Goal: Task Accomplishment & Management: Manage account settings

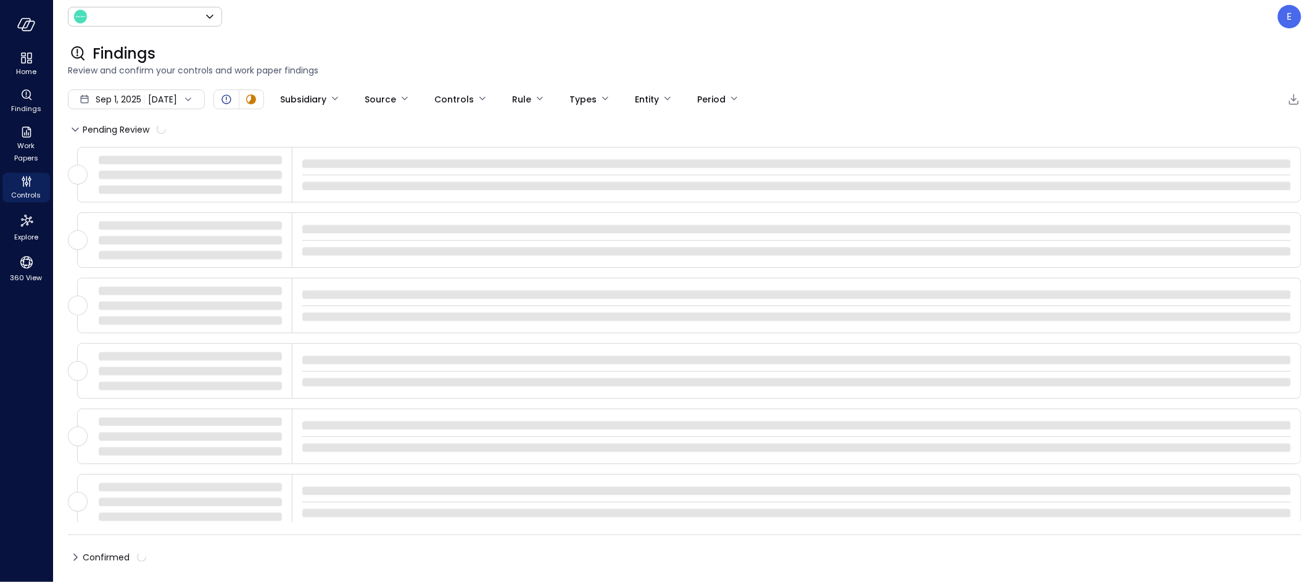
type input "*******"
click at [1289, 19] on p "E" at bounding box center [1290, 16] width 6 height 15
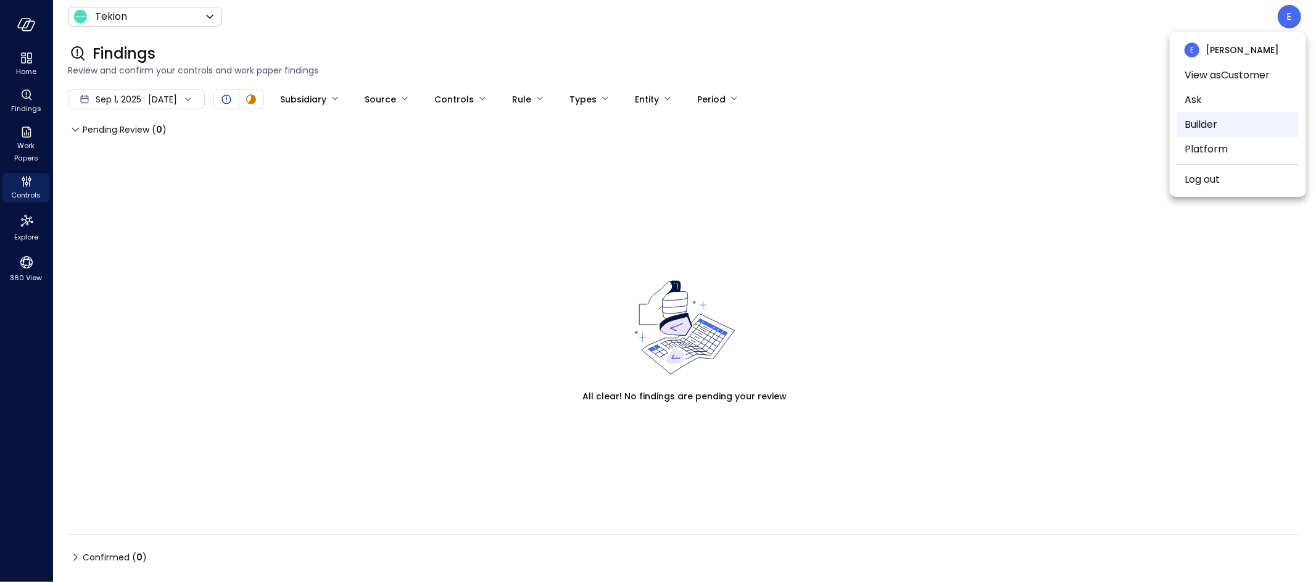
click at [1211, 126] on li "Builder" at bounding box center [1237, 124] width 121 height 25
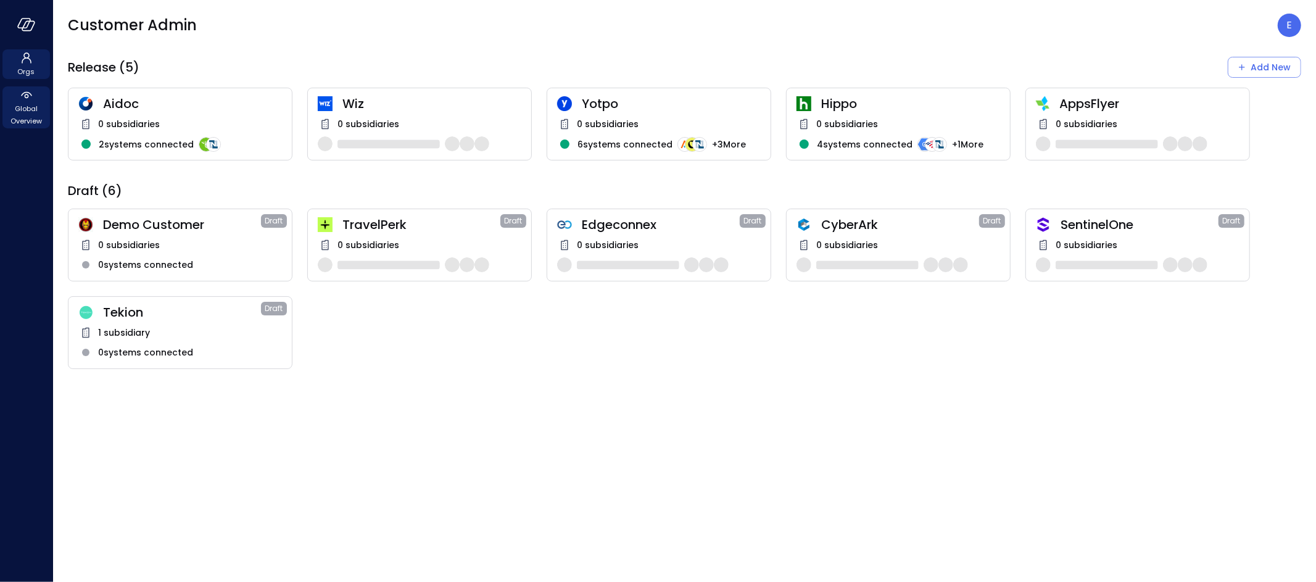
click at [27, 98] on icon at bounding box center [26, 95] width 15 height 15
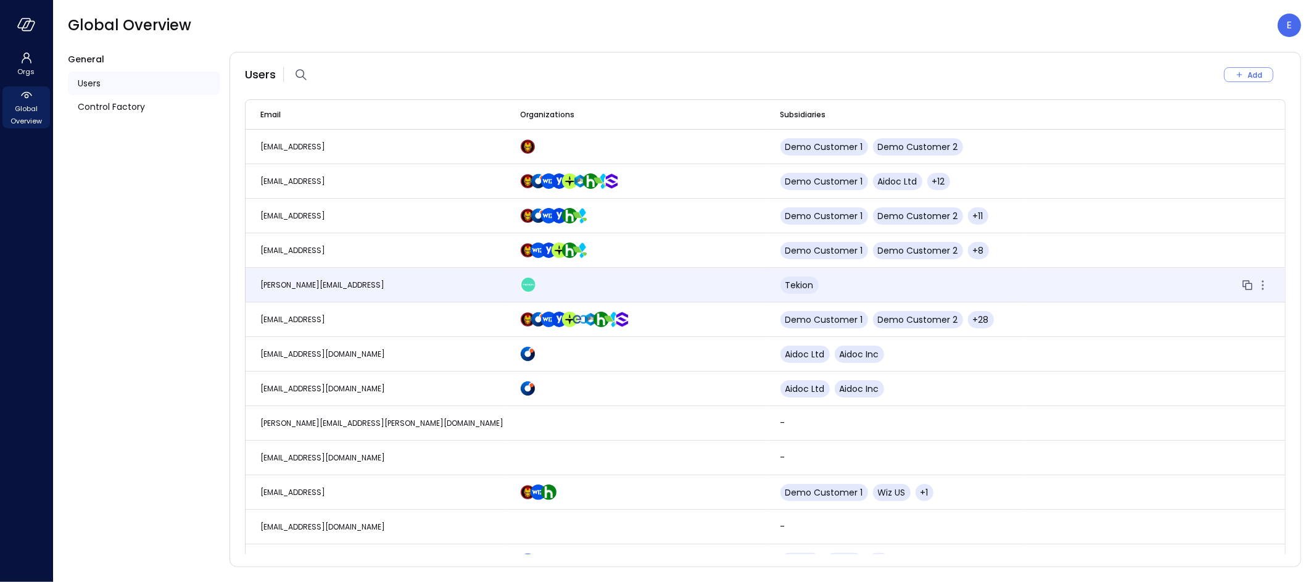
click at [285, 277] on td "eleanor.yehudai@safebooks.ai" at bounding box center [375, 285] width 260 height 35
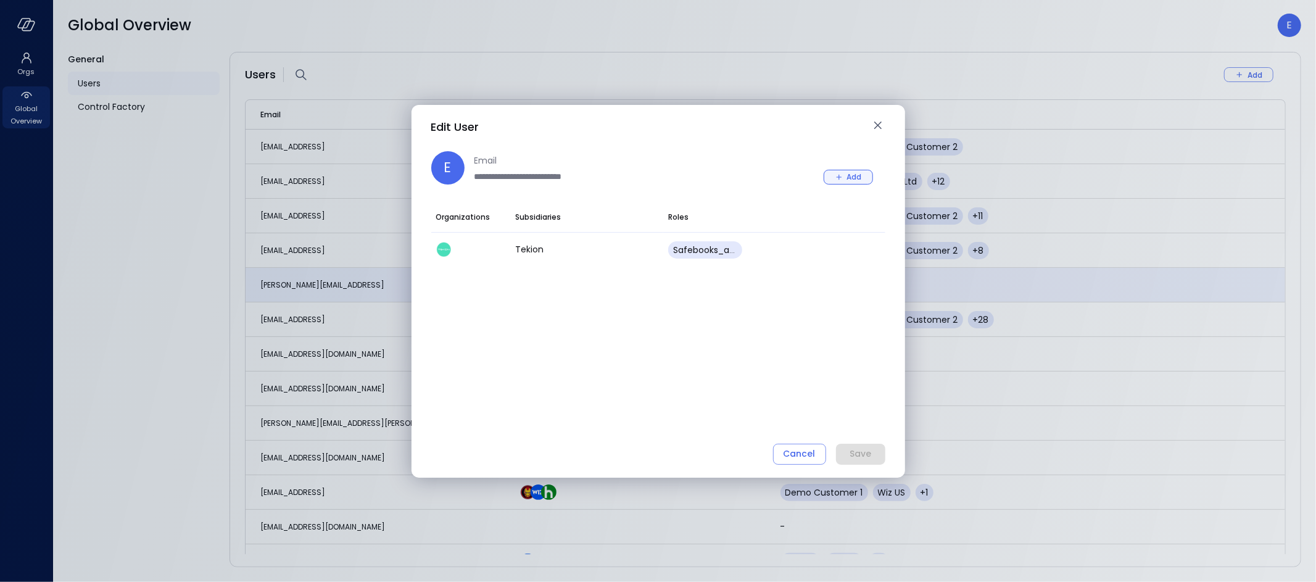
click at [845, 171] on button "Add" at bounding box center [847, 177] width 49 height 15
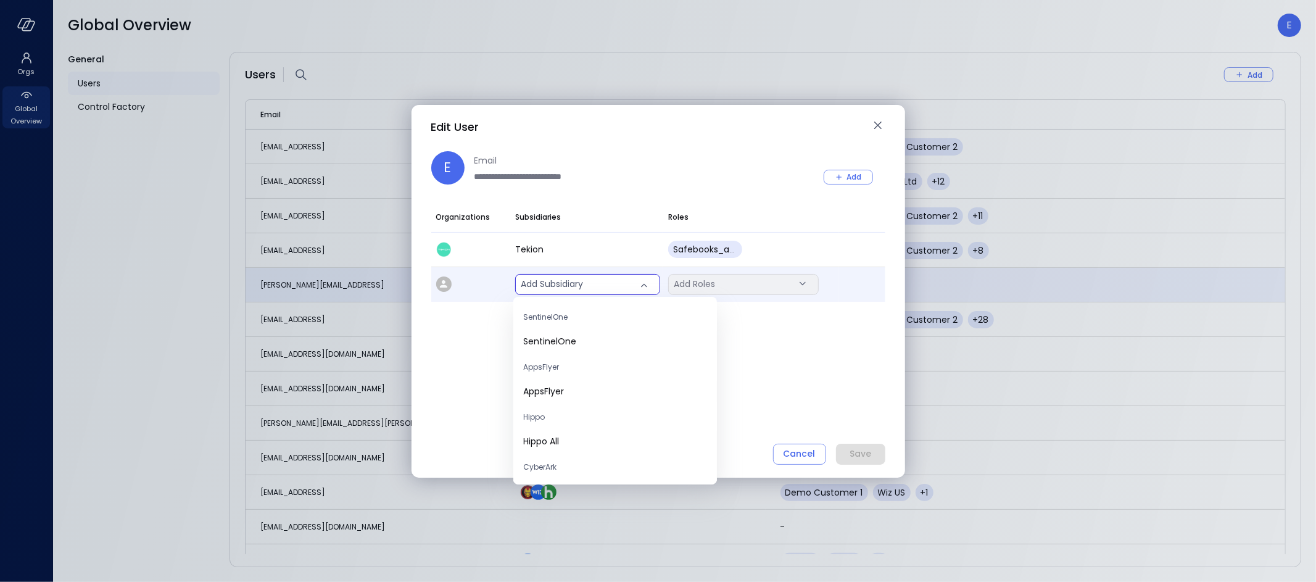
click at [552, 284] on body "Orgs Global Overview Global Overview E General Users Control Factory Users Add …" at bounding box center [658, 291] width 1316 height 582
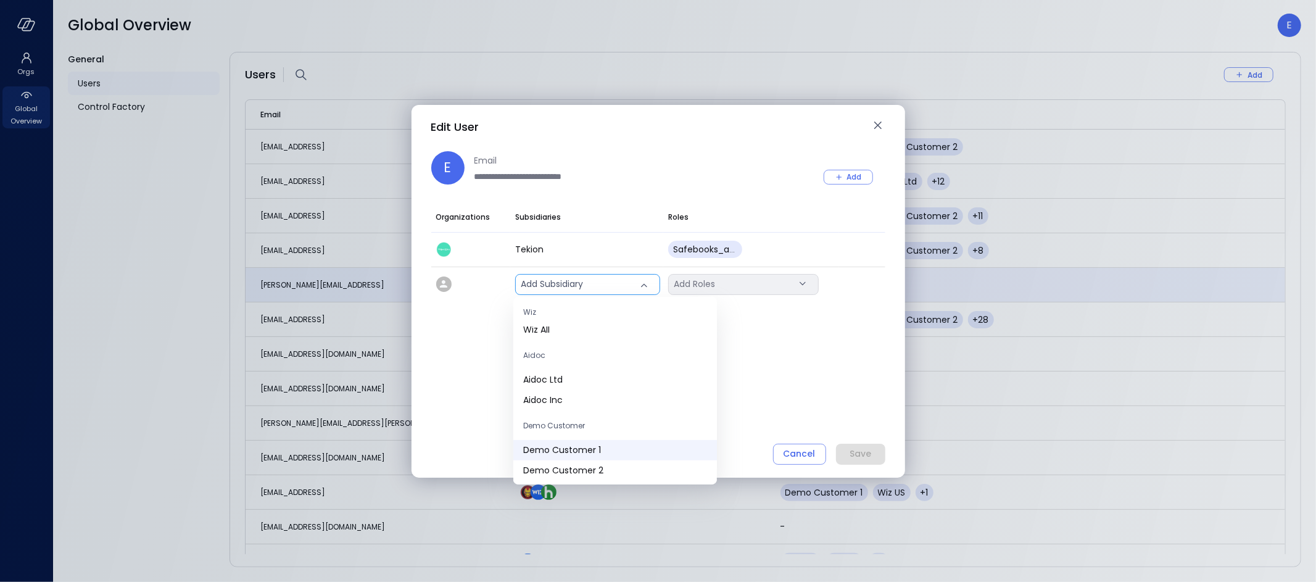
click at [586, 447] on span "Demo Customer 1" at bounding box center [615, 449] width 184 height 13
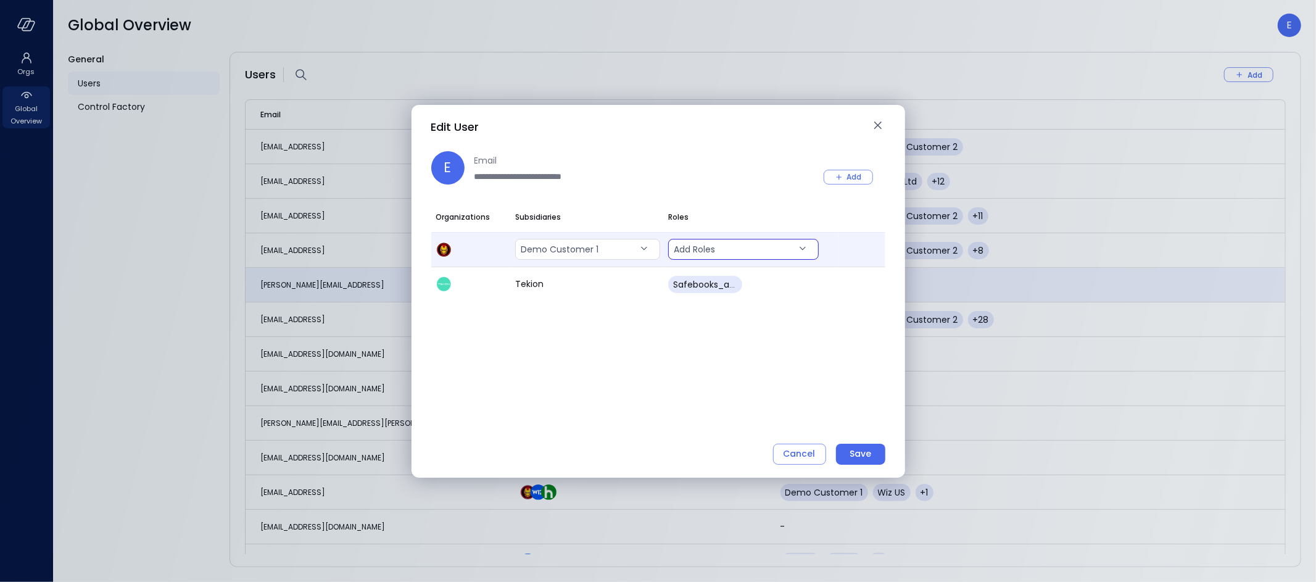
click at [723, 243] on body "Orgs Global Overview Global Overview E General Users Control Factory Users Add …" at bounding box center [658, 291] width 1316 height 582
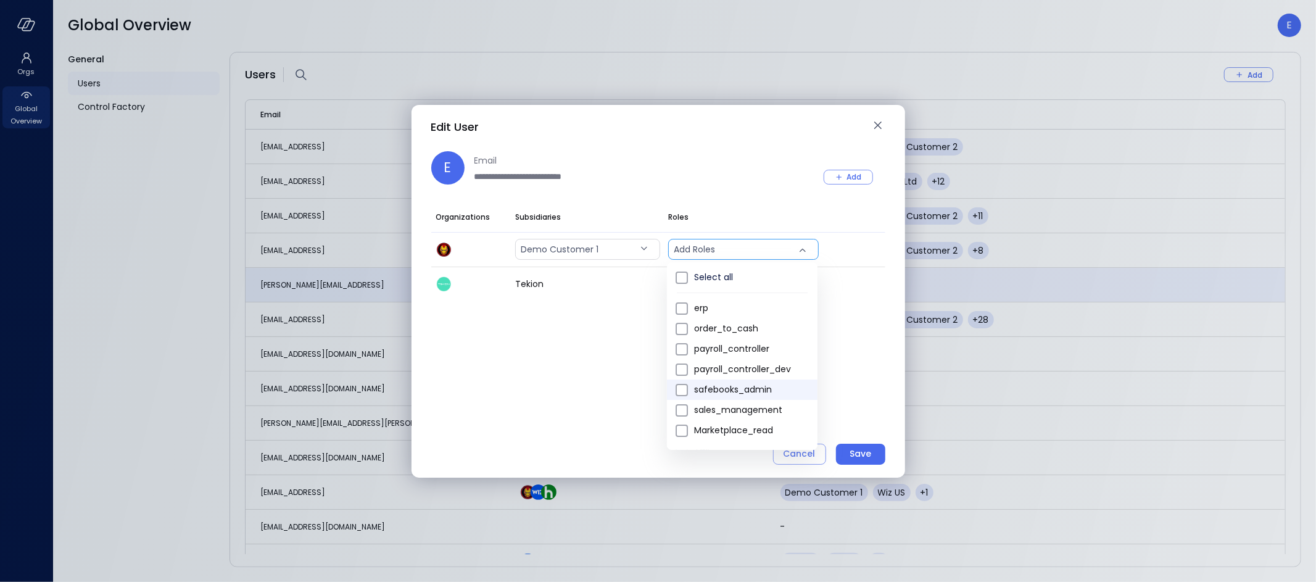
click at [725, 390] on span "safebooks_admin" at bounding box center [750, 389] width 113 height 13
type input "*"
click at [881, 407] on div at bounding box center [658, 291] width 1316 height 582
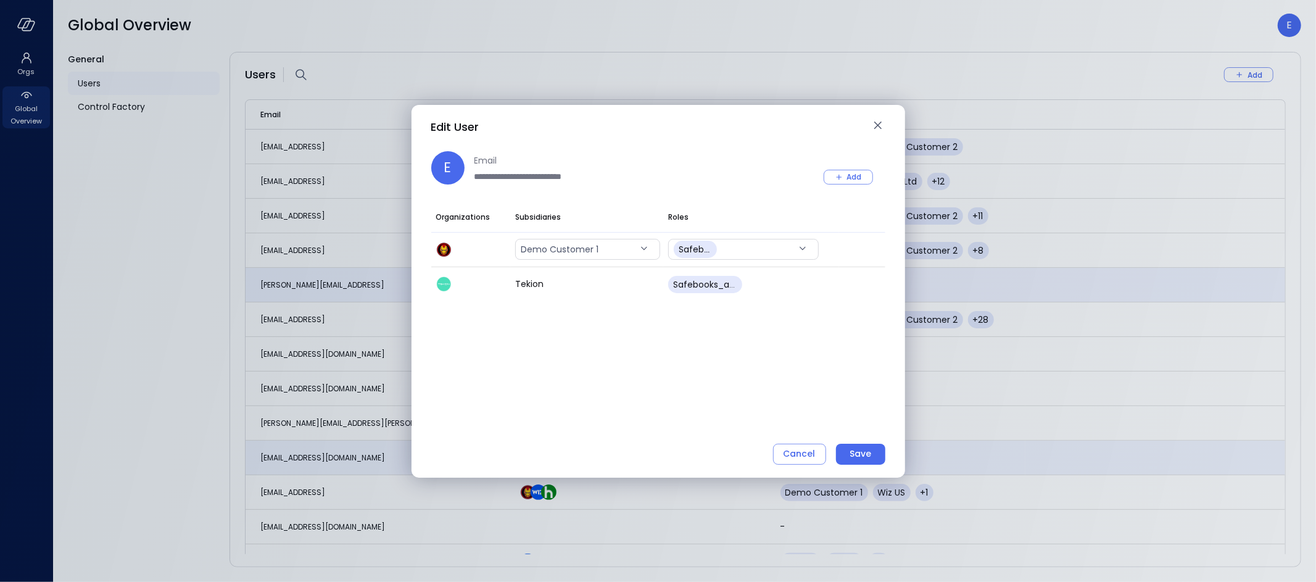
drag, startPoint x: 866, startPoint y: 461, endPoint x: 883, endPoint y: 464, distance: 17.7
click at [866, 461] on button "Save" at bounding box center [860, 453] width 49 height 21
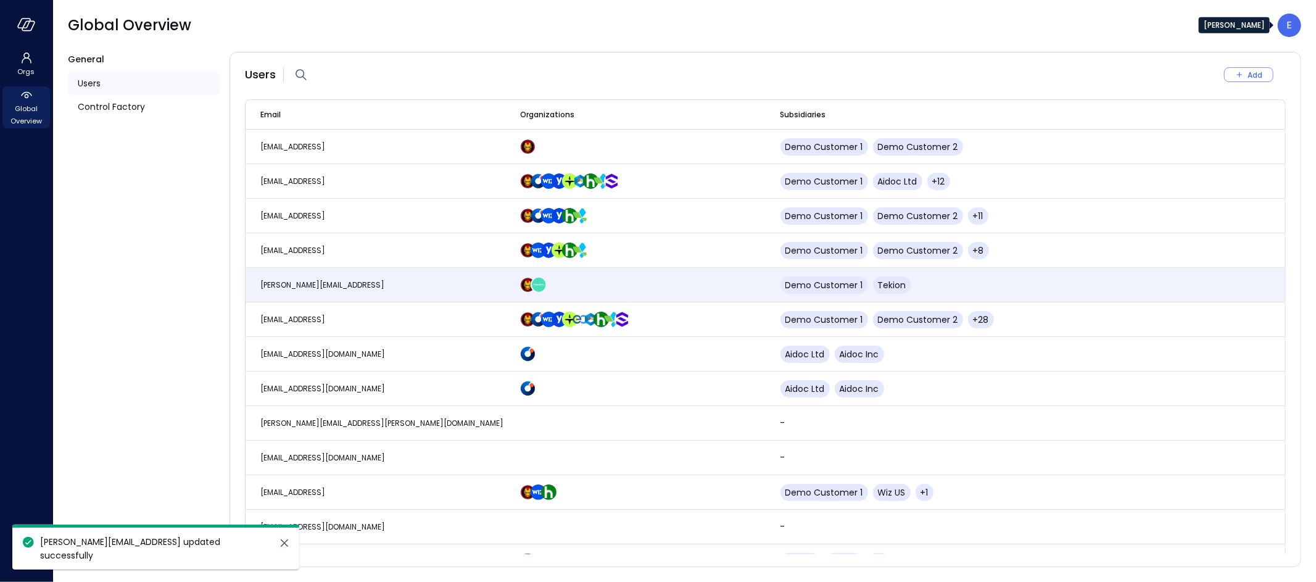
click at [1287, 27] on p "E" at bounding box center [1290, 25] width 6 height 15
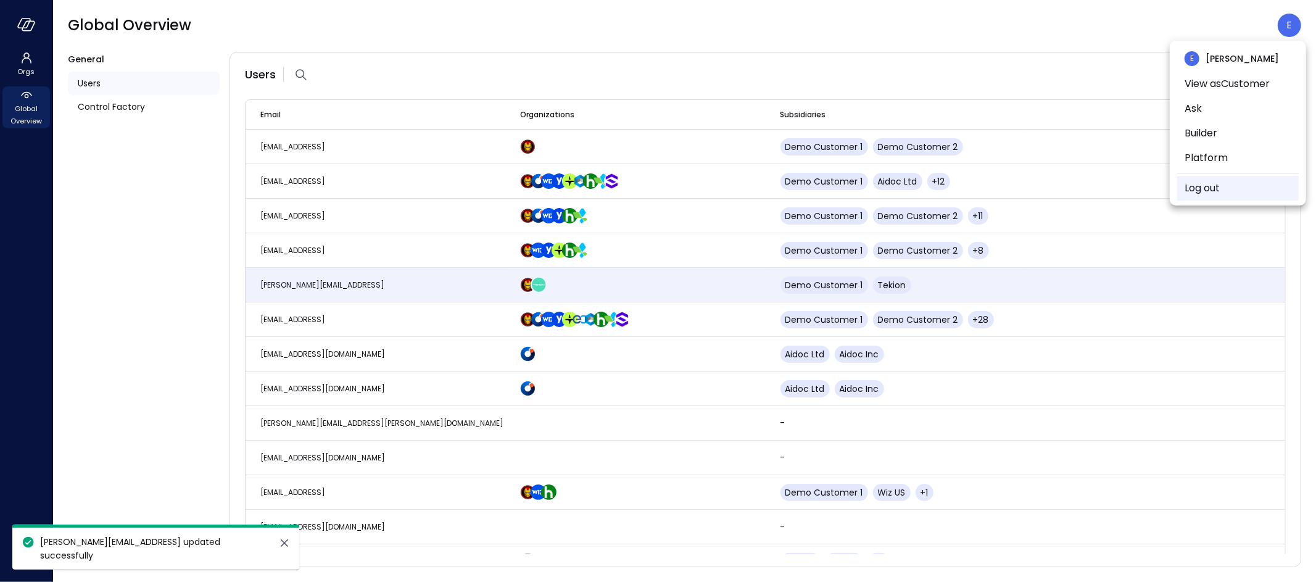
drag, startPoint x: 1208, startPoint y: 187, endPoint x: 1217, endPoint y: 184, distance: 10.2
click at [1208, 187] on link "Log out" at bounding box center [1201, 188] width 35 height 15
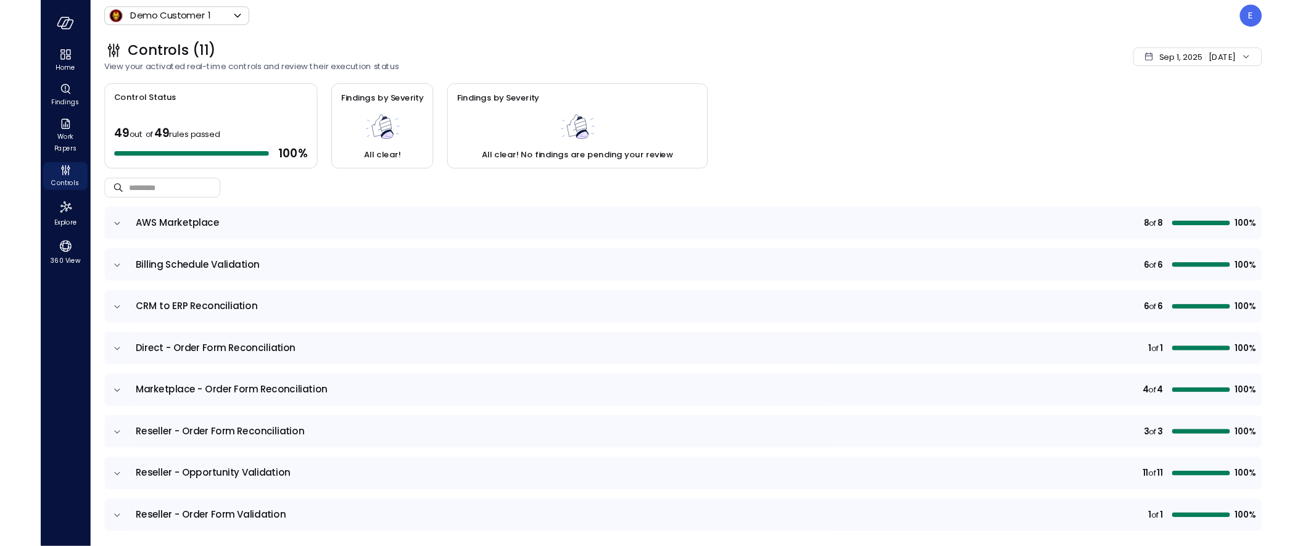
scroll to position [1, 0]
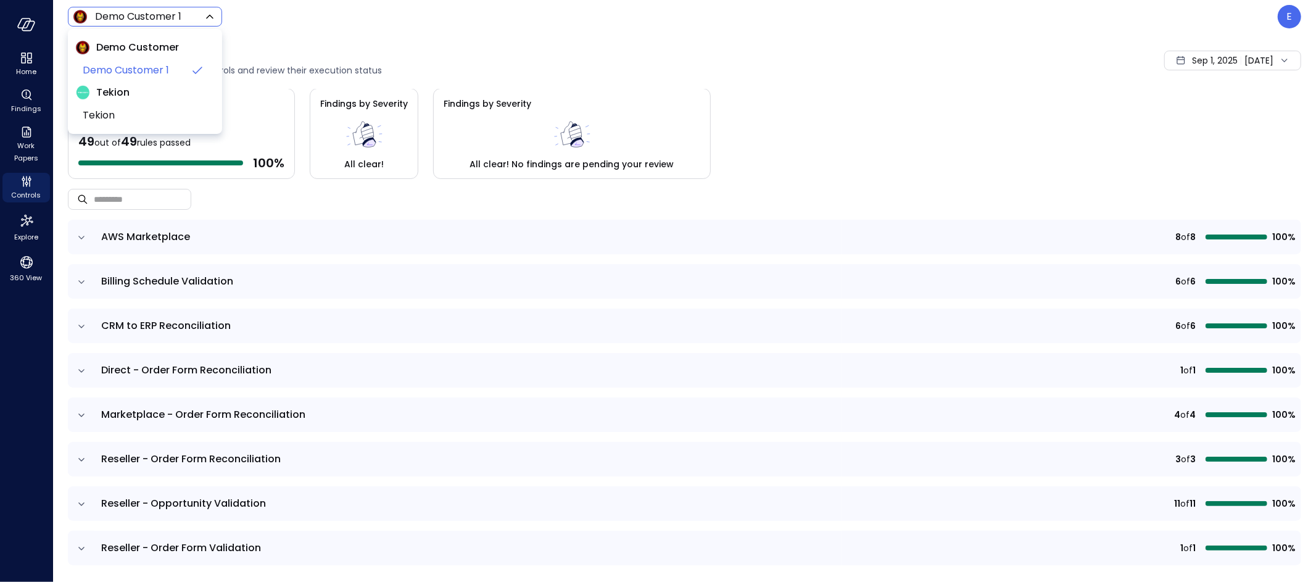
click at [134, 15] on body "Home Findings Work Papers Controls Explore 360 View Demo Customer 1 ***** ​ E C…" at bounding box center [658, 291] width 1316 height 582
click at [134, 15] on div at bounding box center [658, 291] width 1316 height 582
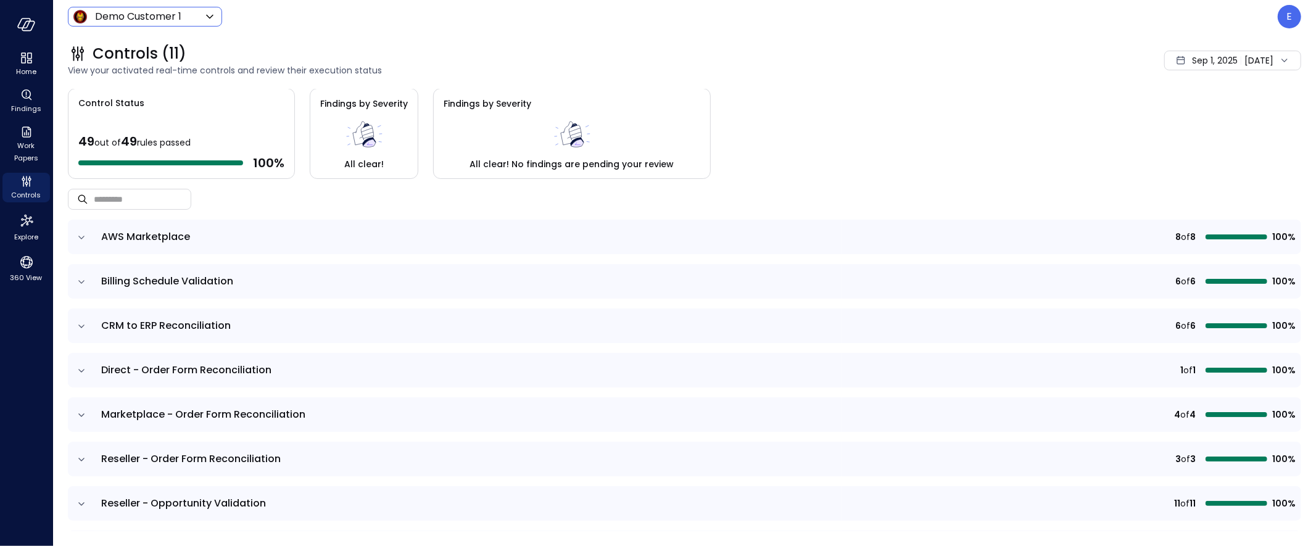
click at [84, 236] on icon "expand row" at bounding box center [81, 237] width 12 height 12
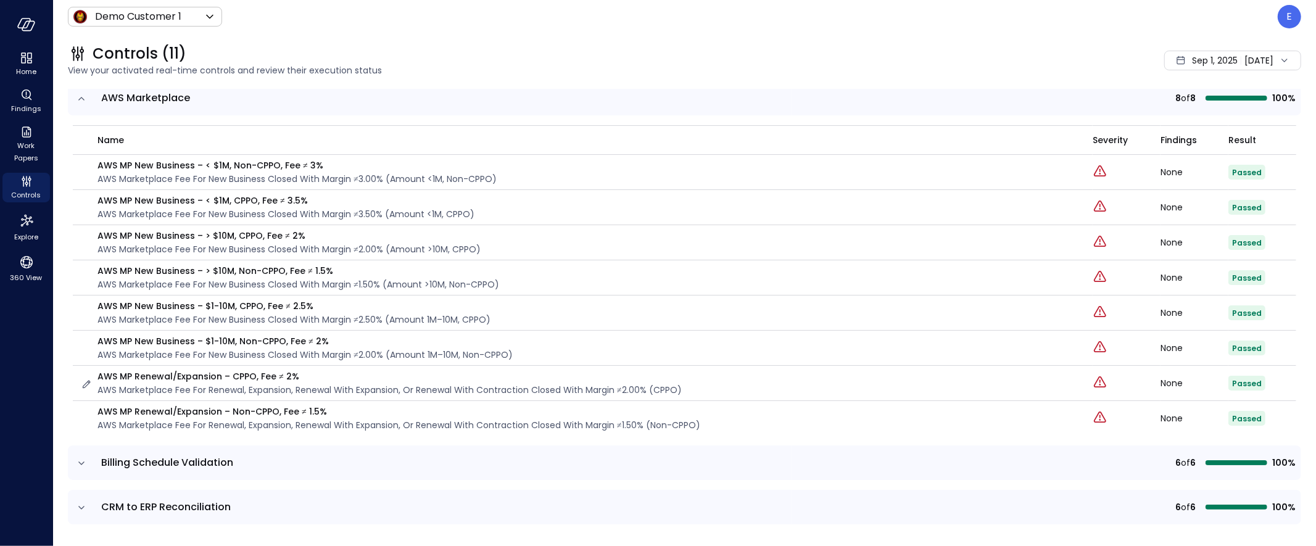
scroll to position [137, 0]
drag, startPoint x: 104, startPoint y: 168, endPoint x: 242, endPoint y: 171, distance: 138.2
click at [242, 171] on p "AWS MP New Business – < $1M, Non-CPPO, Fee ≠ 3%" at bounding box center [296, 168] width 399 height 14
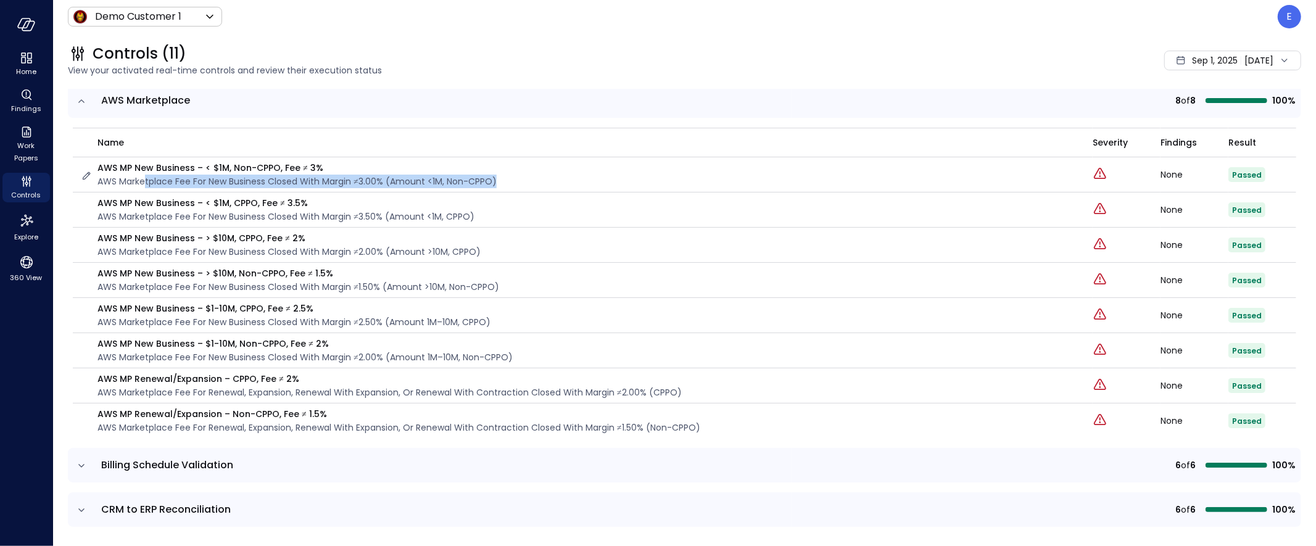
drag, startPoint x: 144, startPoint y: 181, endPoint x: 506, endPoint y: 184, distance: 361.4
click at [506, 184] on div "AWS MP New Business – < $1M, Non-CPPO, Fee ≠ 3% AWS marketplace fee for new bus…" at bounding box center [578, 174] width 997 height 27
click at [395, 188] on td "AWS MP New Business – < $1M, Non-CPPO, Fee ≠ 3% AWS marketplace fee for new bus…" at bounding box center [582, 174] width 1019 height 35
click at [1200, 61] on span "Sep 1, 2025" at bounding box center [1215, 61] width 46 height 14
click at [783, 44] on div "Controls (11)" at bounding box center [514, 54] width 892 height 20
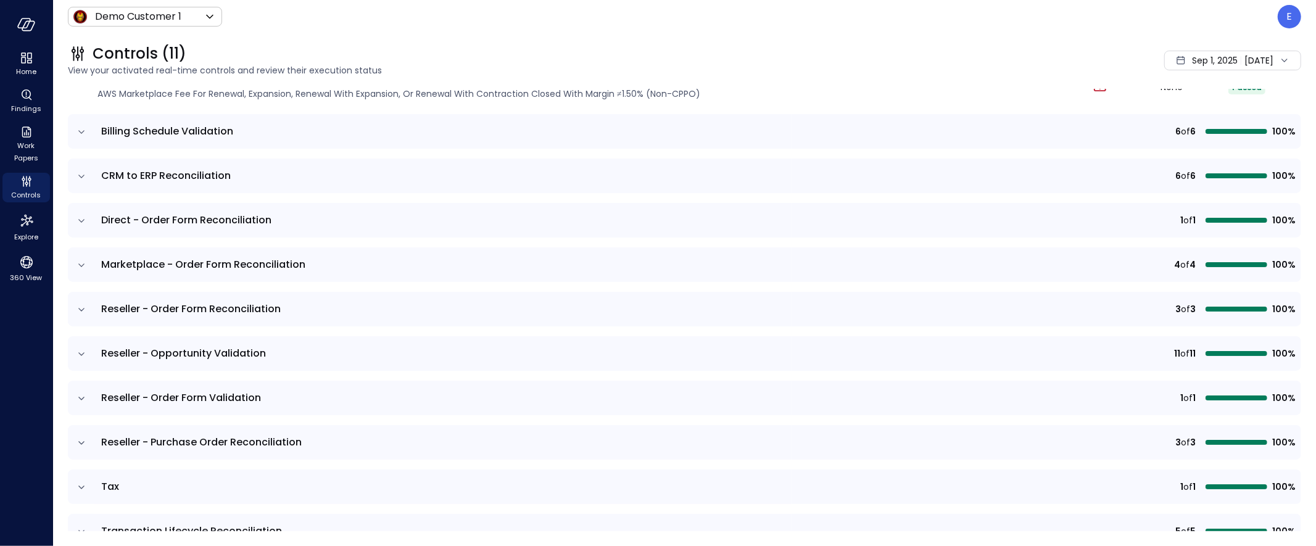
scroll to position [475, 0]
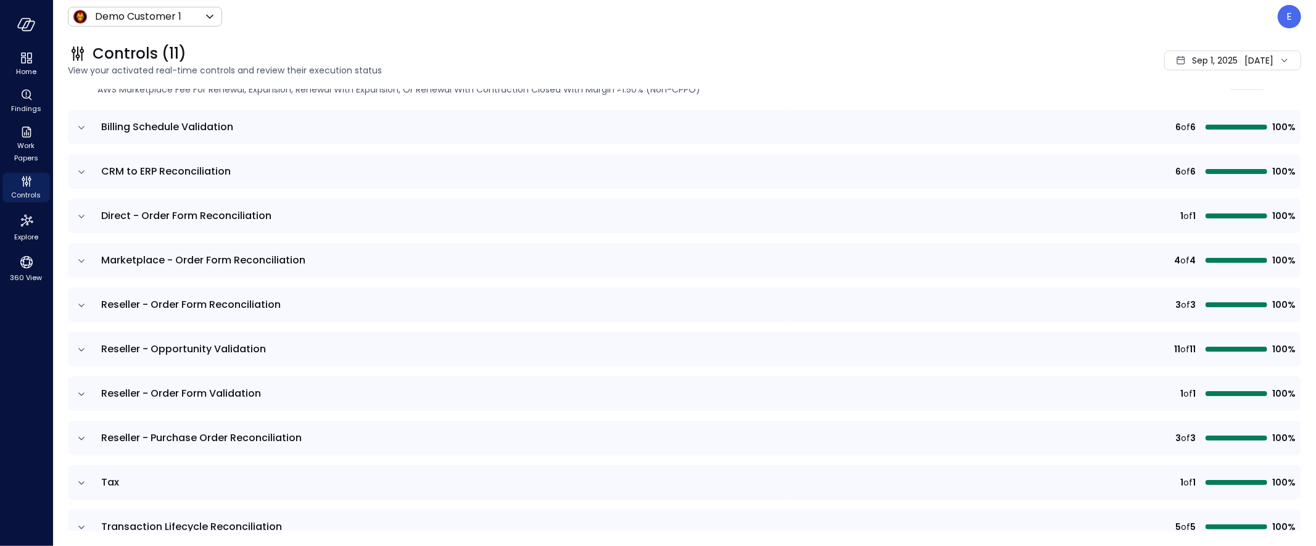
click at [120, 175] on span "CRM to ERP Reconciliation" at bounding box center [166, 171] width 130 height 14
click at [79, 174] on icon "expand row" at bounding box center [81, 172] width 12 height 12
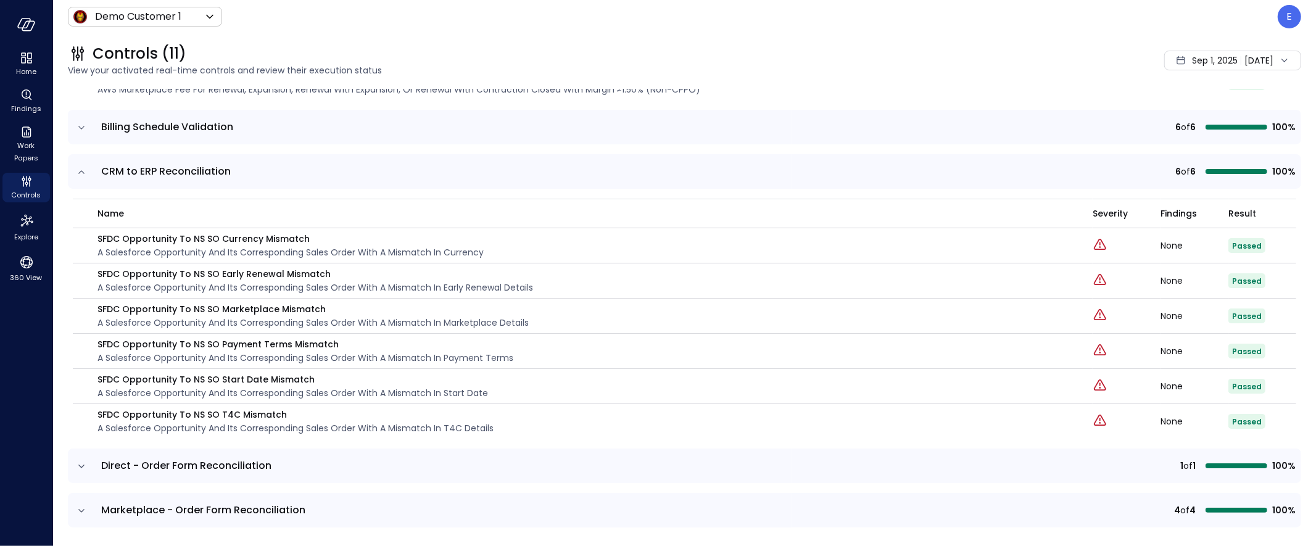
click at [1206, 62] on span "Sep 1, 2025" at bounding box center [1215, 61] width 46 height 14
click at [1201, 134] on li "Current Year 2025" at bounding box center [1208, 135] width 98 height 20
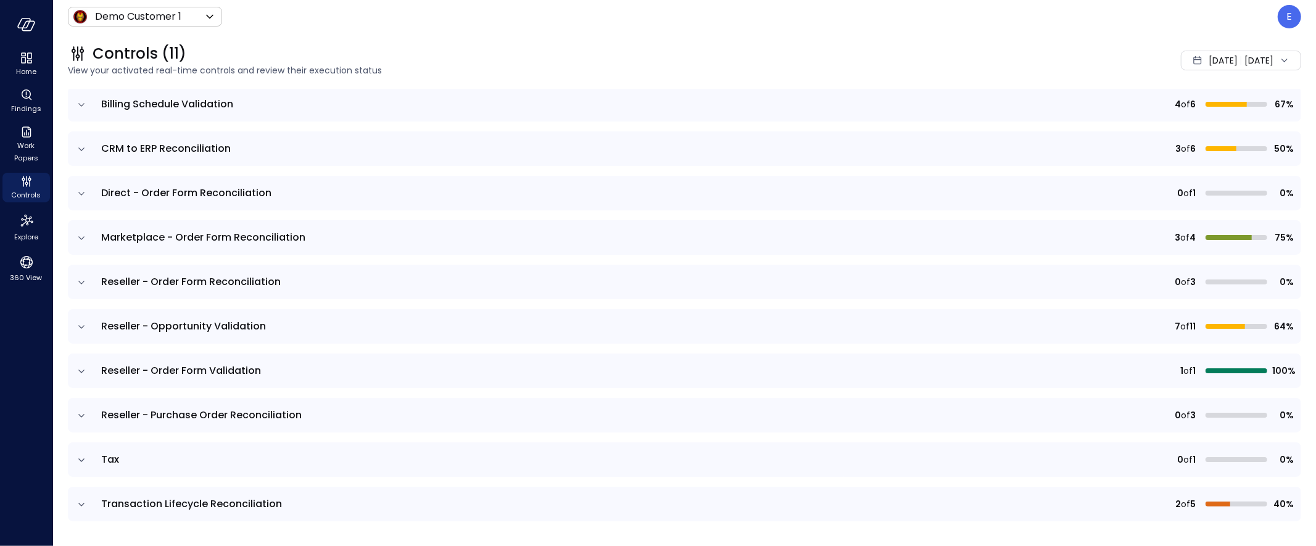
scroll to position [171, 0]
click at [83, 150] on icon "expand row" at bounding box center [81, 150] width 12 height 12
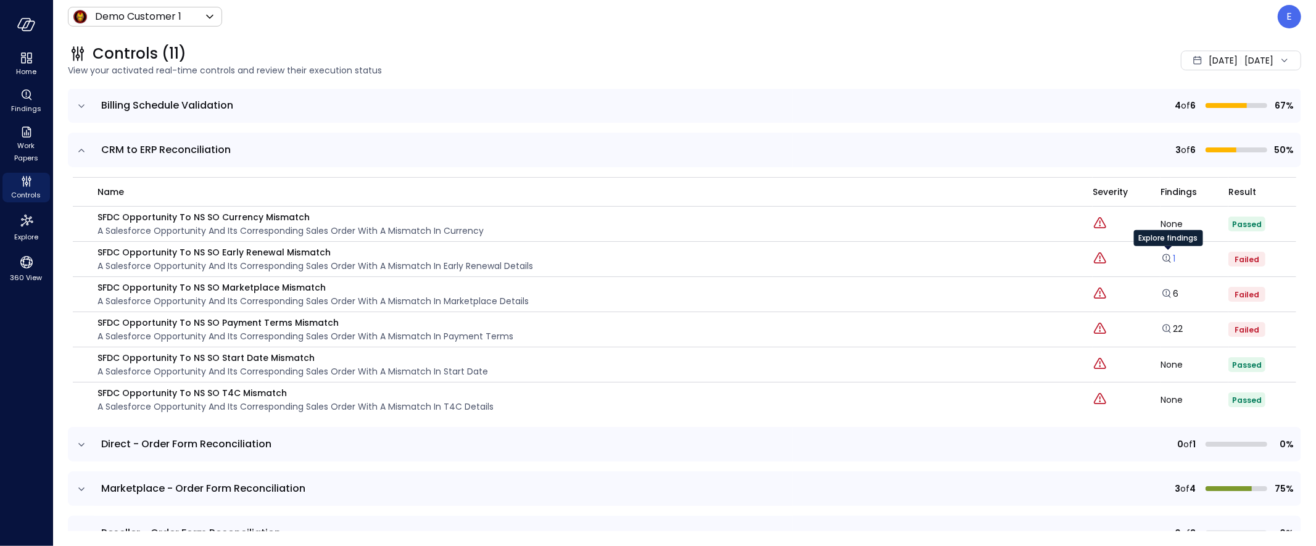
click at [1174, 257] on link "1" at bounding box center [1167, 258] width 15 height 12
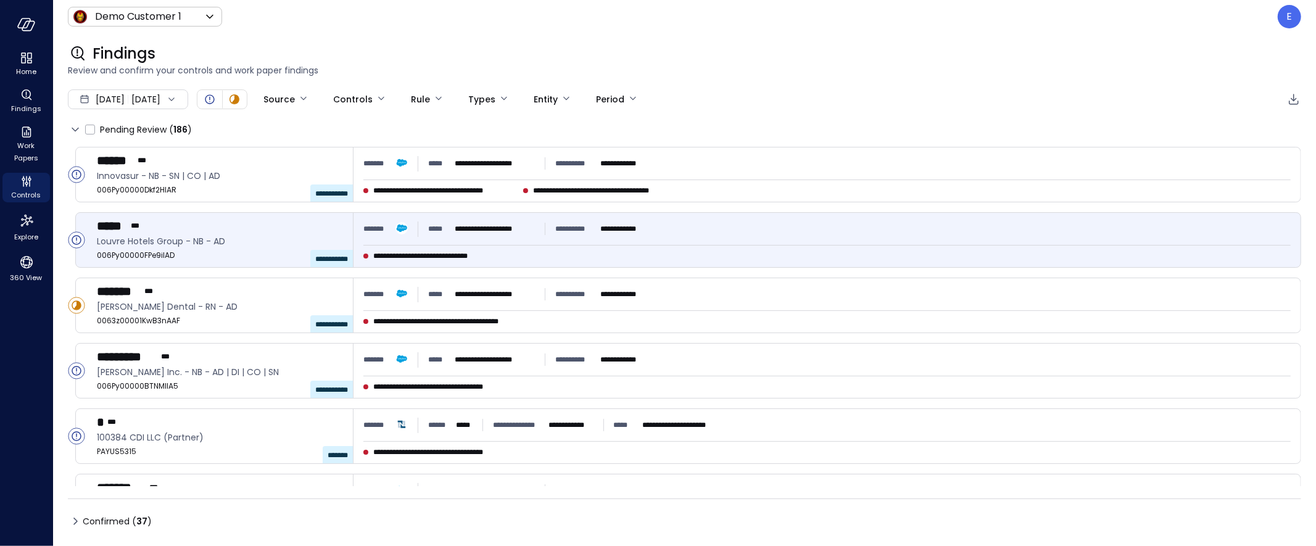
type input "****"
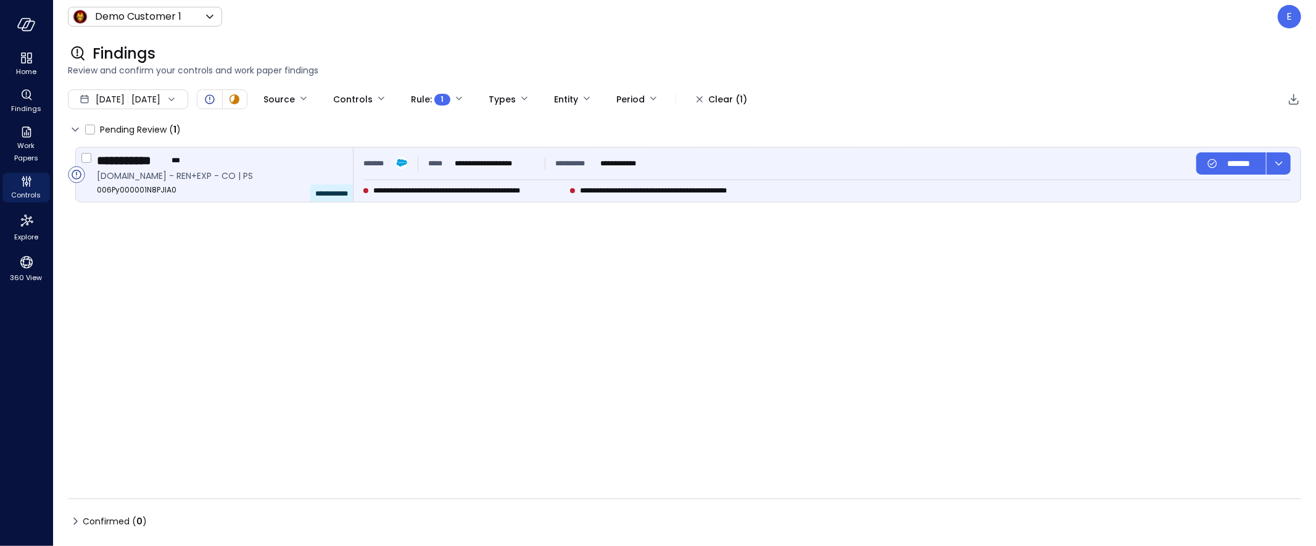
click at [247, 168] on div "**********" at bounding box center [220, 160] width 246 height 16
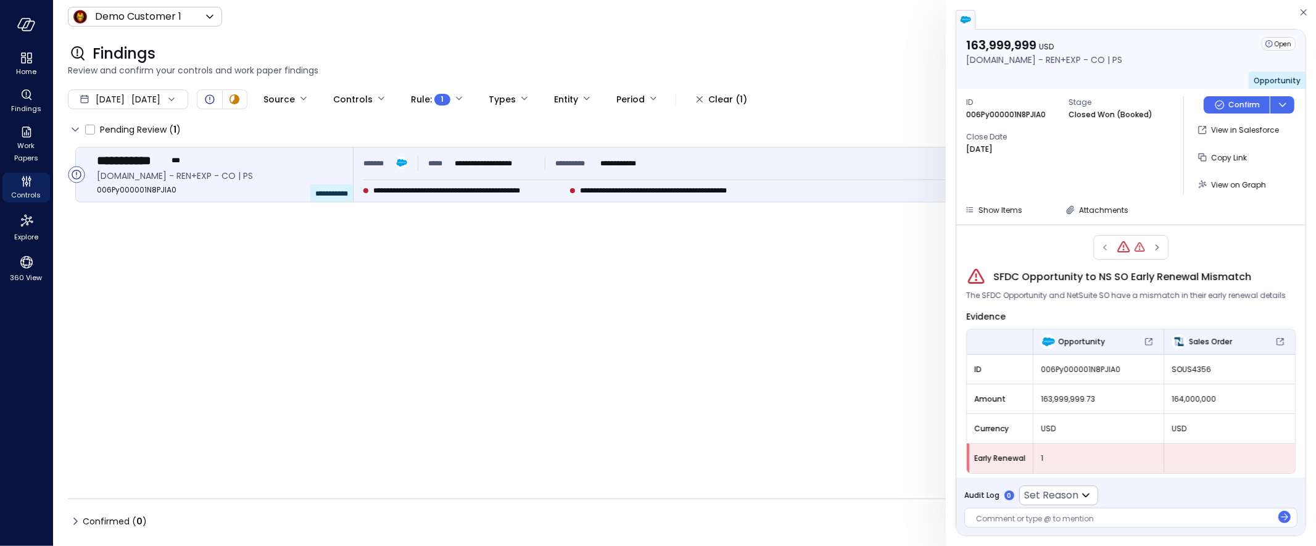
scroll to position [6, 0]
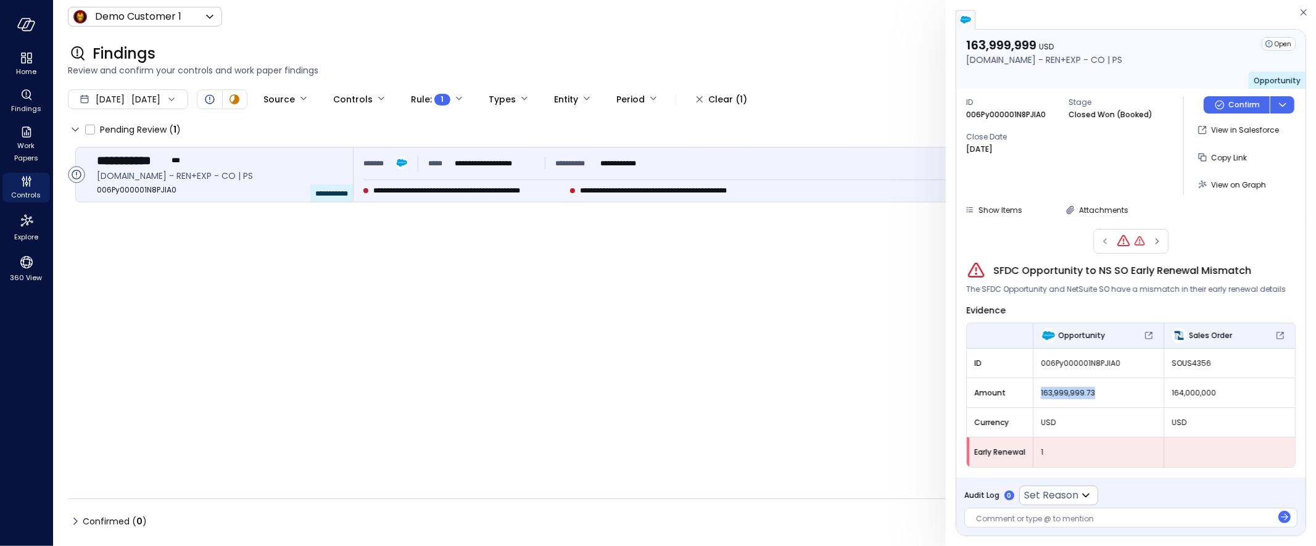
drag, startPoint x: 1040, startPoint y: 393, endPoint x: 1125, endPoint y: 394, distance: 85.1
click at [1125, 394] on div "163,999,999.73" at bounding box center [1098, 393] width 130 height 22
click at [1108, 393] on span "163,999,999.73" at bounding box center [1097, 393] width 115 height 12
drag, startPoint x: 1169, startPoint y: 393, endPoint x: 1264, endPoint y: 391, distance: 95.0
click at [1264, 391] on div "164,000,000" at bounding box center [1229, 393] width 131 height 22
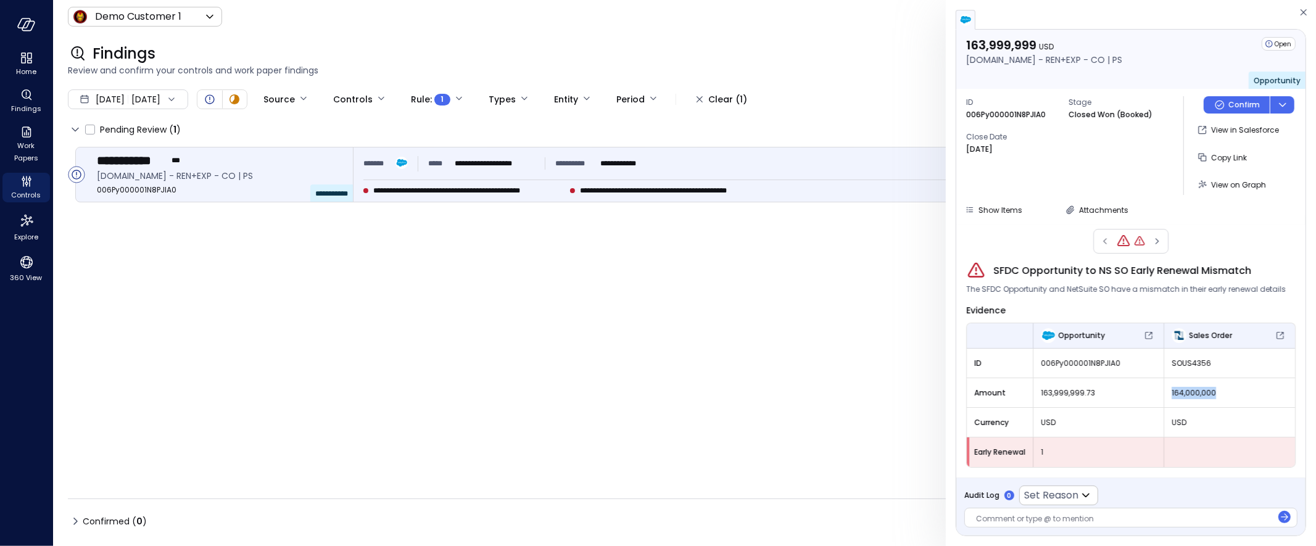
scroll to position [0, 0]
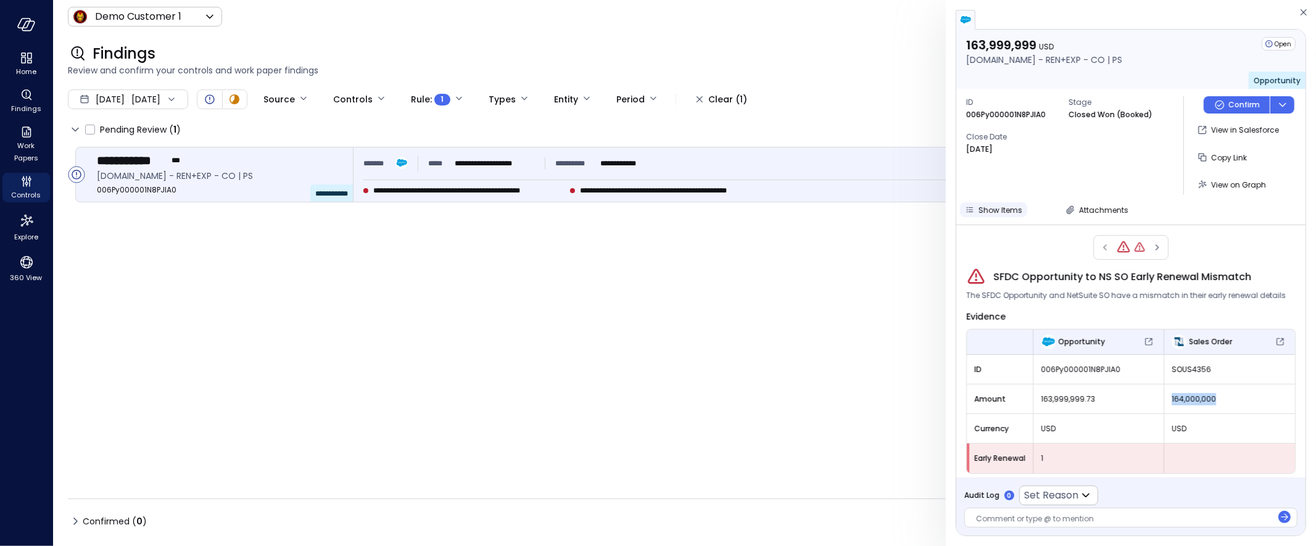
click at [987, 211] on span "Show Items" at bounding box center [1000, 210] width 44 height 10
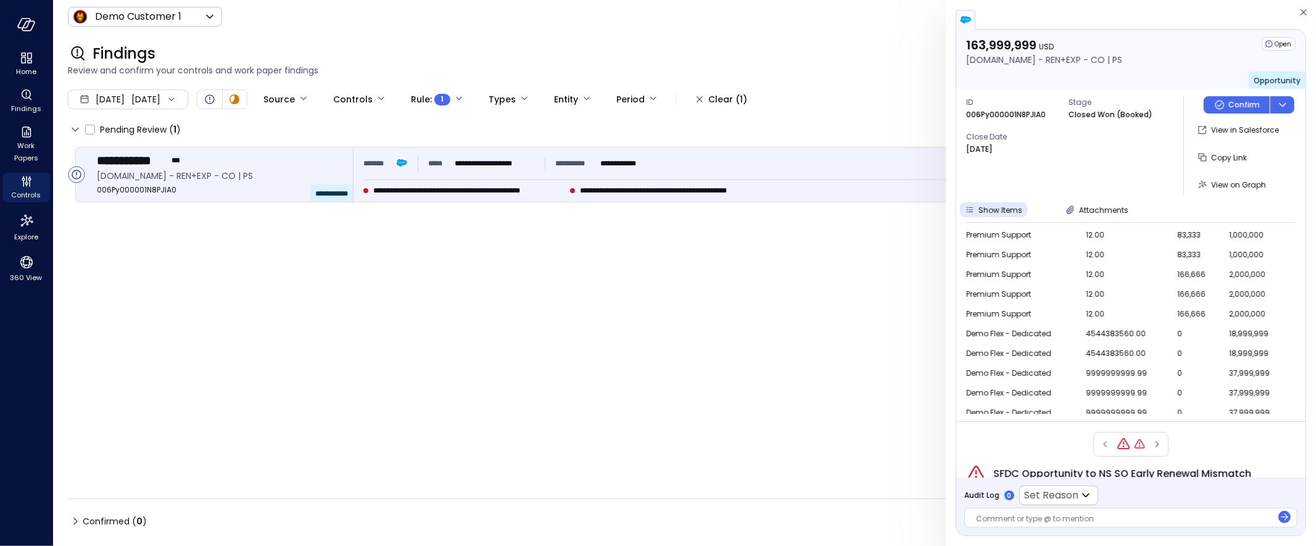
scroll to position [74, 0]
click at [1233, 185] on span "View on Graph" at bounding box center [1238, 184] width 55 height 10
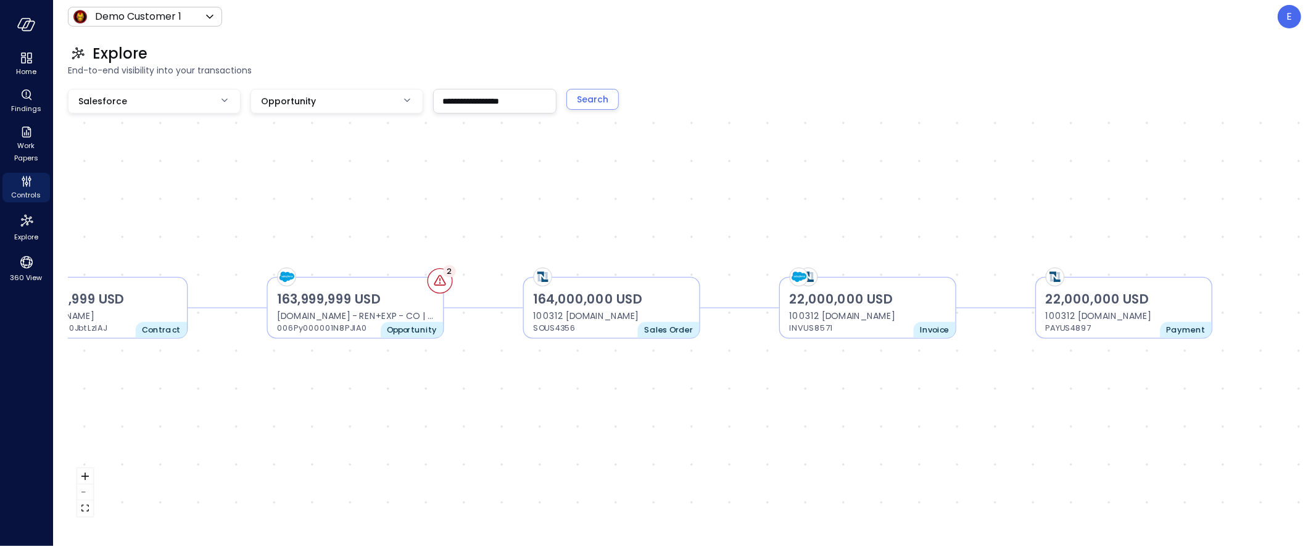
drag, startPoint x: 971, startPoint y: 384, endPoint x: 859, endPoint y: 389, distance: 111.8
click at [859, 389] on div "163,999,999 USD Amazon.com - REN+EXP - CO | PS 006Py000001N8PJIA0 Opportunity 2…" at bounding box center [684, 307] width 1233 height 437
click at [840, 322] on p "INVUS8571" at bounding box center [837, 328] width 94 height 12
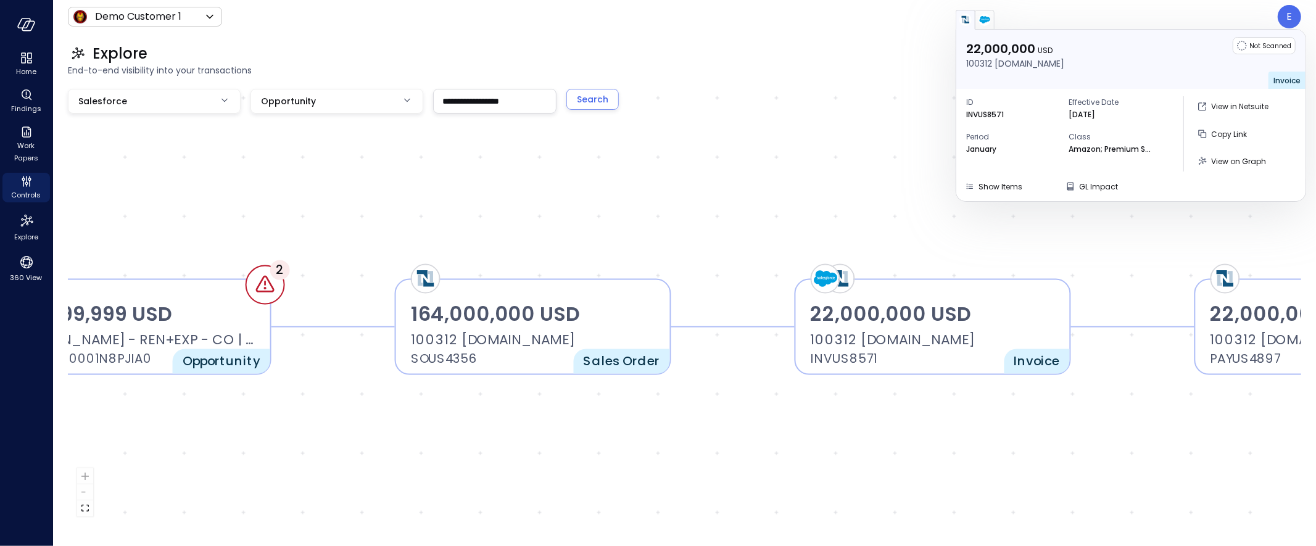
click at [990, 19] on img "button" at bounding box center [984, 20] width 12 height 12
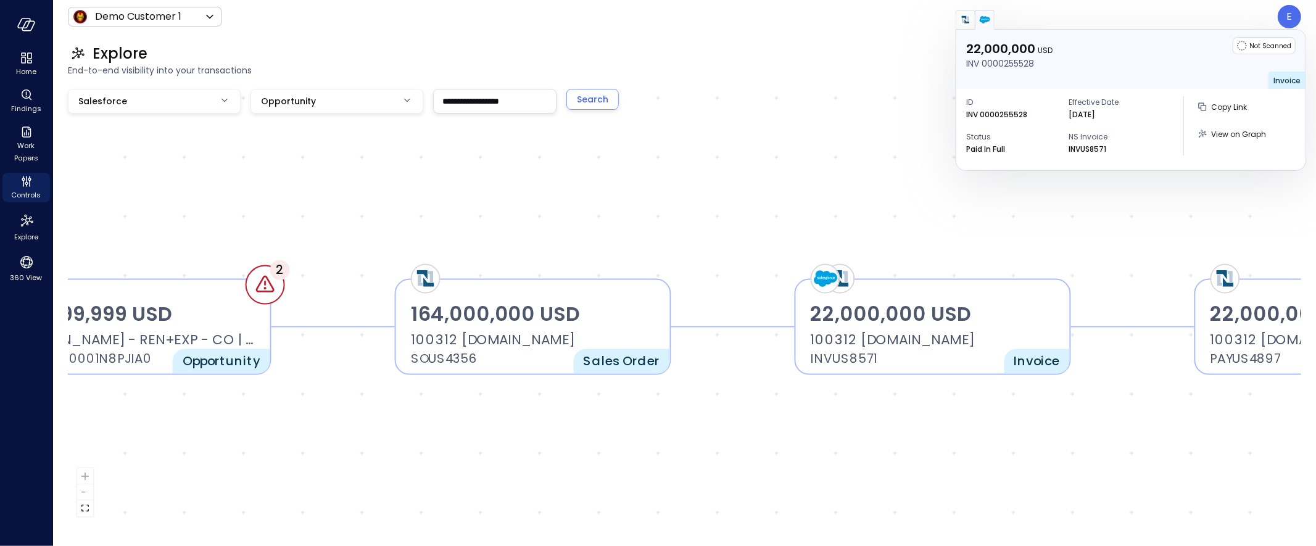
click at [960, 22] on img "button" at bounding box center [965, 20] width 12 height 12
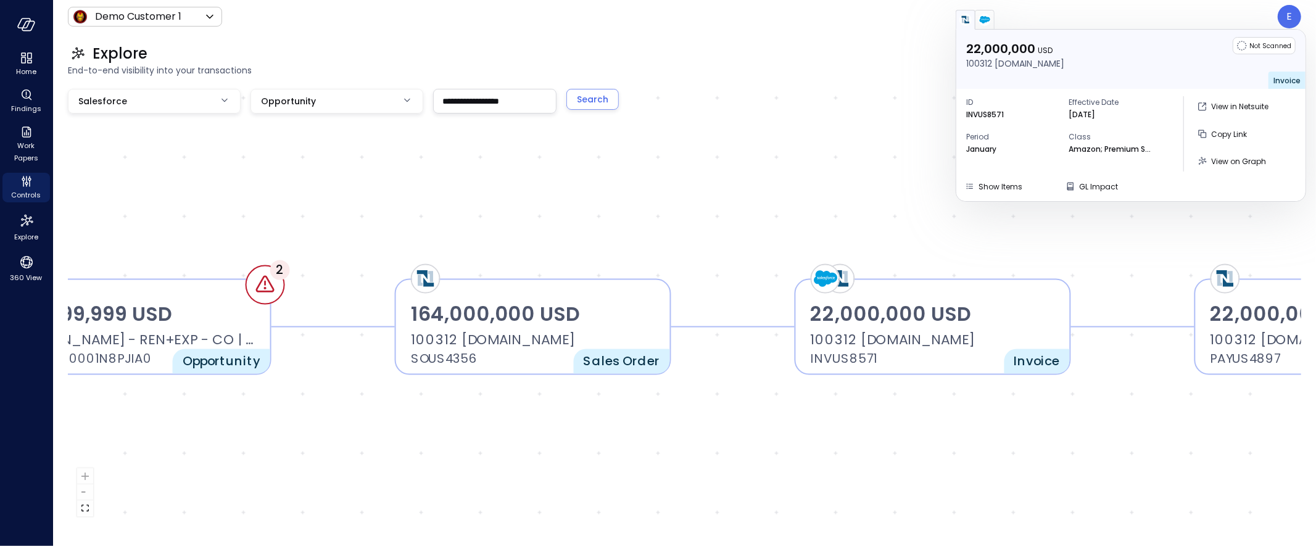
click at [986, 22] on img "button" at bounding box center [984, 20] width 12 height 12
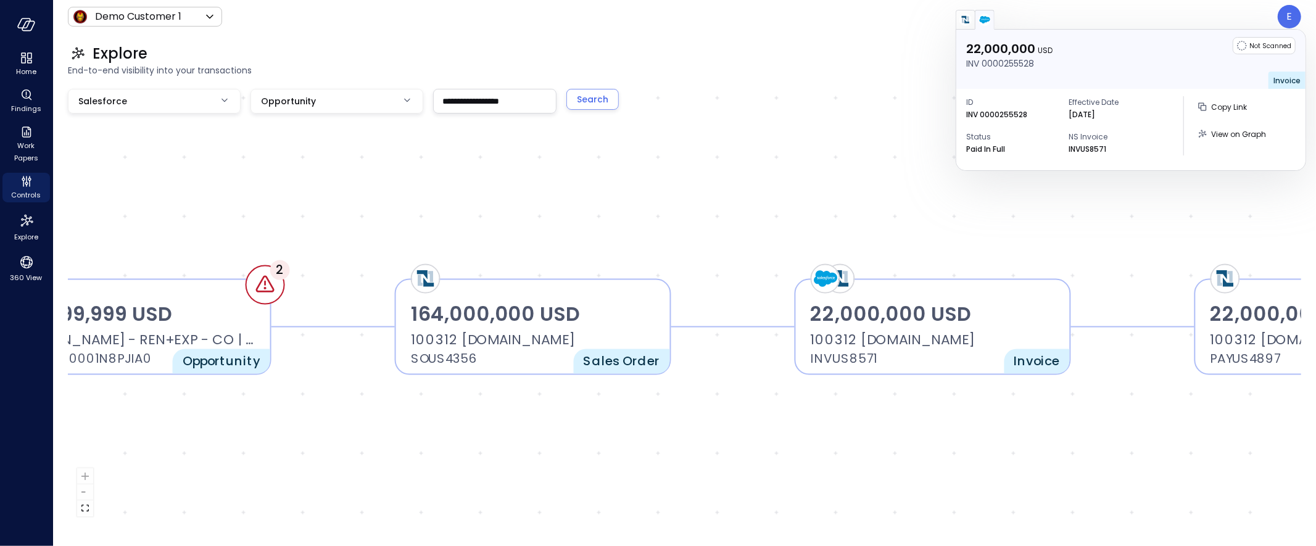
click at [999, 67] on p "INV 0000255528" at bounding box center [1000, 64] width 68 height 14
click at [978, 148] on p "Paid In Full" at bounding box center [985, 149] width 39 height 12
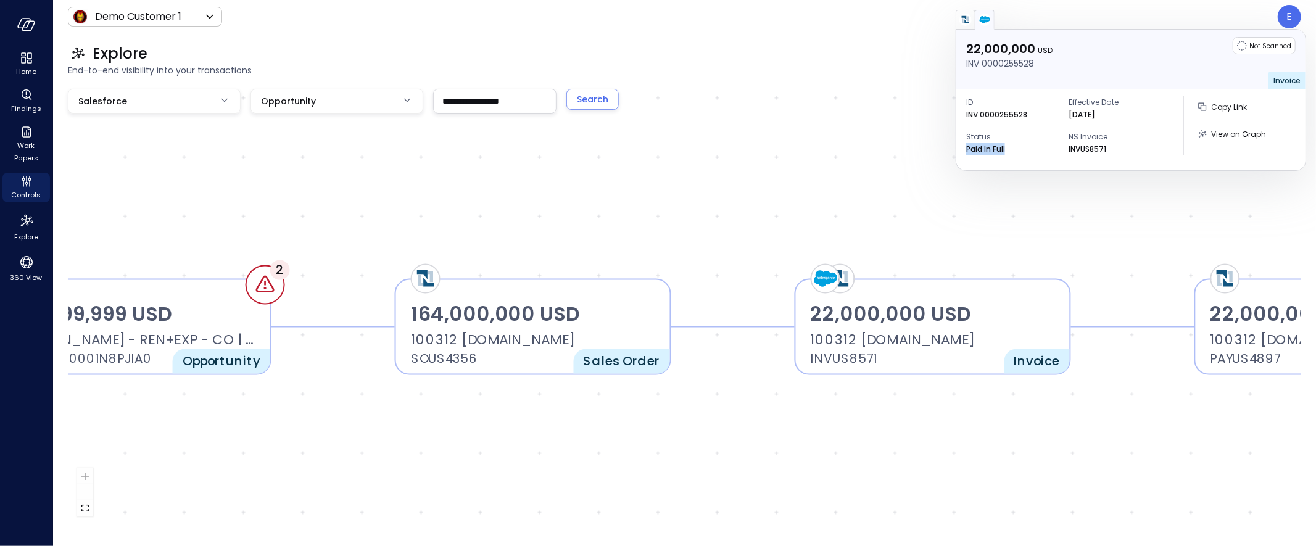
click at [978, 148] on p "Paid In Full" at bounding box center [985, 149] width 39 height 12
click at [1074, 211] on div "163,999,999 USD Amazon.com - REN+EXP - CO | PS 006Py000001N8PJIA0 Opportunity 2…" at bounding box center [684, 307] width 1233 height 437
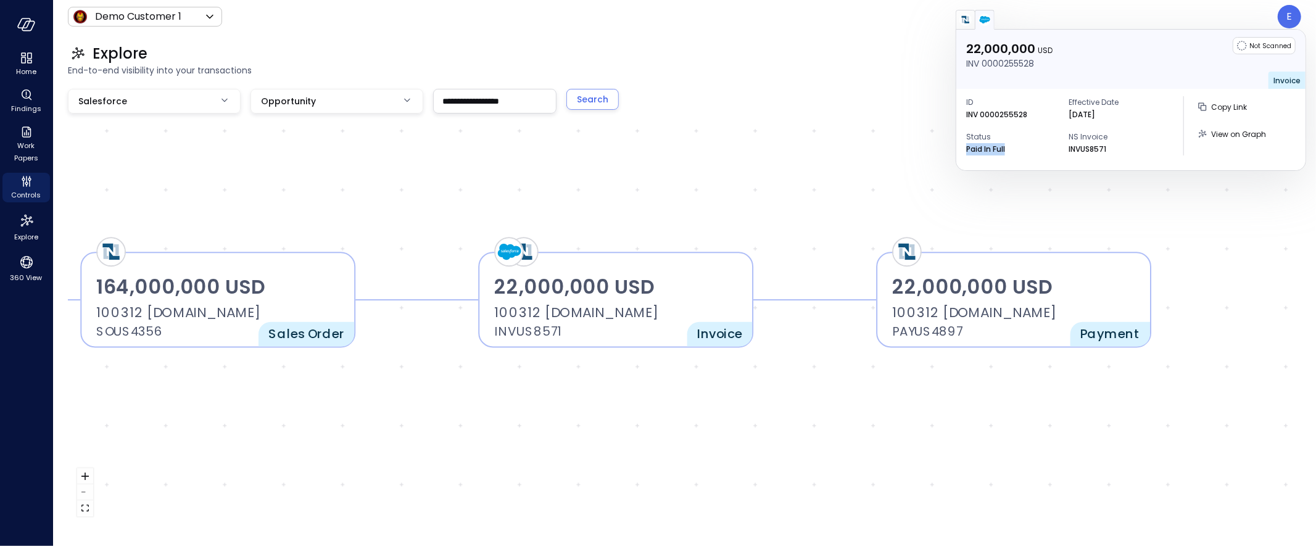
drag, startPoint x: 1158, startPoint y: 230, endPoint x: 841, endPoint y: 204, distance: 318.7
click at [841, 204] on div "163,999,999 USD Amazon.com - REN+EXP - CO | PS 006Py000001N8PJIA0 Opportunity 2…" at bounding box center [684, 307] width 1233 height 437
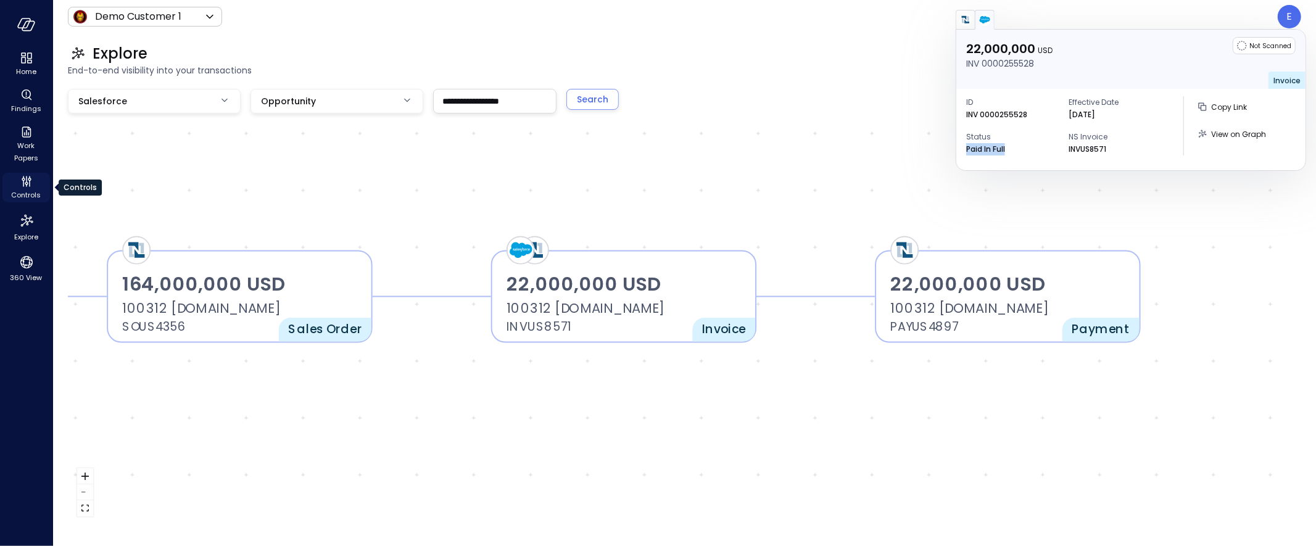
click at [19, 185] on icon "Controls" at bounding box center [26, 181] width 15 height 15
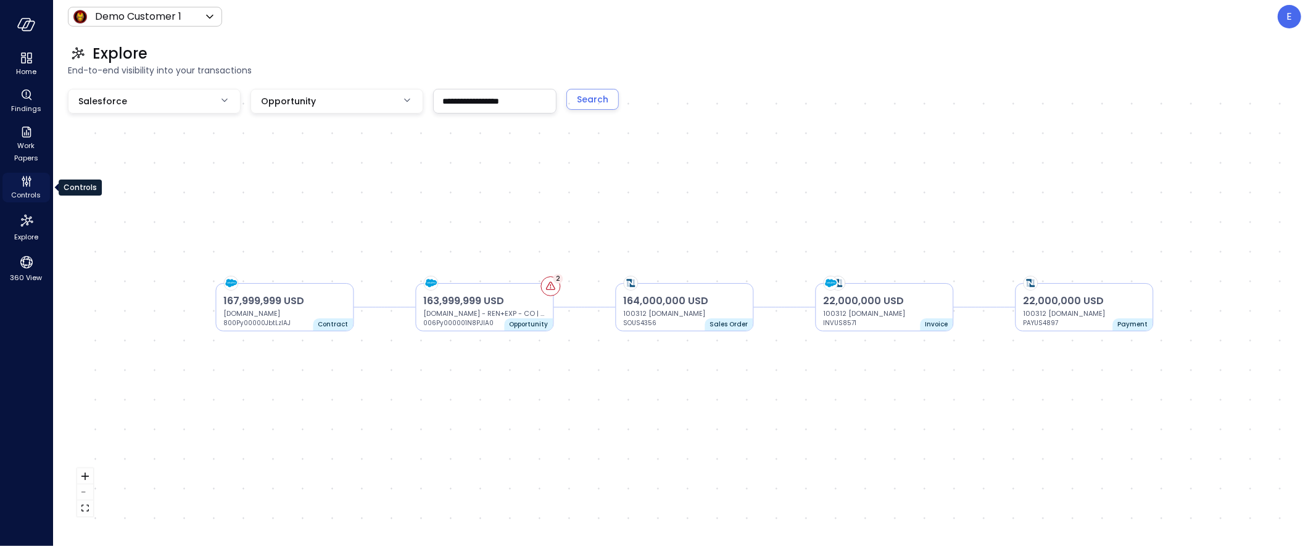
click at [17, 181] on div "Controls" at bounding box center [25, 188] width 47 height 30
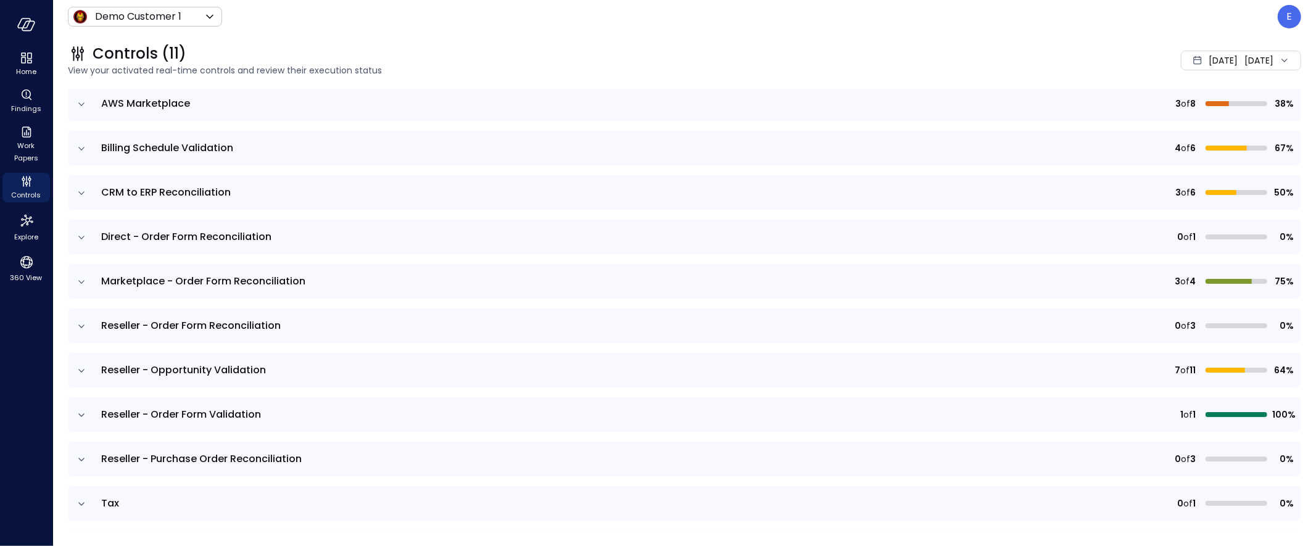
scroll to position [171, 0]
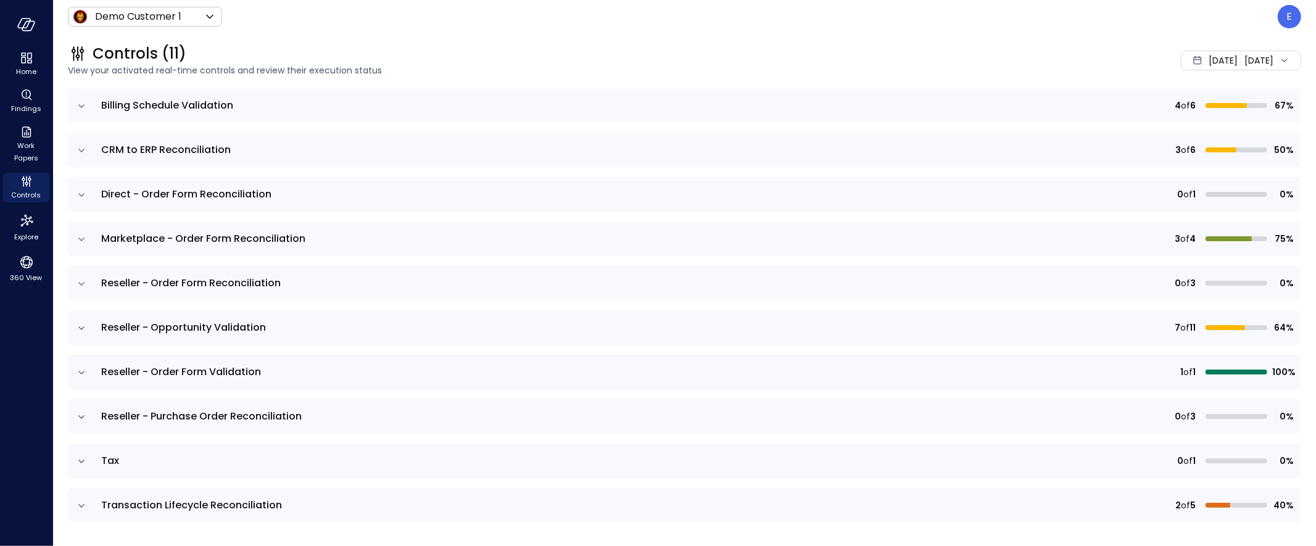
click at [146, 152] on span "CRM to ERP Reconciliation" at bounding box center [166, 149] width 130 height 14
click at [68, 149] on td at bounding box center [81, 150] width 26 height 35
click at [82, 148] on icon "expand row" at bounding box center [81, 150] width 12 height 12
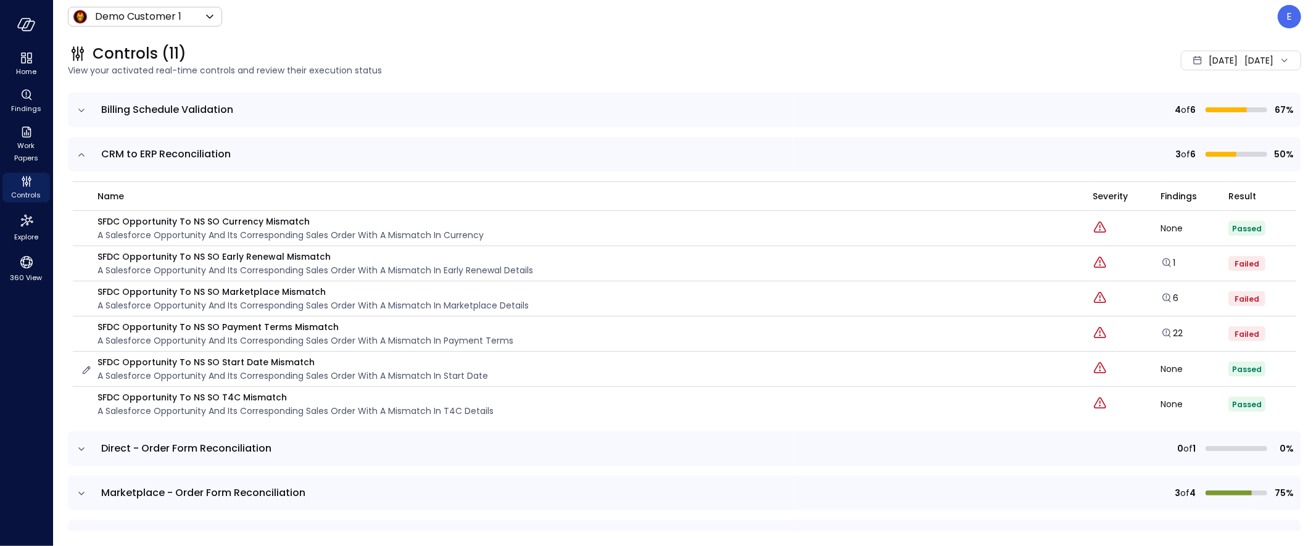
scroll to position [165, 0]
drag, startPoint x: 175, startPoint y: 329, endPoint x: 484, endPoint y: 332, distance: 308.4
click at [374, 332] on p "SFDC Opportunity to NS SO Payment Terms Mismatch" at bounding box center [305, 328] width 416 height 14
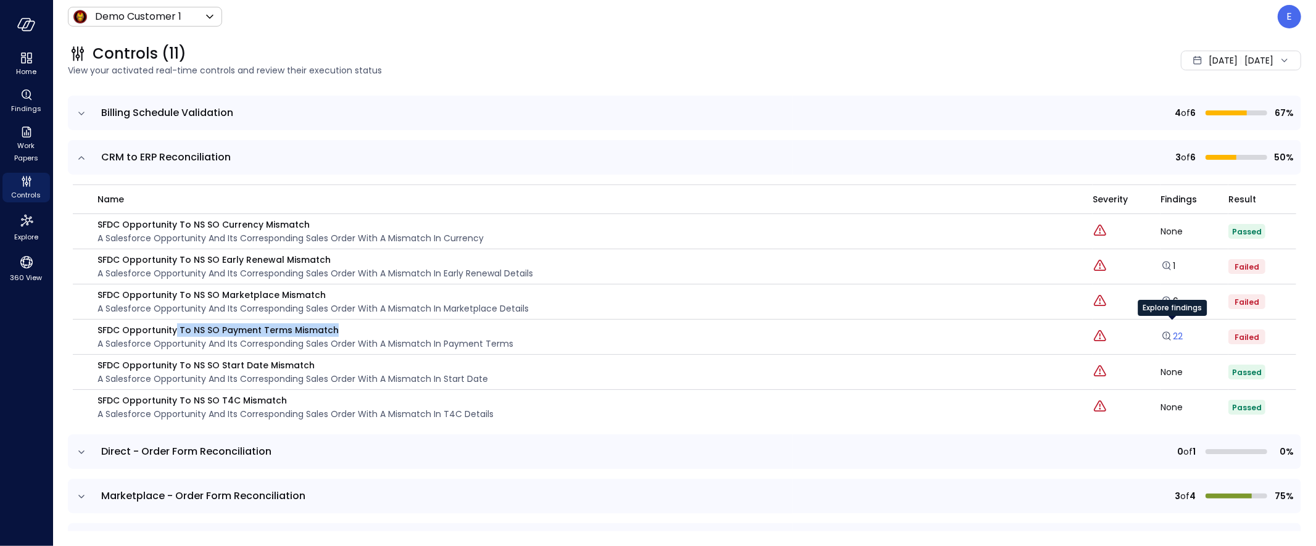
scroll to position [171, 0]
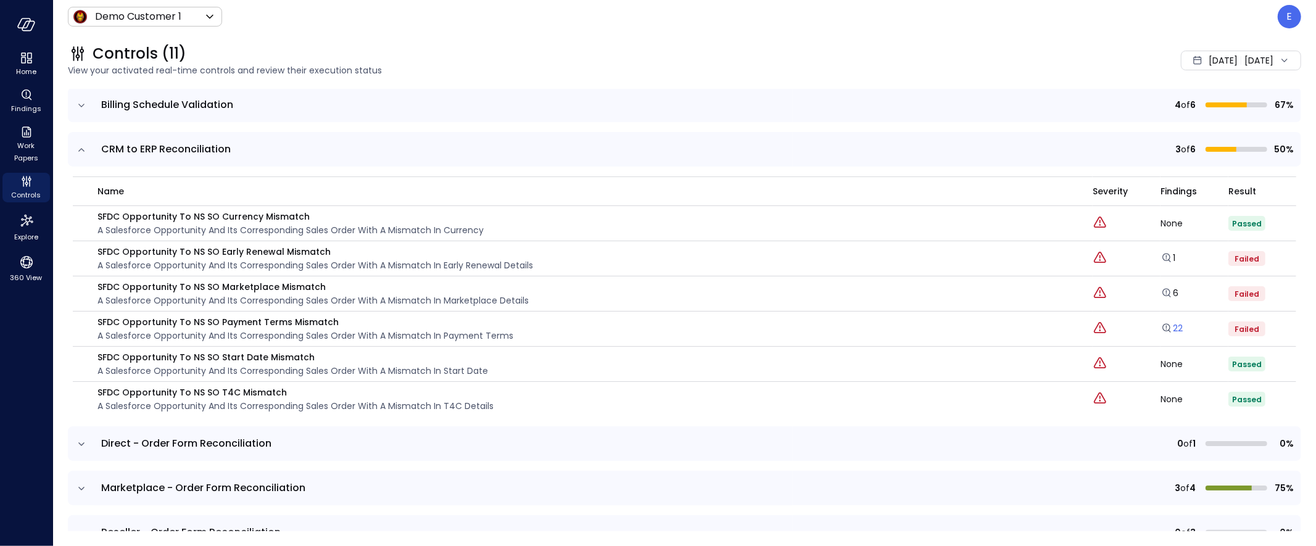
click at [1167, 337] on td "22" at bounding box center [1194, 328] width 68 height 35
click at [1170, 332] on icon "Explore findings" at bounding box center [1166, 328] width 12 height 12
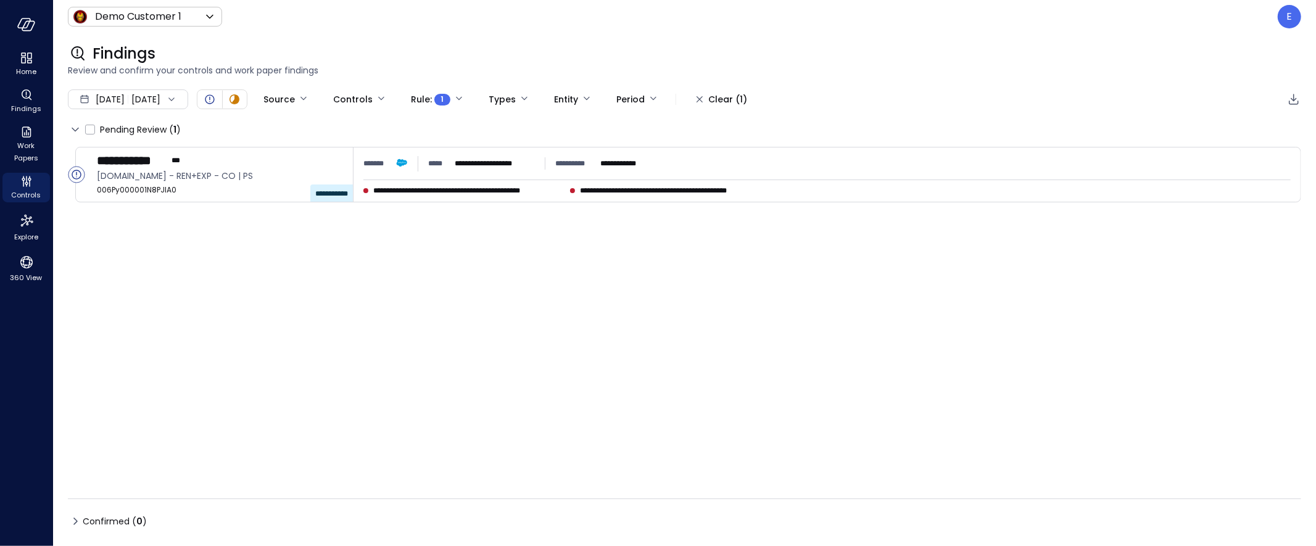
type input "****"
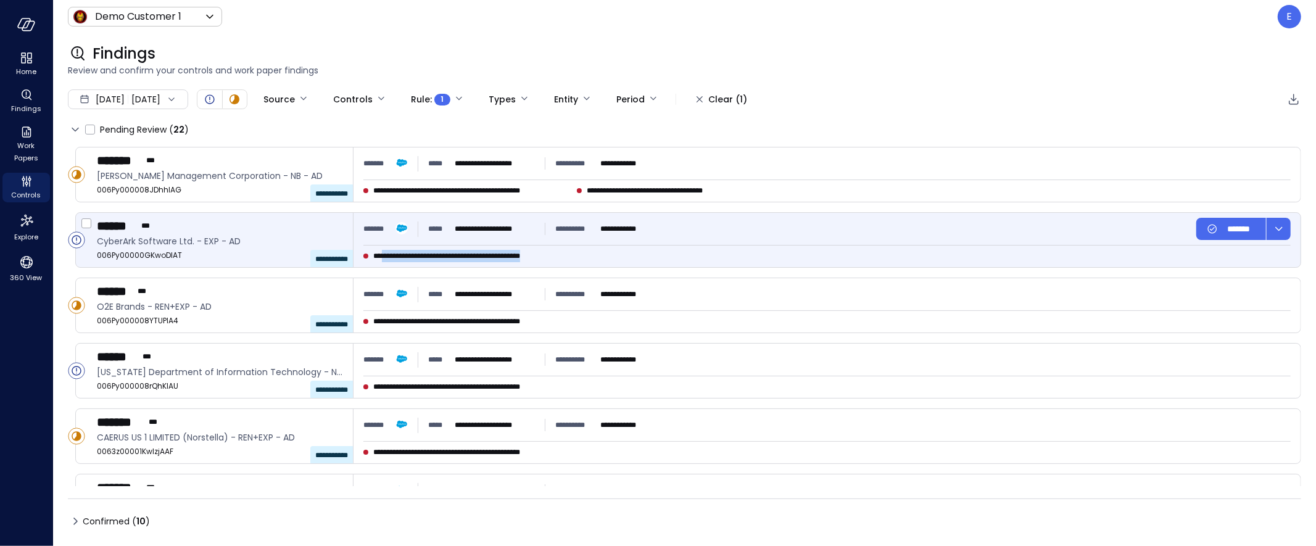
drag, startPoint x: 389, startPoint y: 255, endPoint x: 570, endPoint y: 266, distance: 181.0
click at [570, 266] on div "**********" at bounding box center [826, 240] width 947 height 54
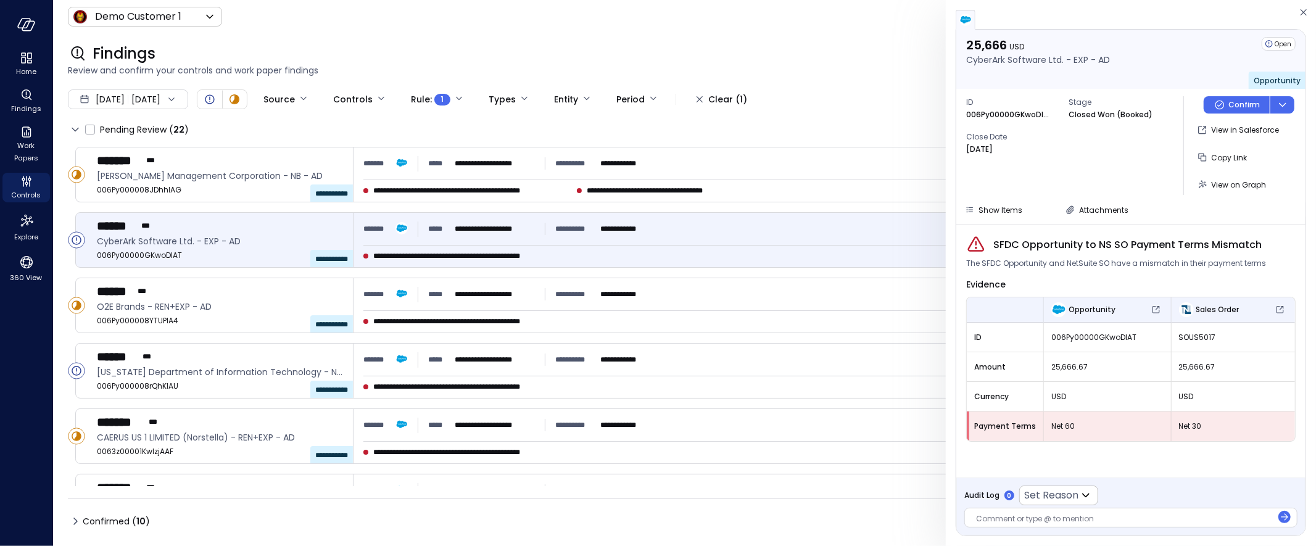
click at [1062, 428] on span "Net 60" at bounding box center [1107, 426] width 112 height 12
click at [1179, 424] on span "Net 30" at bounding box center [1233, 426] width 109 height 12
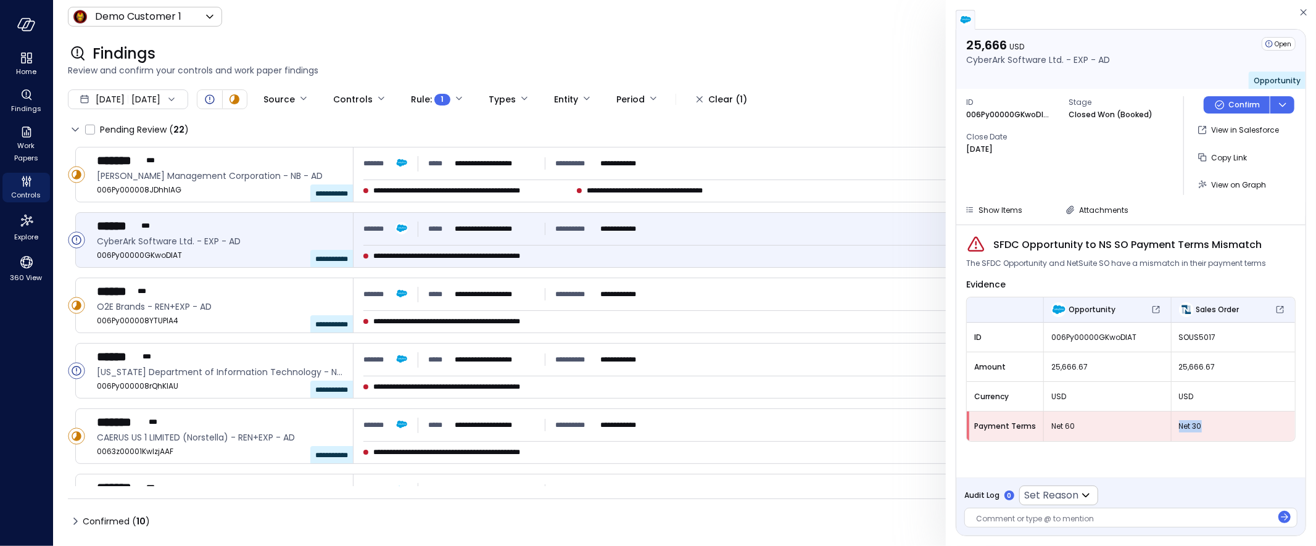
click at [1179, 424] on span "Net 30" at bounding box center [1233, 426] width 109 height 12
click at [1183, 472] on div "SFDC Opportunity to NS SO Payment Terms Mismatch The SFDC Opportunity and NetSu…" at bounding box center [1130, 351] width 349 height 252
click at [1226, 186] on span "View on Graph" at bounding box center [1238, 184] width 55 height 10
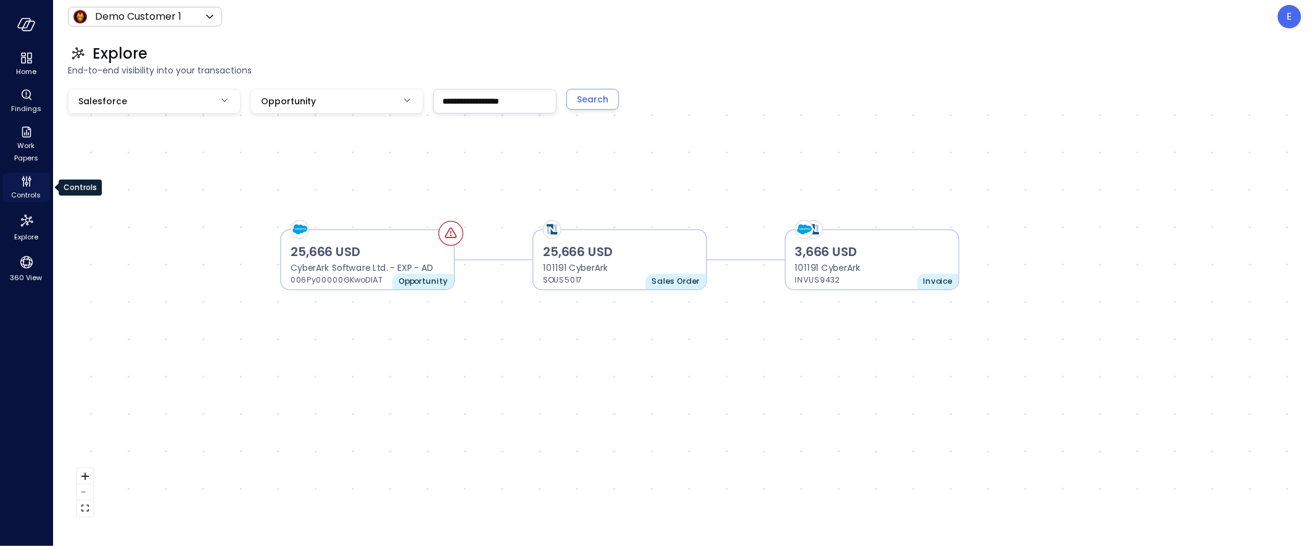
click at [21, 183] on icon "Controls" at bounding box center [26, 181] width 15 height 15
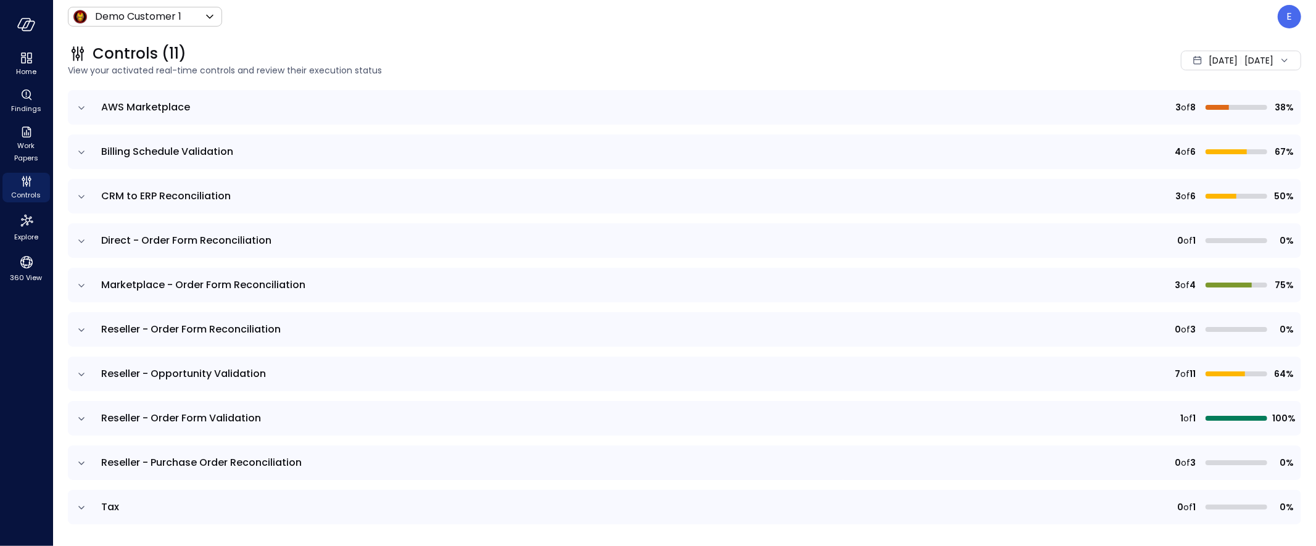
scroll to position [127, 0]
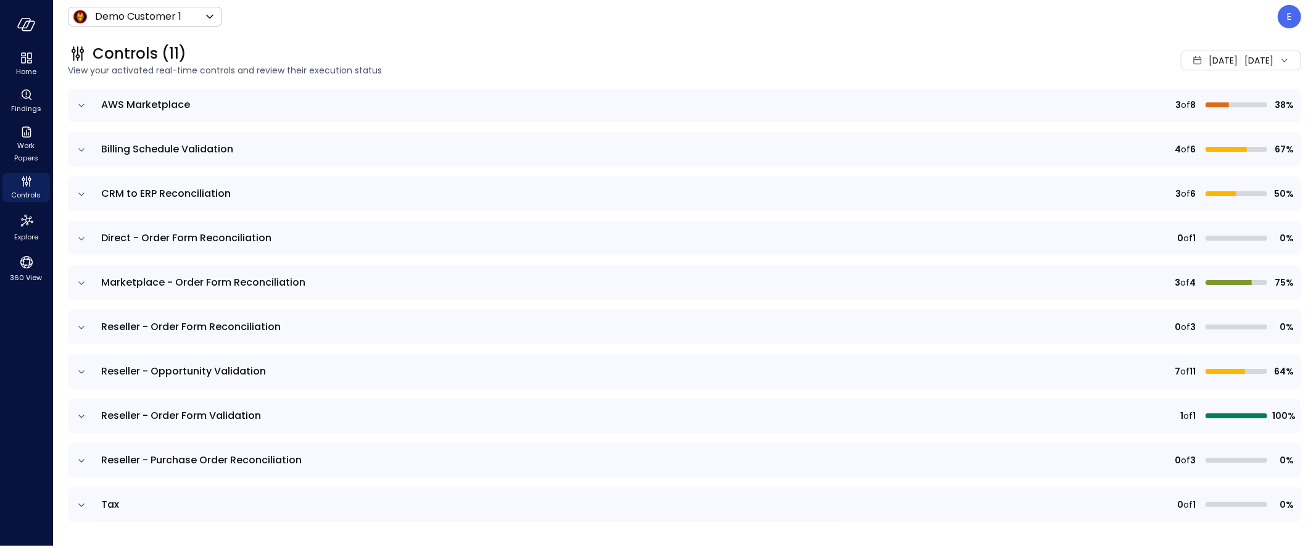
click at [78, 191] on icon "expand row" at bounding box center [81, 194] width 12 height 12
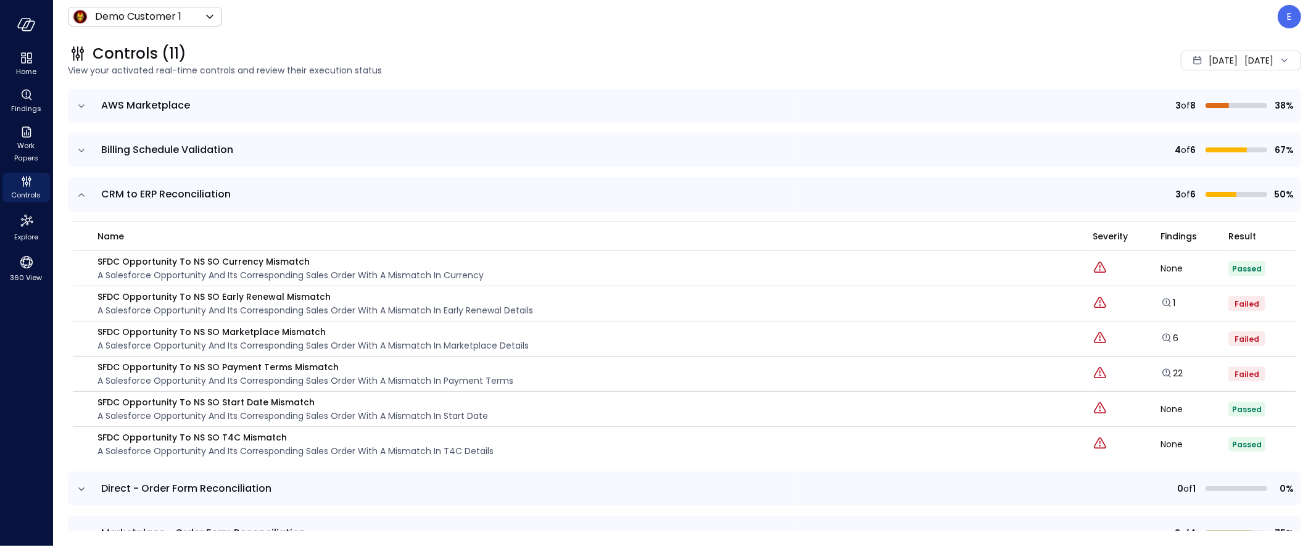
scroll to position [130, 0]
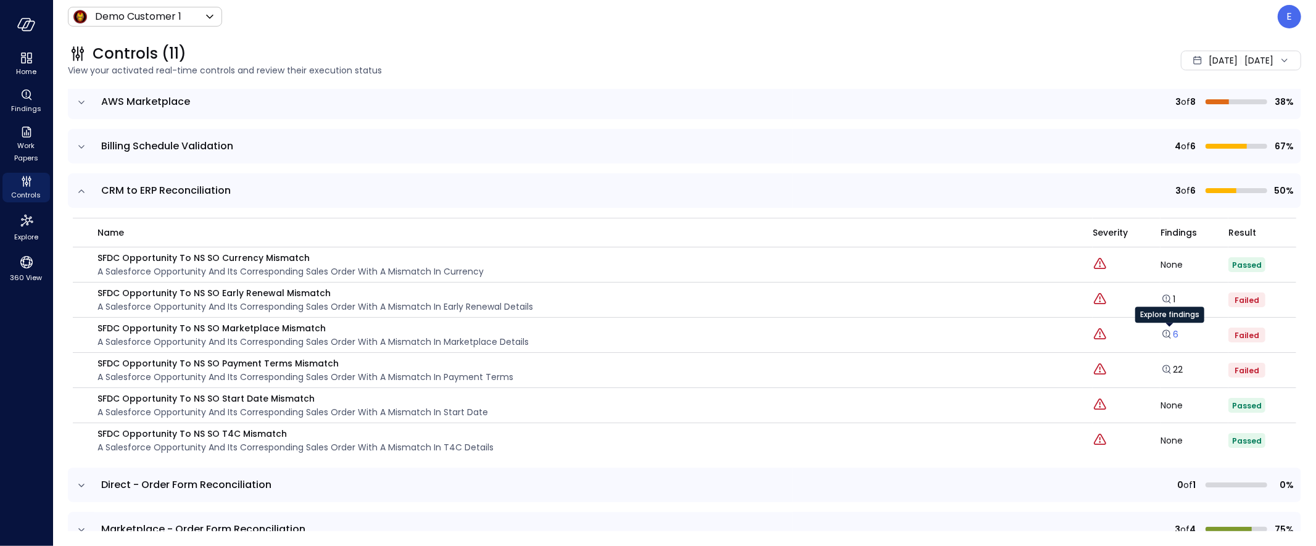
click at [1170, 337] on icon "Explore findings" at bounding box center [1166, 334] width 12 height 12
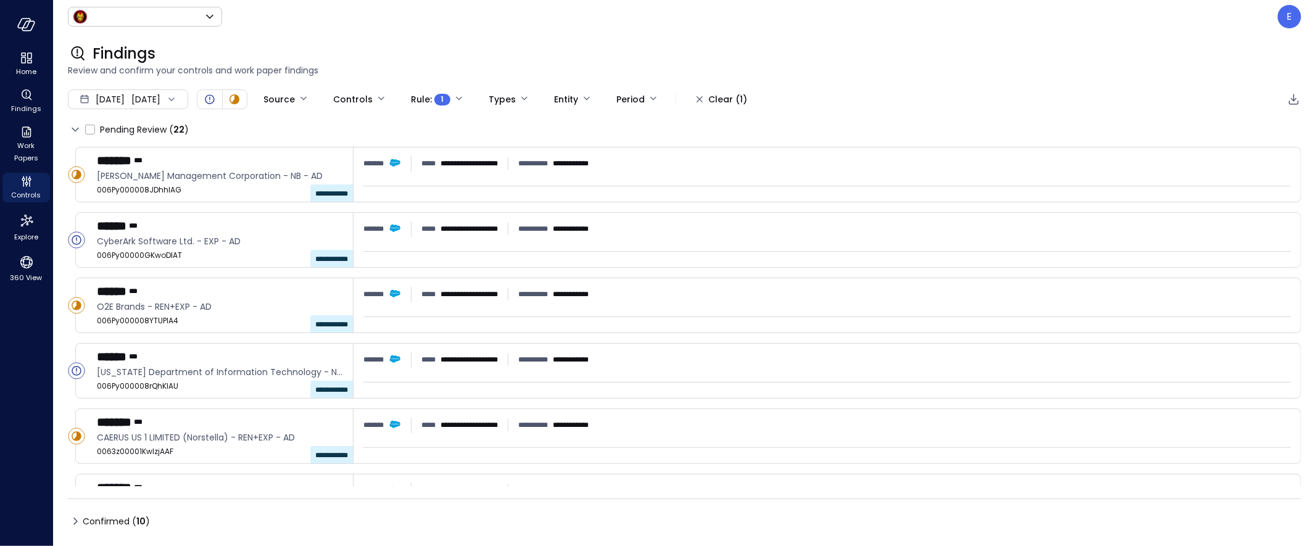
type input "*****"
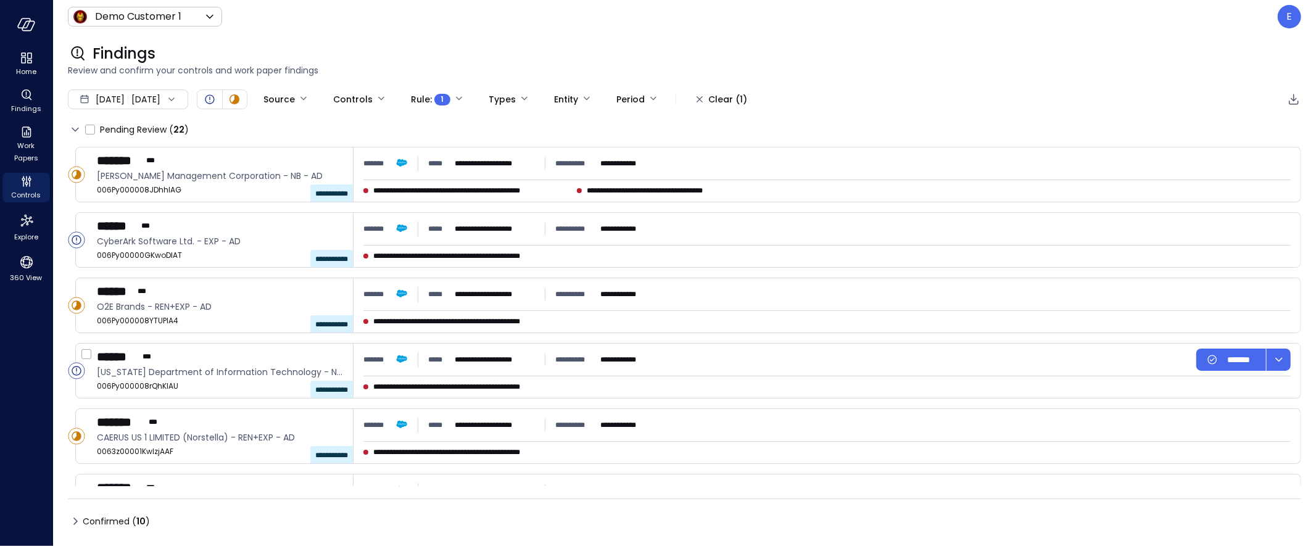
type input "****"
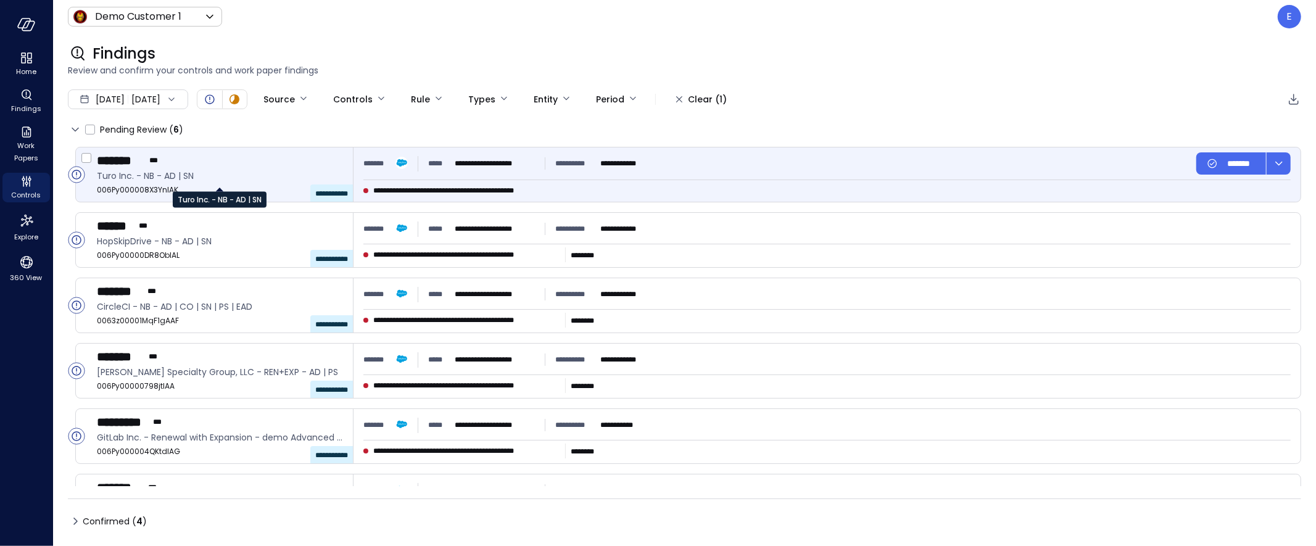
click at [233, 173] on span "Turo Inc. - NB - AD | SN" at bounding box center [220, 176] width 246 height 14
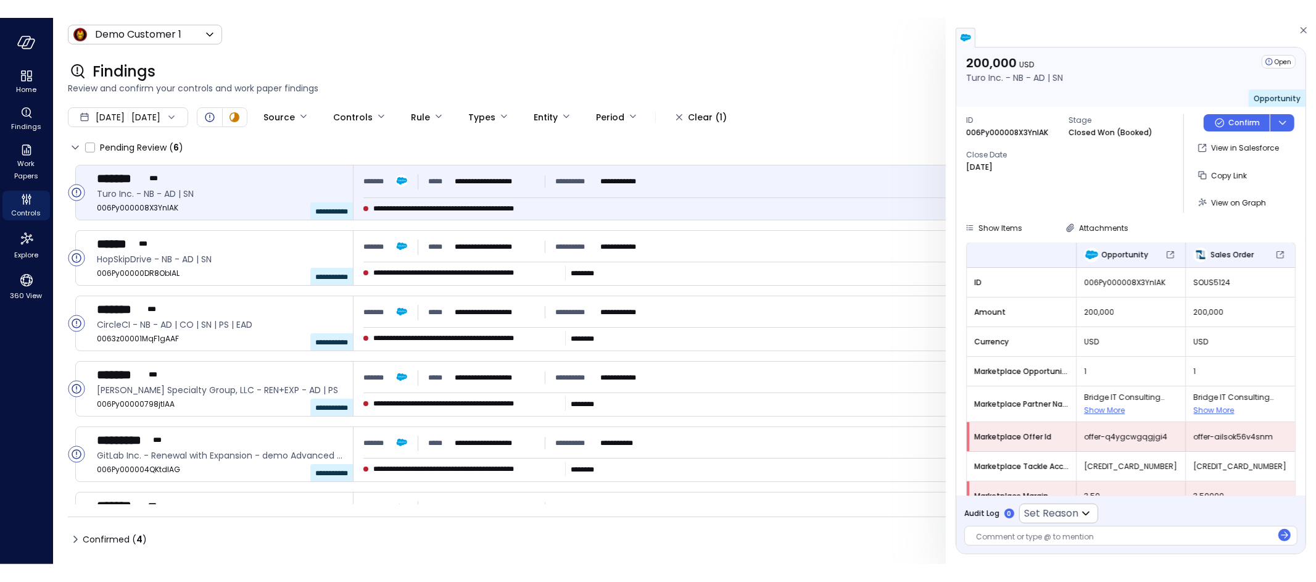
scroll to position [99, 0]
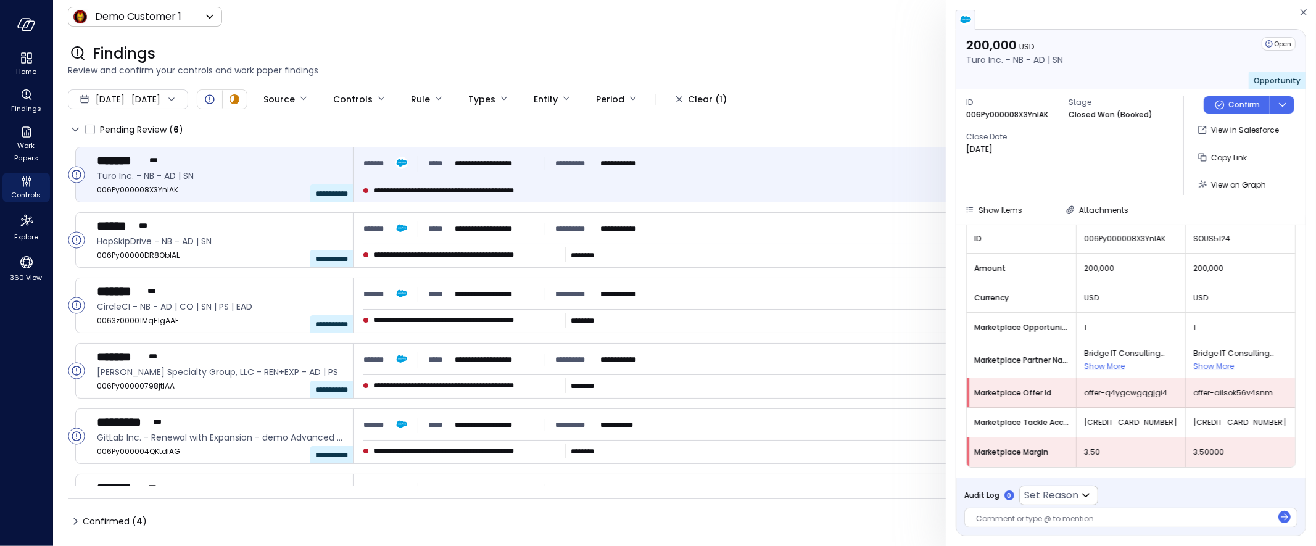
click at [1013, 517] on div at bounding box center [1124, 519] width 296 height 13
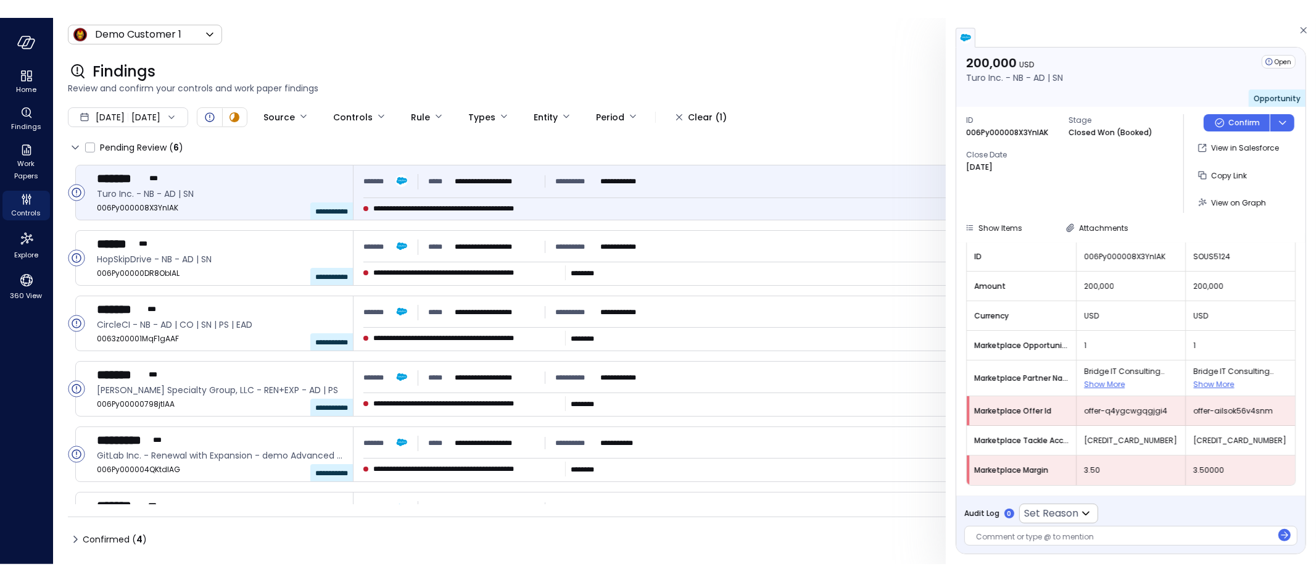
scroll to position [63, 0]
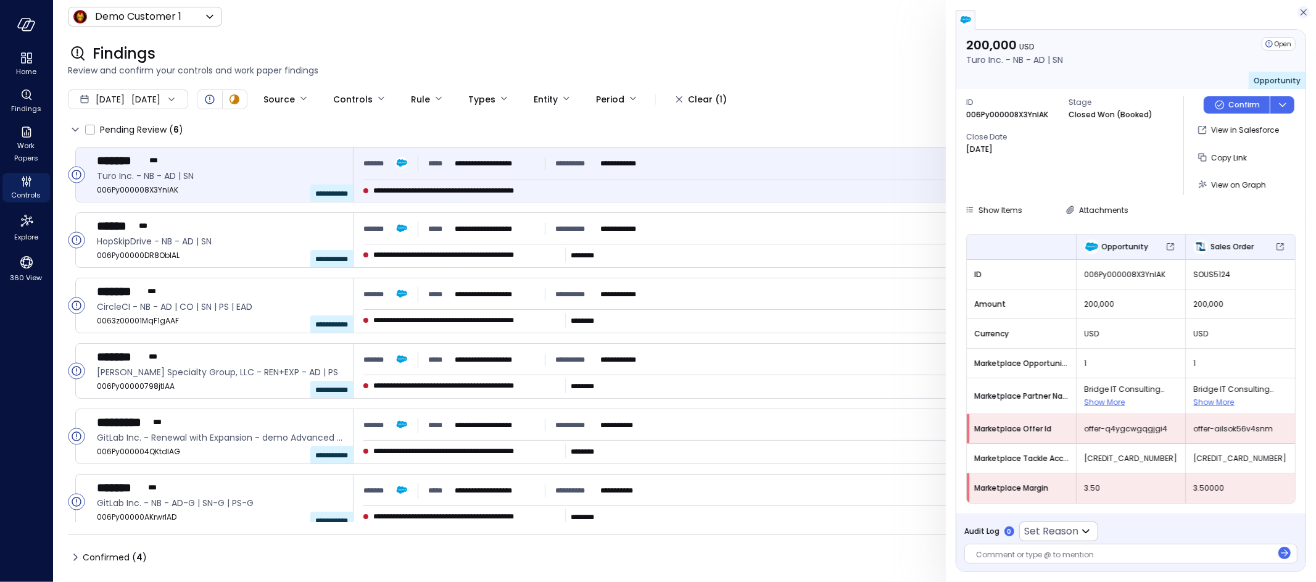
click at [1309, 10] on icon "button" at bounding box center [1303, 12] width 12 height 15
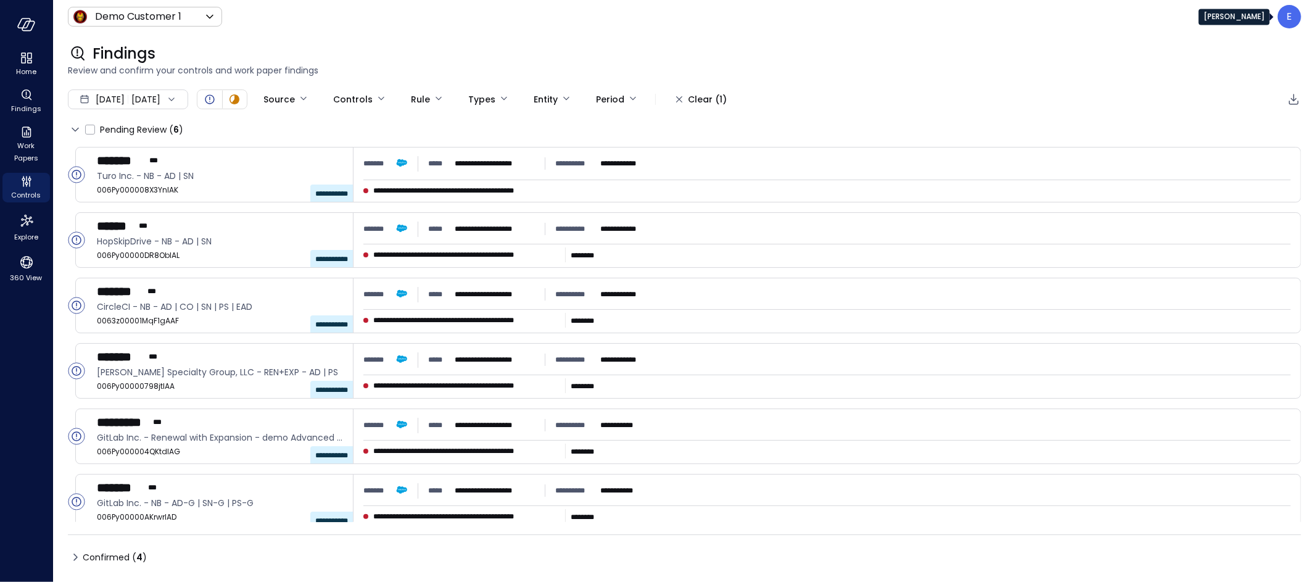
click at [1288, 16] on p "E" at bounding box center [1290, 16] width 6 height 15
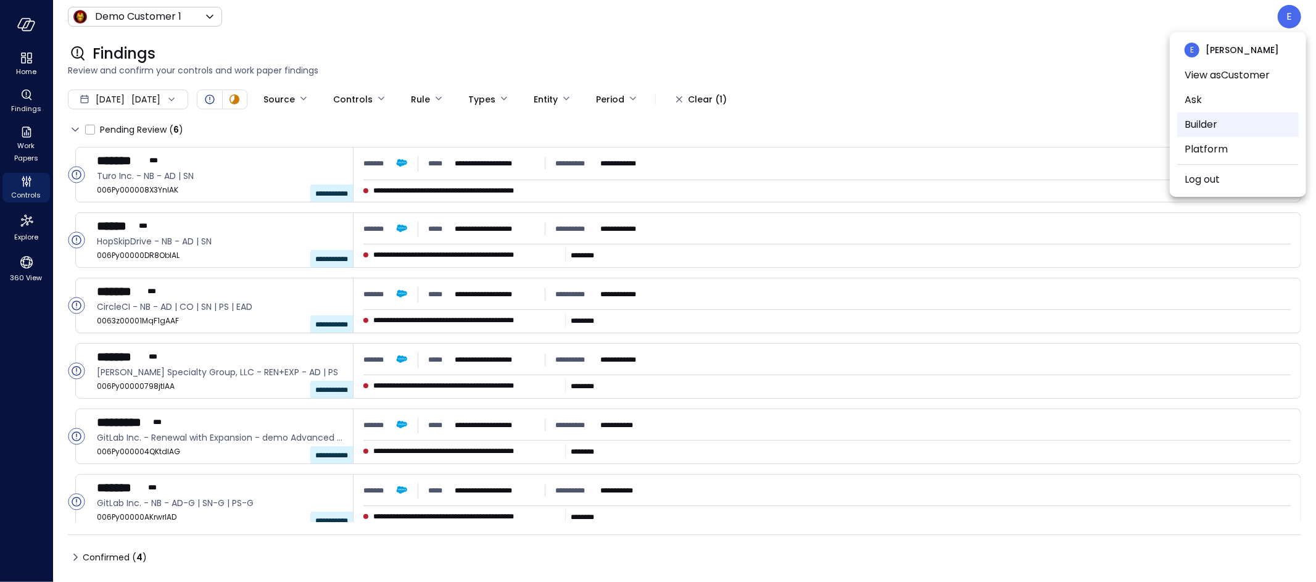
click at [1227, 125] on li "Builder" at bounding box center [1237, 124] width 121 height 25
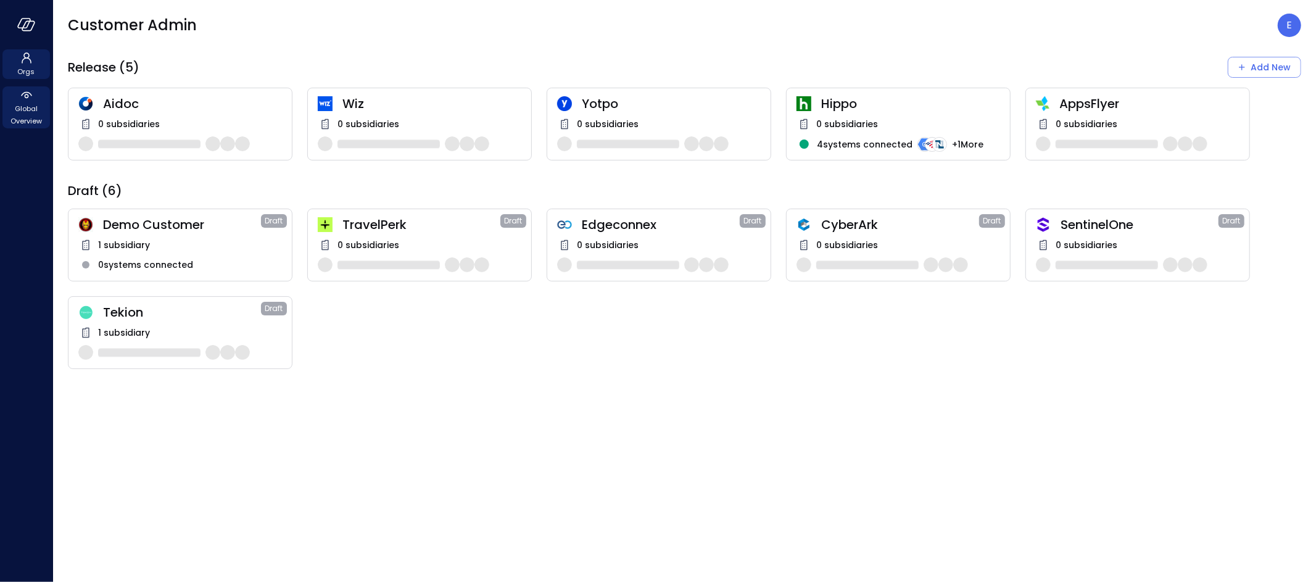
click at [25, 101] on icon at bounding box center [26, 95] width 15 height 15
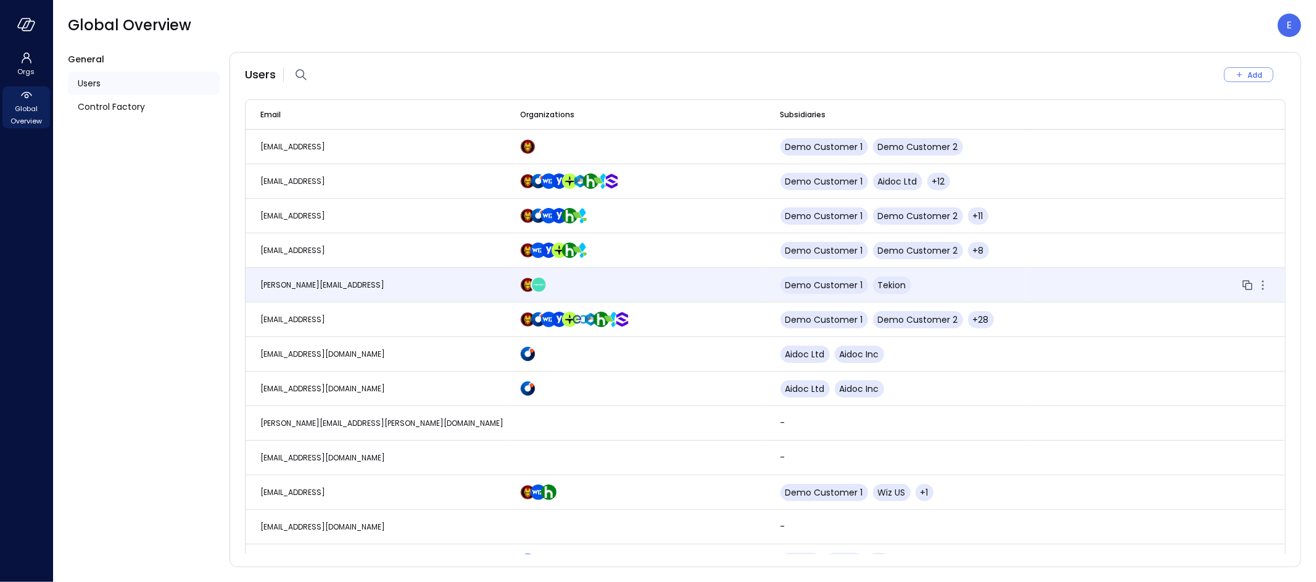
click at [299, 286] on span "eleanor.yehudai@safebooks.ai" at bounding box center [322, 284] width 124 height 10
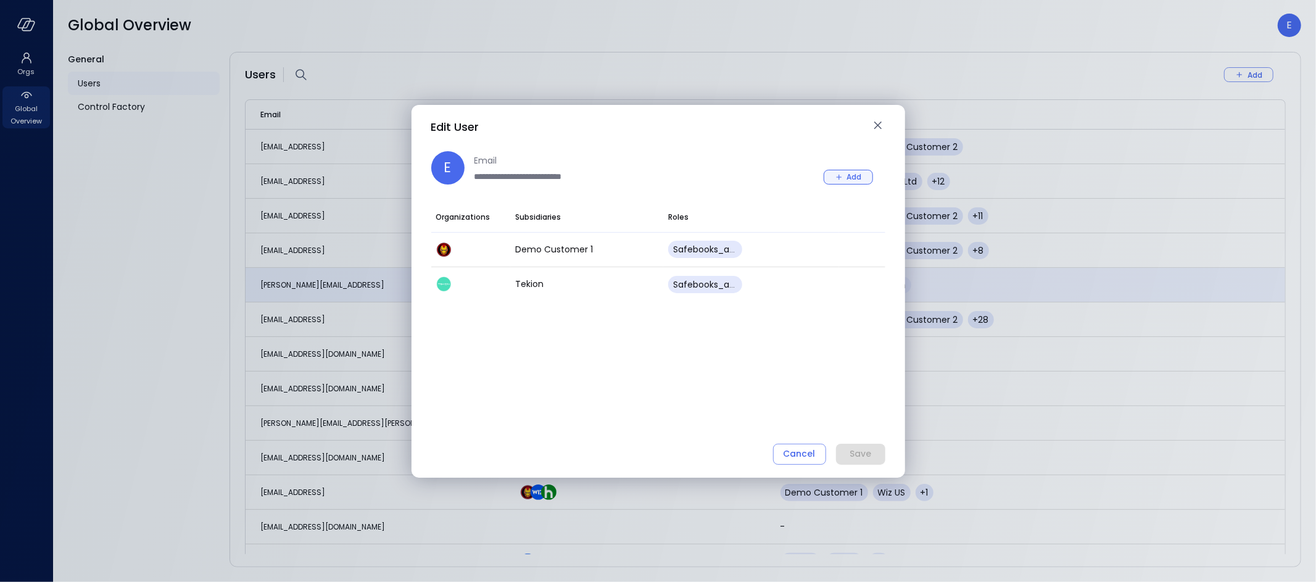
click at [842, 172] on icon "button" at bounding box center [838, 176] width 11 height 11
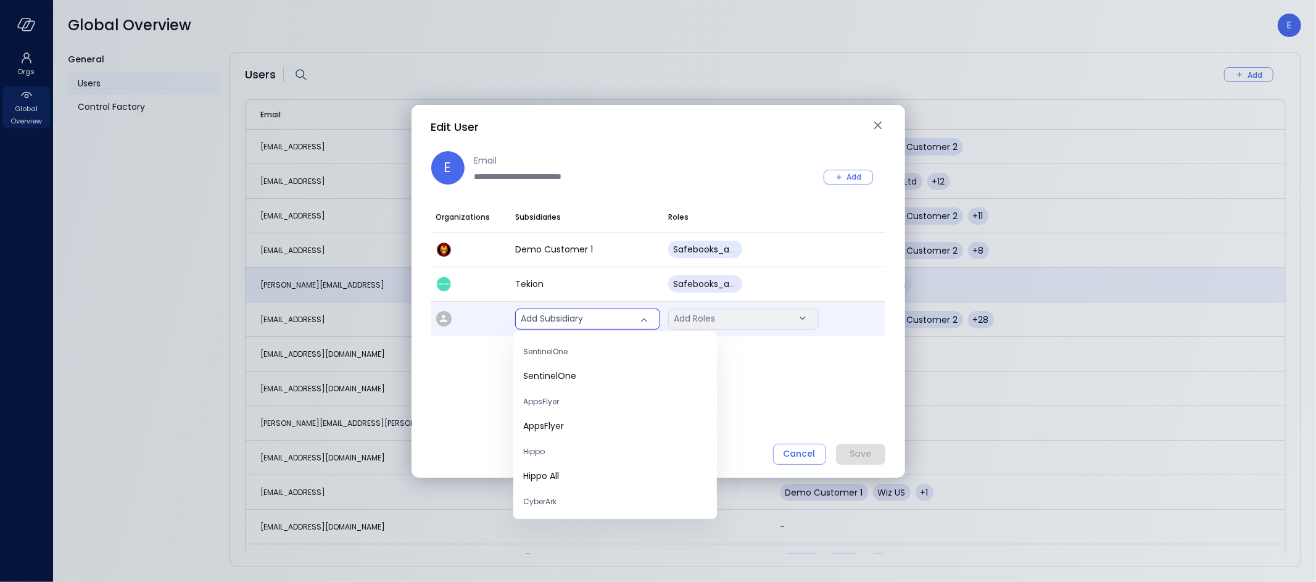
click at [554, 318] on body "Orgs Global Overview Global Overview E General Users Control Factory Users Add …" at bounding box center [658, 291] width 1316 height 582
click at [550, 430] on span "AppsFlyer" at bounding box center [615, 425] width 184 height 13
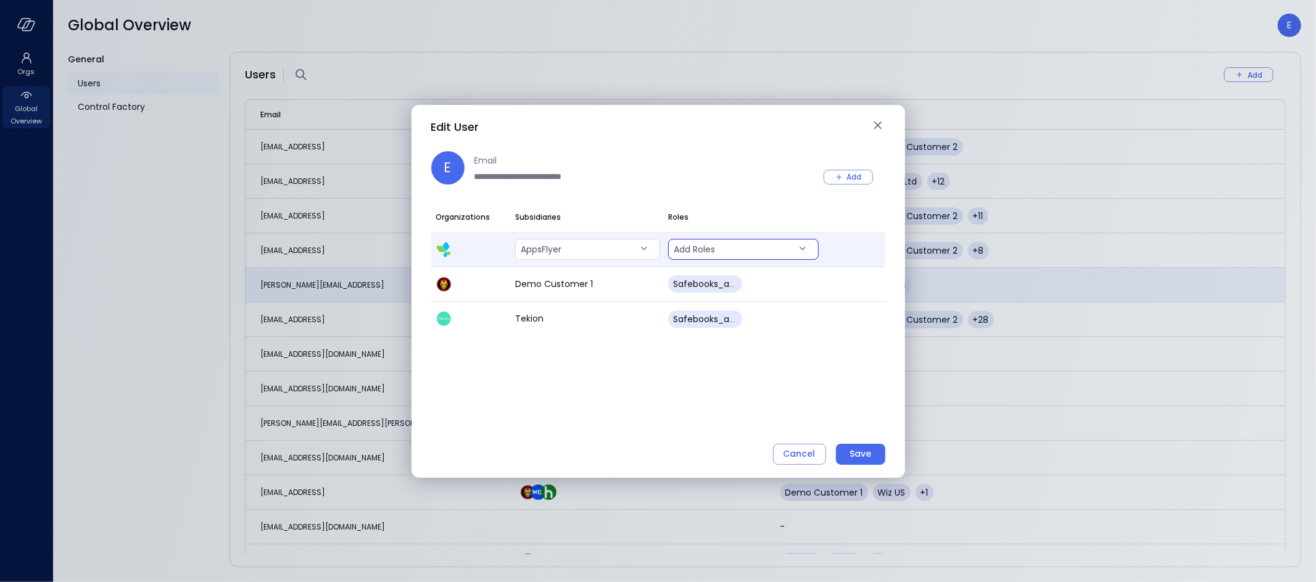
click at [723, 254] on body "Orgs Global Overview Global Overview E General Users Control Factory Users Add …" at bounding box center [658, 291] width 1316 height 582
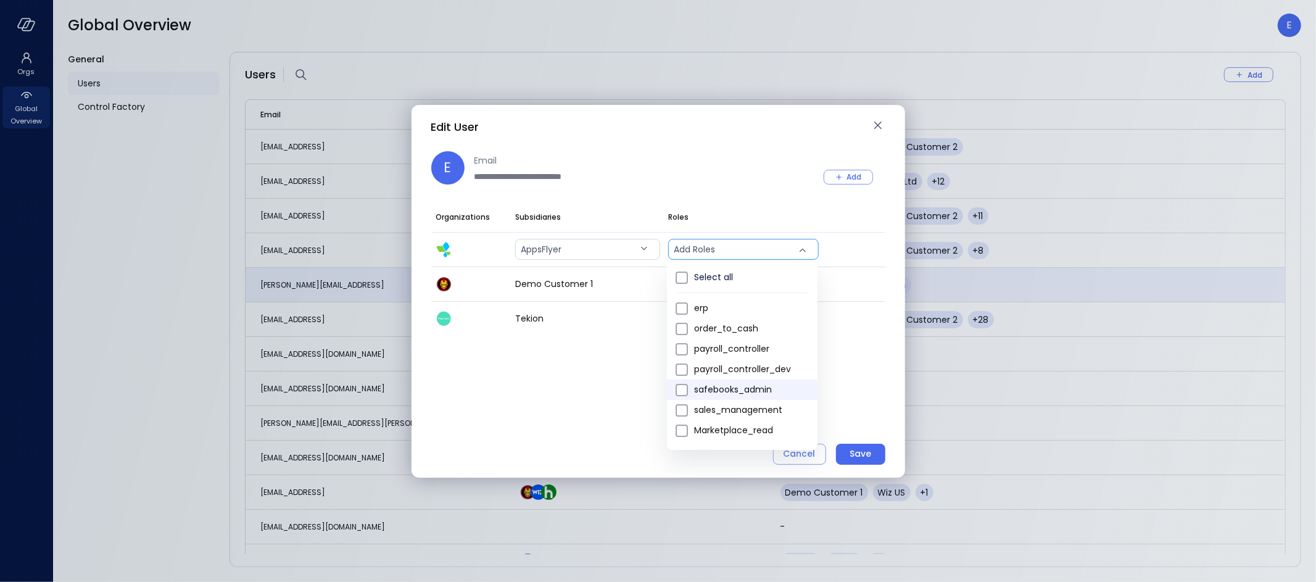
click at [736, 392] on span "safebooks_admin" at bounding box center [750, 389] width 113 height 13
type input "*"
click at [875, 353] on div at bounding box center [658, 291] width 1316 height 582
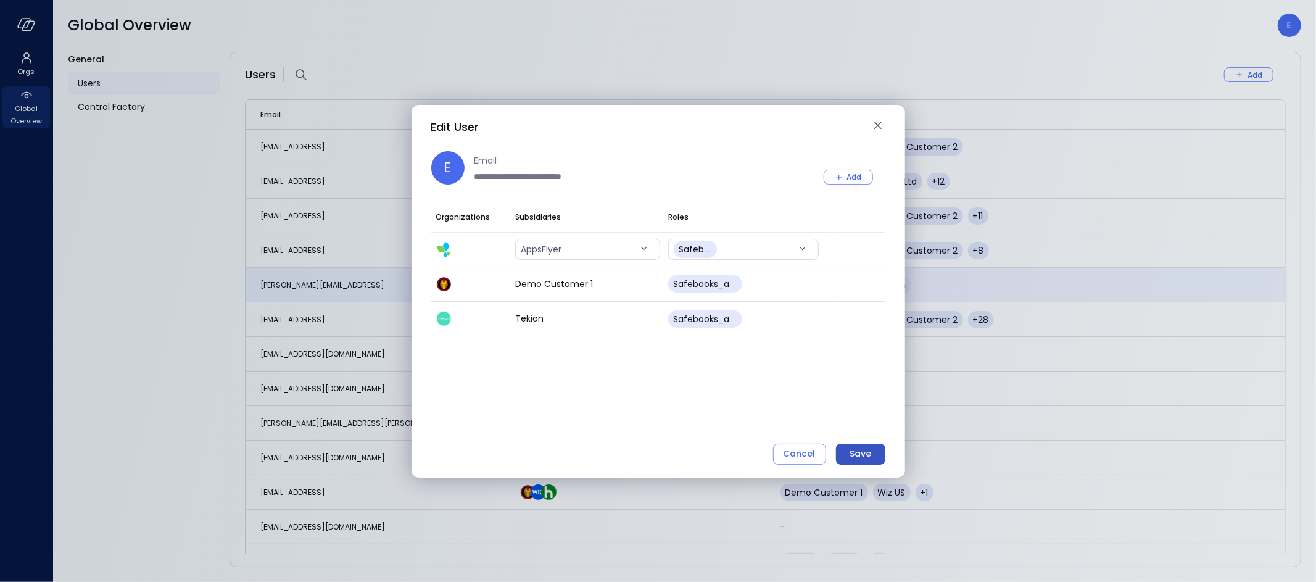
click at [850, 451] on div "Save" at bounding box center [860, 453] width 22 height 15
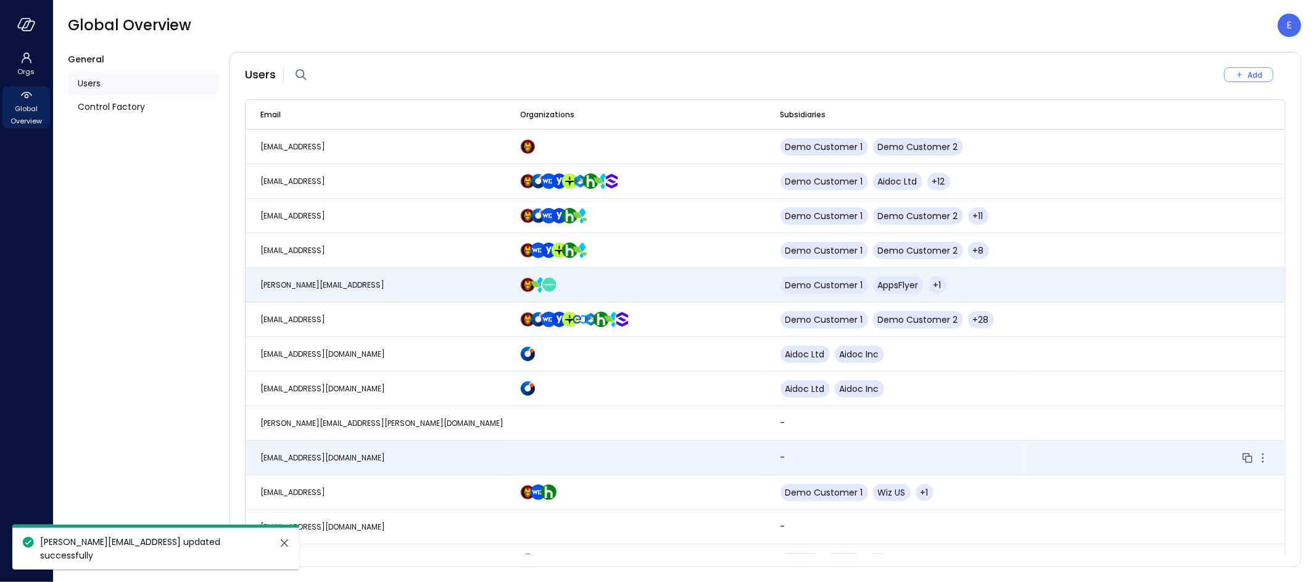
scroll to position [2, 0]
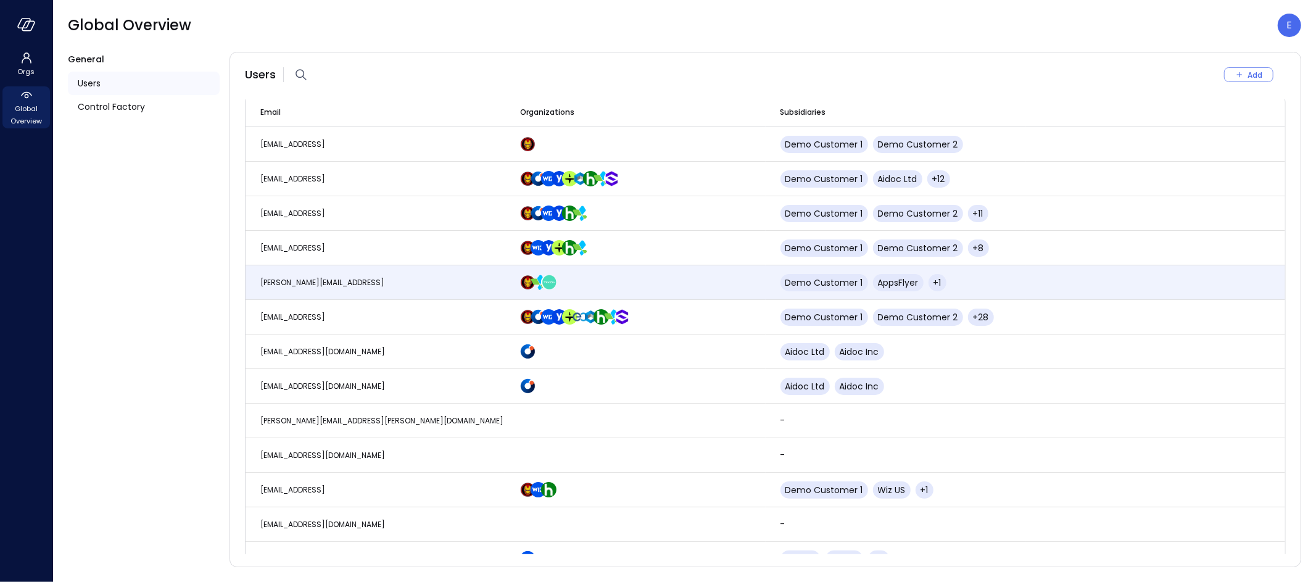
drag, startPoint x: 27, startPoint y: 25, endPoint x: 1019, endPoint y: 46, distance: 992.6
click at [954, 28] on div "Orgs Global Overview Global Overview E General Users Control Factory Users Add …" at bounding box center [658, 291] width 1316 height 582
click at [1295, 30] on div "E" at bounding box center [1288, 25] width 23 height 23
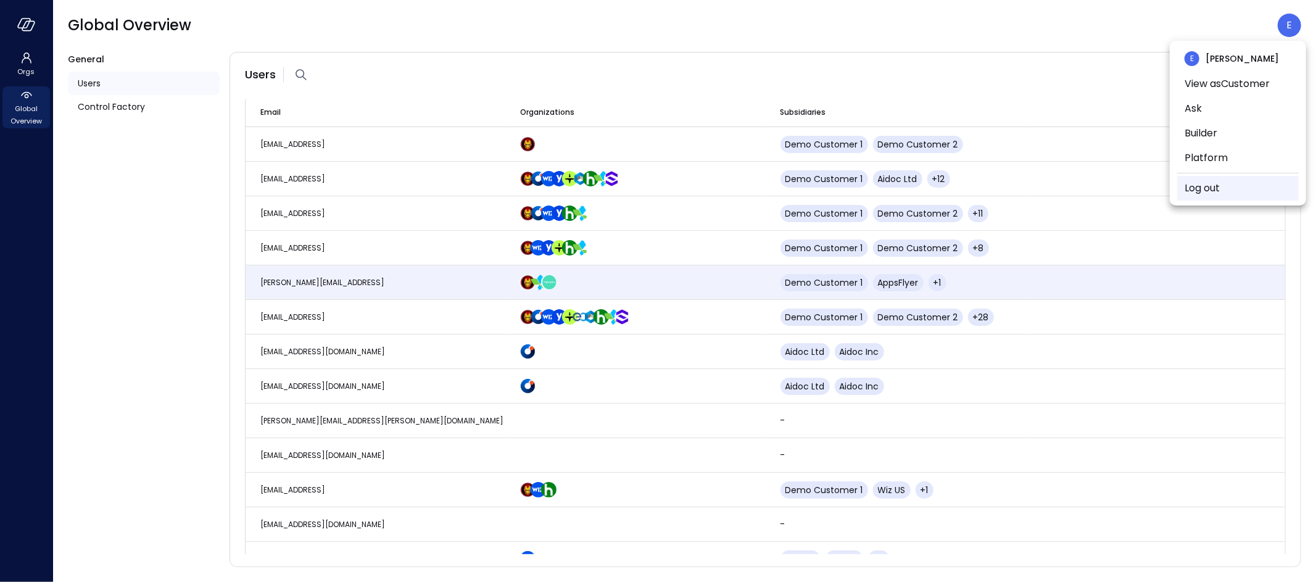
click at [1208, 190] on link "Log out" at bounding box center [1201, 188] width 35 height 15
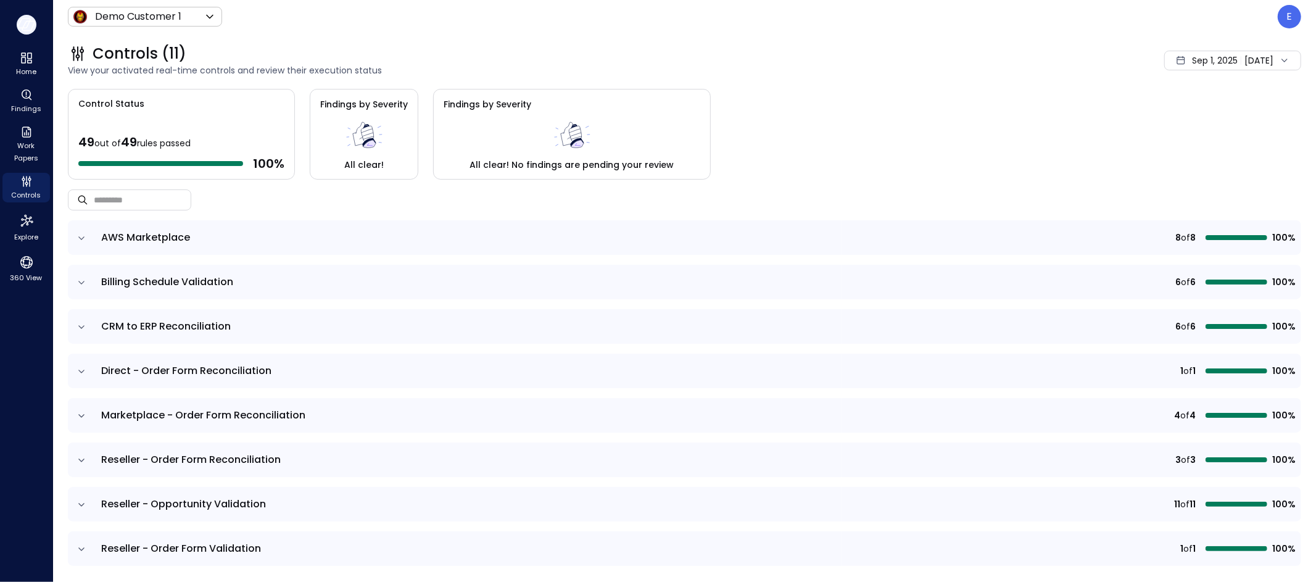
click at [27, 20] on icon "button" at bounding box center [26, 25] width 19 height 14
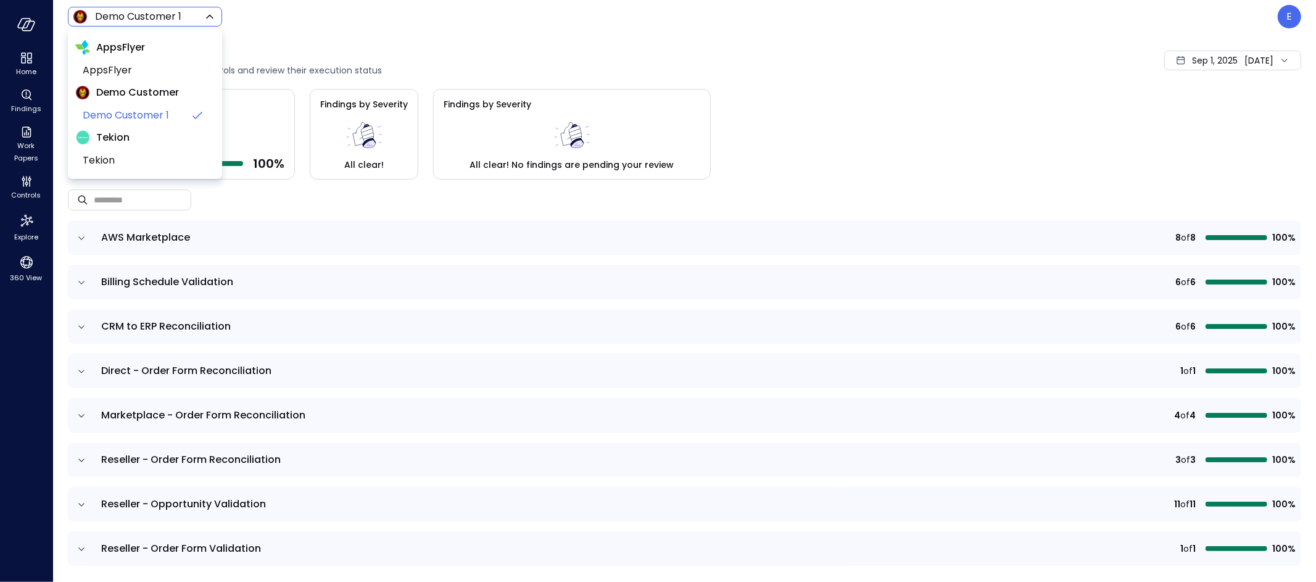
click at [149, 19] on body "Home Findings Work Papers Controls Explore 360 View Demo Customer 1 ***** ​ E C…" at bounding box center [658, 291] width 1316 height 582
click at [128, 67] on span "AppsFlyer" at bounding box center [144, 70] width 122 height 15
type input "*******"
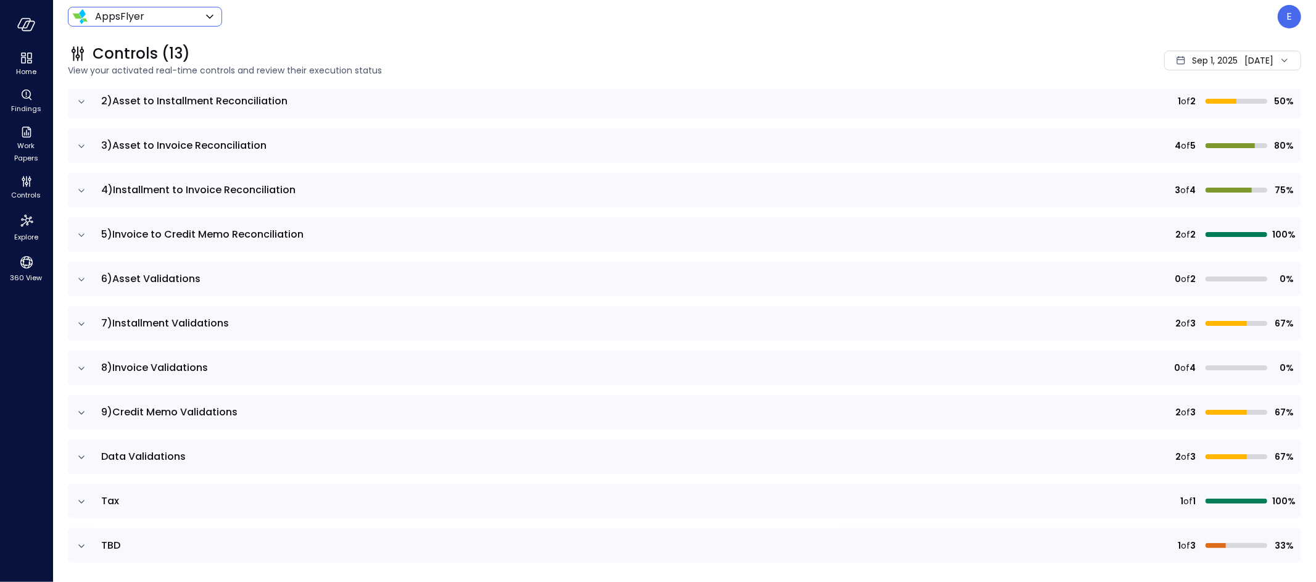
scroll to position [155, 0]
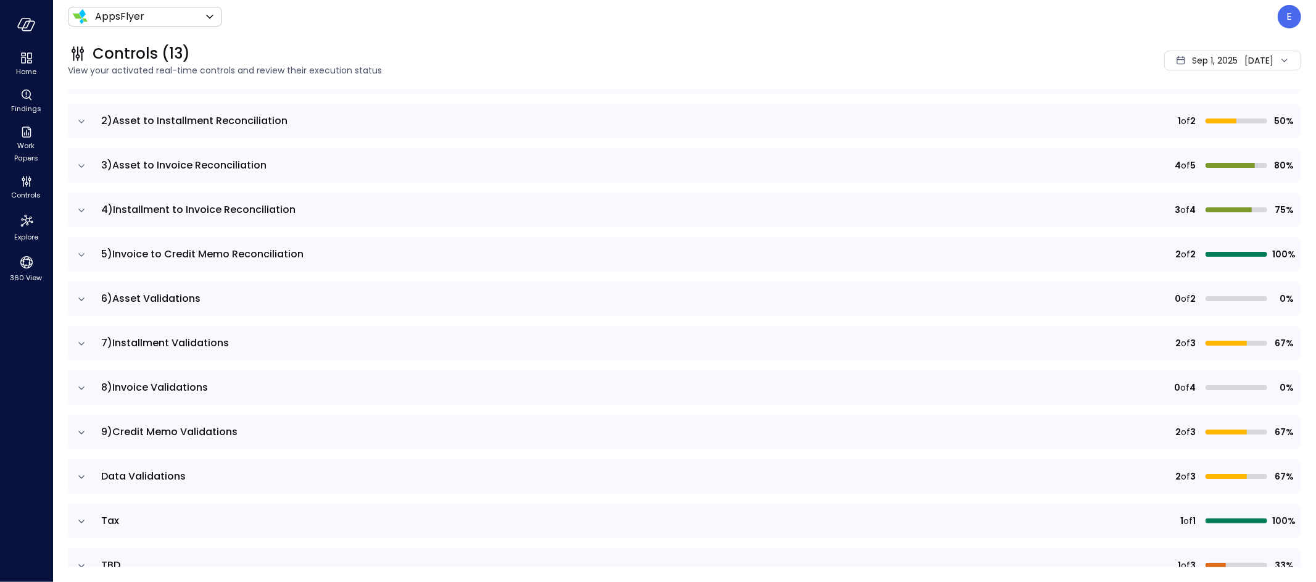
drag, startPoint x: 142, startPoint y: 207, endPoint x: 113, endPoint y: 213, distance: 29.5
click at [142, 207] on span "4)Installment to Invoice Reconciliation" at bounding box center [198, 209] width 194 height 14
click at [82, 208] on icon "expand row" at bounding box center [81, 210] width 12 height 12
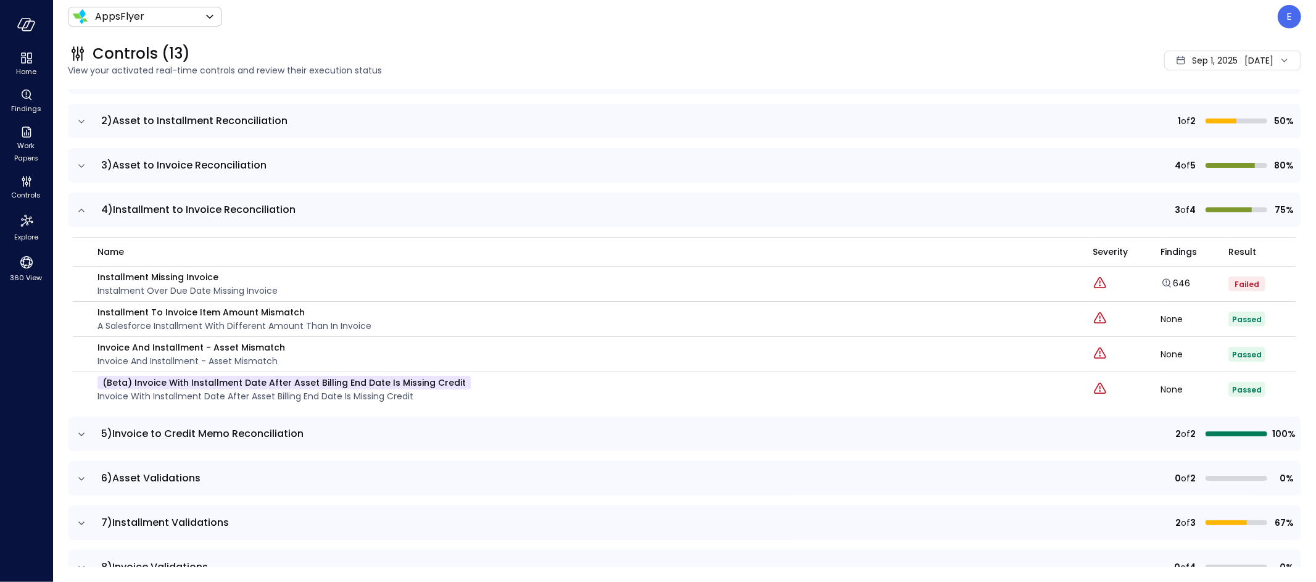
click at [1198, 62] on span "Sep 1, 2025" at bounding box center [1215, 61] width 46 height 14
click at [1197, 137] on li "Current Year [DATE]" at bounding box center [1208, 135] width 98 height 20
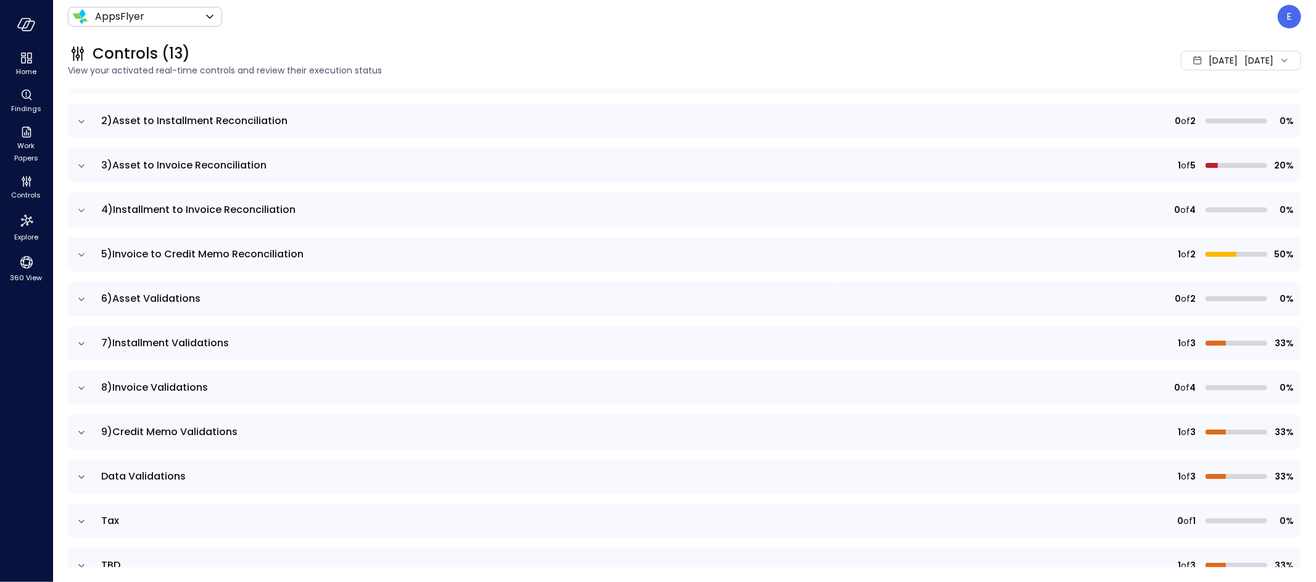
scroll to position [155, 0]
click at [78, 210] on icon "expand row" at bounding box center [81, 210] width 12 height 12
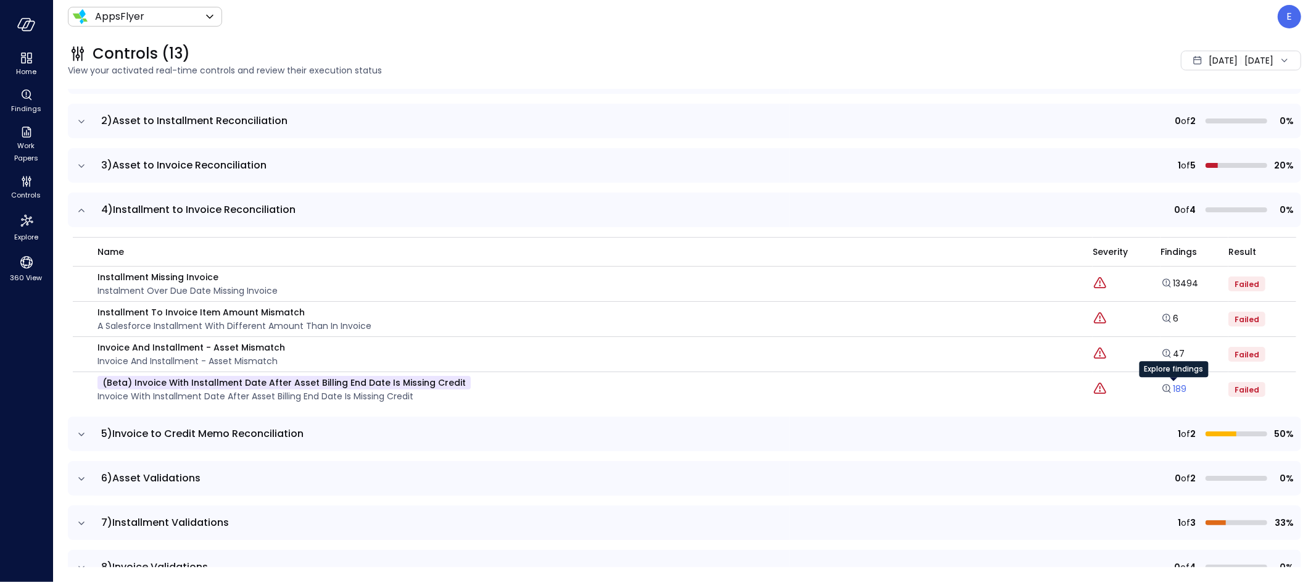
click at [1176, 390] on link "189" at bounding box center [1173, 388] width 26 height 12
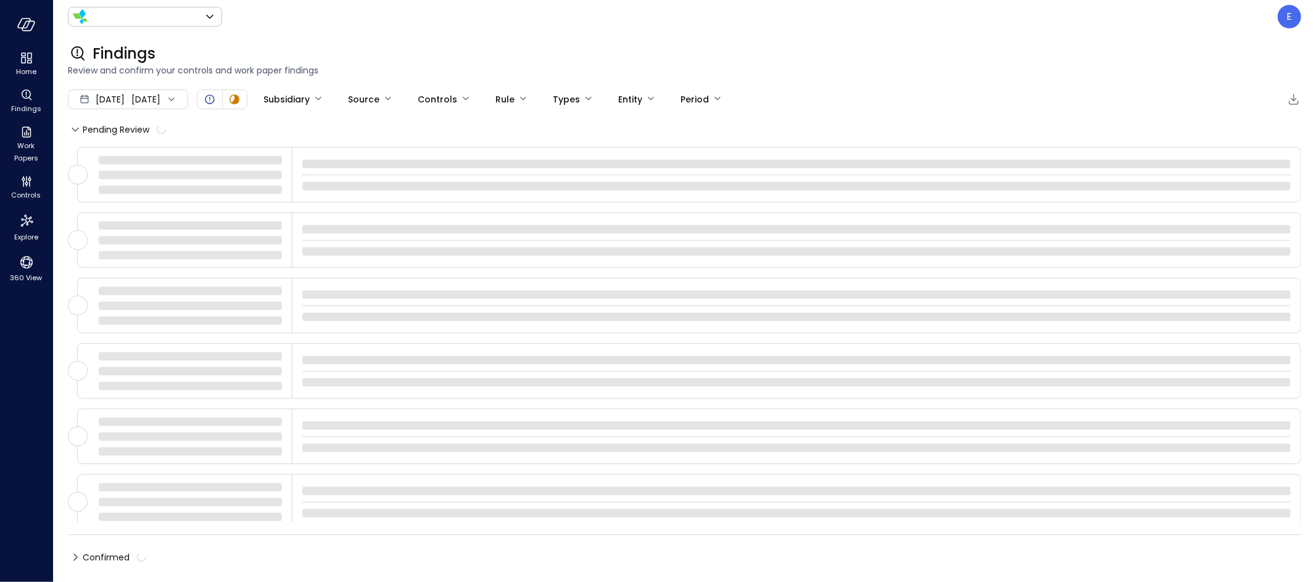
type input "*******"
type input "****"
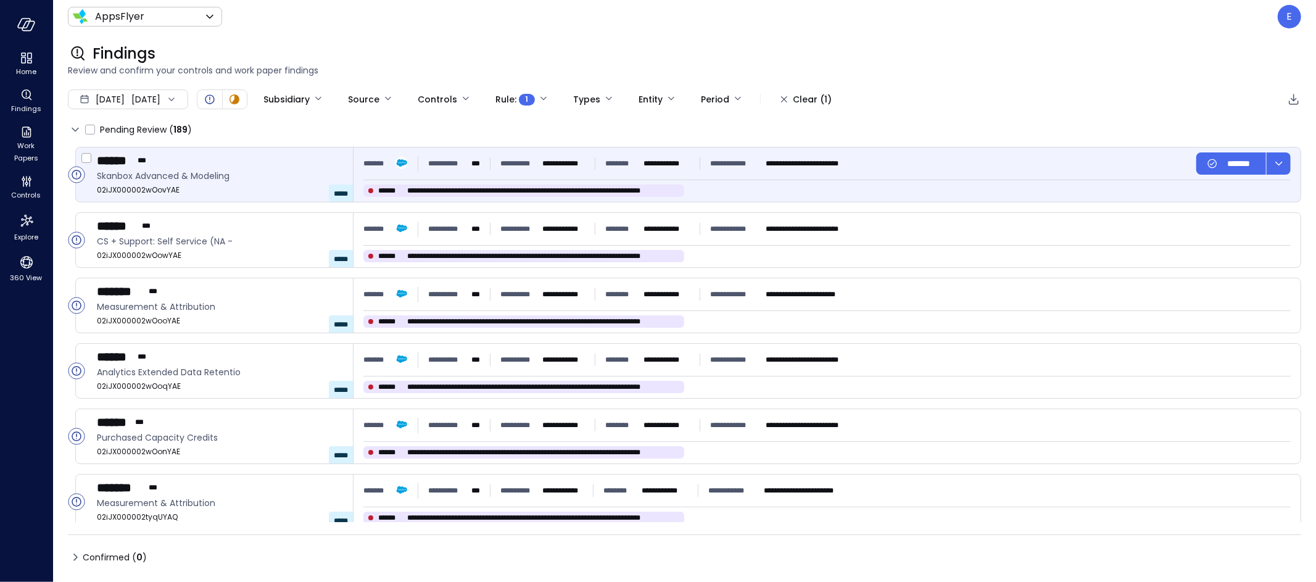
click at [264, 166] on div "****** ***" at bounding box center [220, 160] width 246 height 16
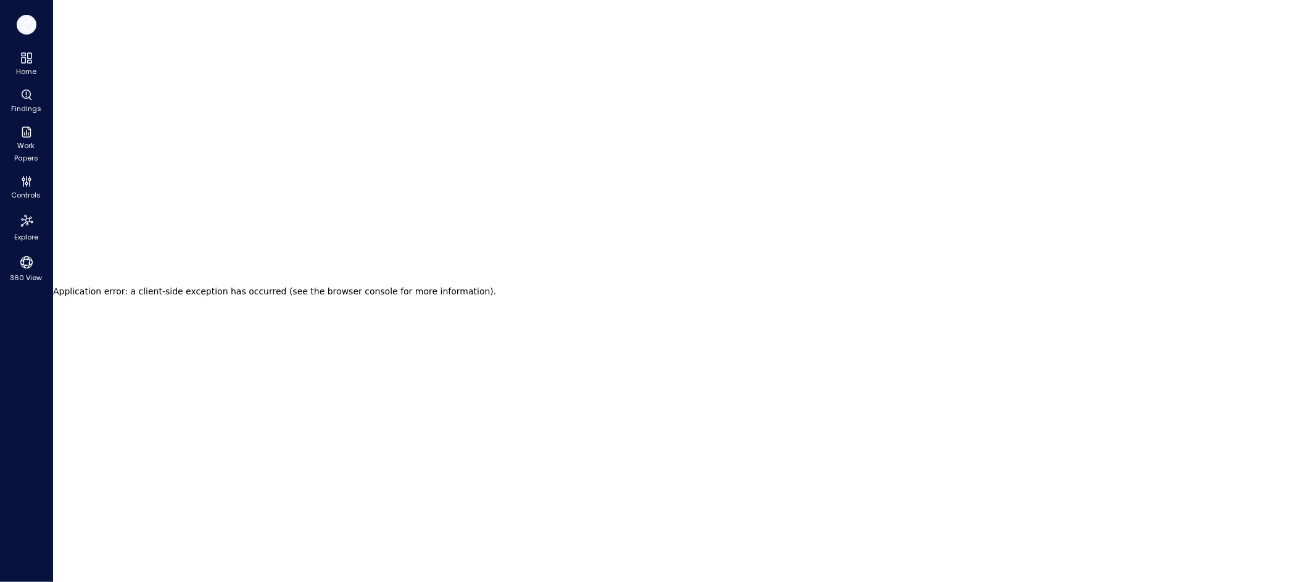
click at [27, 22] on icon "button" at bounding box center [26, 25] width 19 height 14
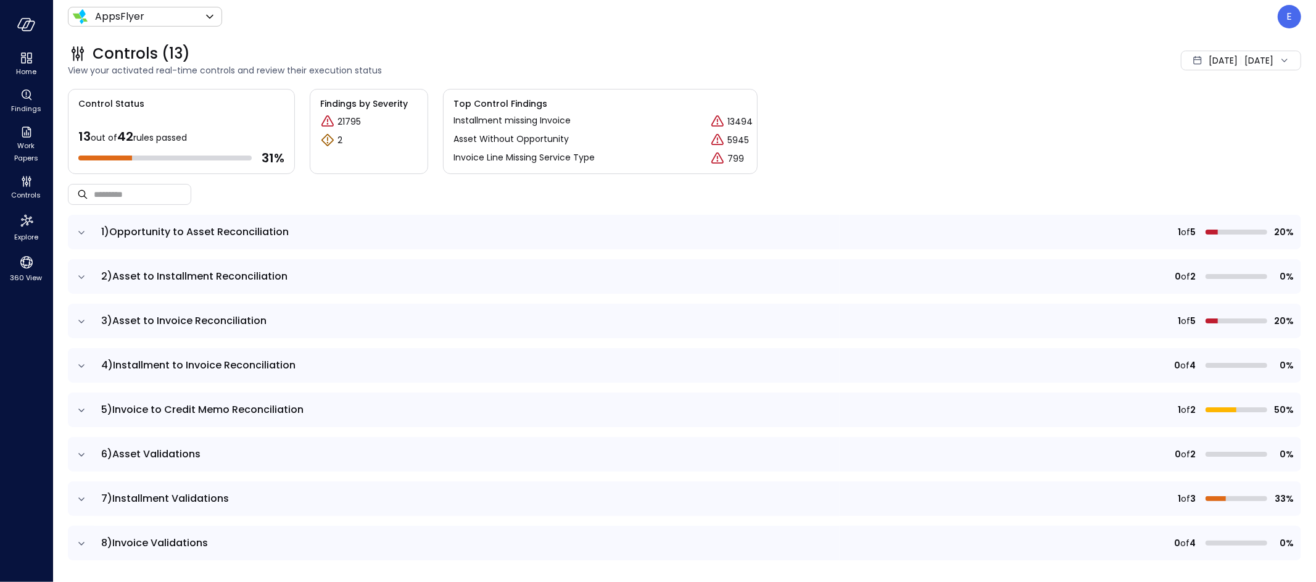
click at [78, 364] on icon "expand row" at bounding box center [81, 365] width 6 height 3
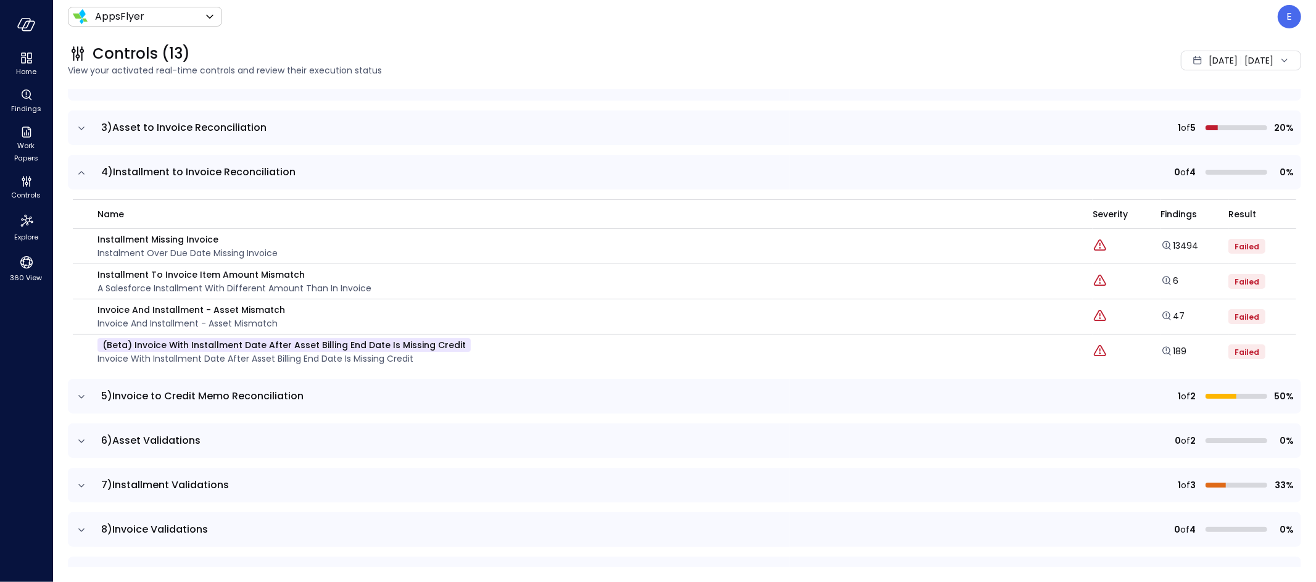
scroll to position [196, 0]
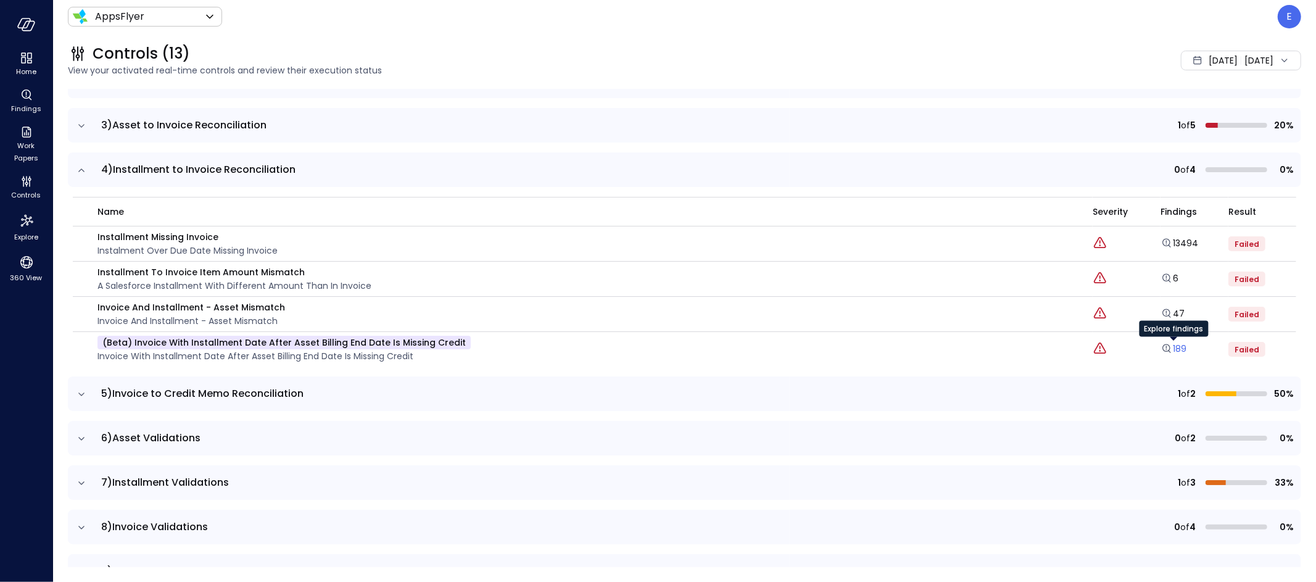
click at [1179, 344] on div "Explore findings" at bounding box center [1173, 333] width 69 height 25
click at [88, 349] on icon "button" at bounding box center [86, 350] width 12 height 12
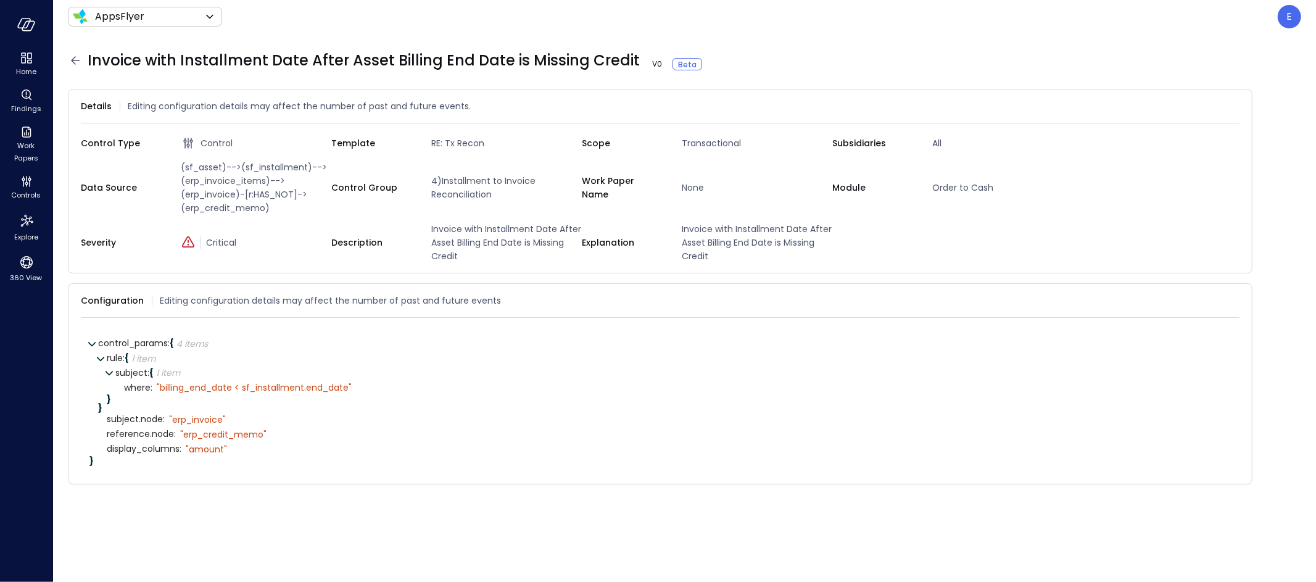
click at [78, 62] on icon at bounding box center [75, 60] width 15 height 15
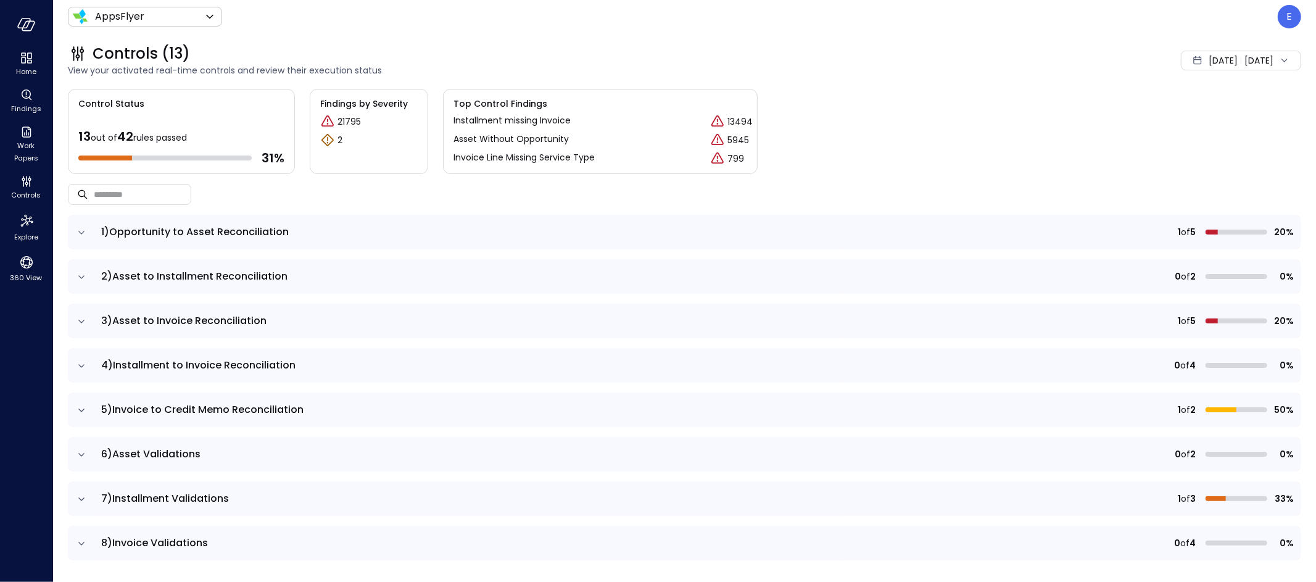
click at [82, 366] on icon "expand row" at bounding box center [81, 366] width 12 height 12
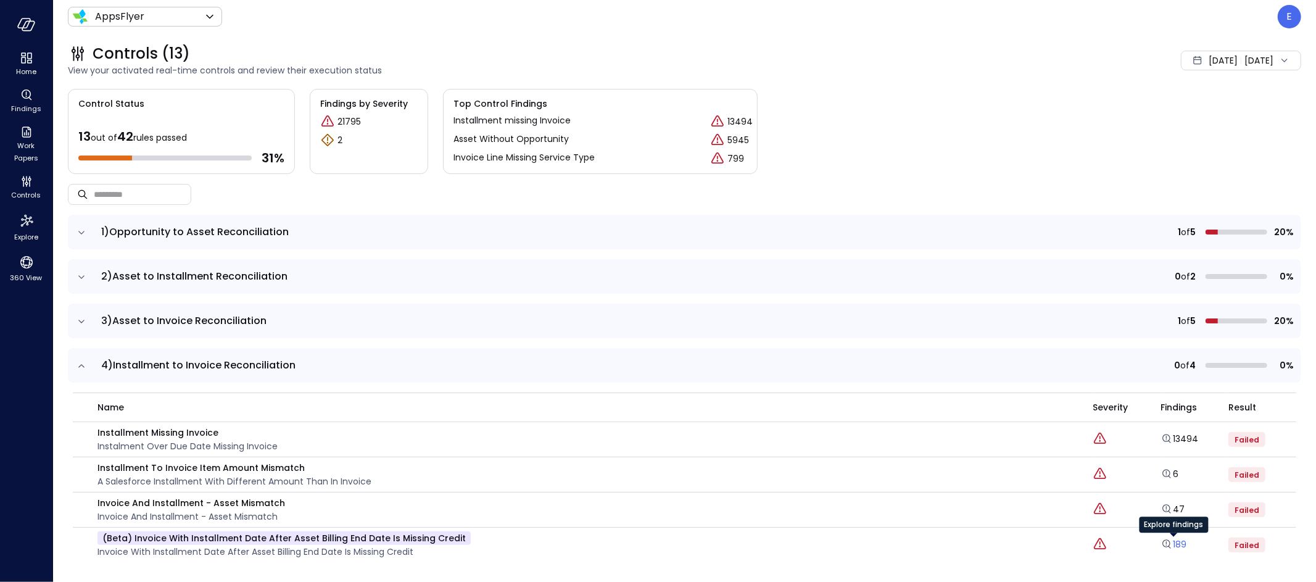
click at [1170, 540] on div "Explore findings" at bounding box center [1173, 528] width 69 height 25
click at [1177, 544] on link "189" at bounding box center [1173, 544] width 26 height 12
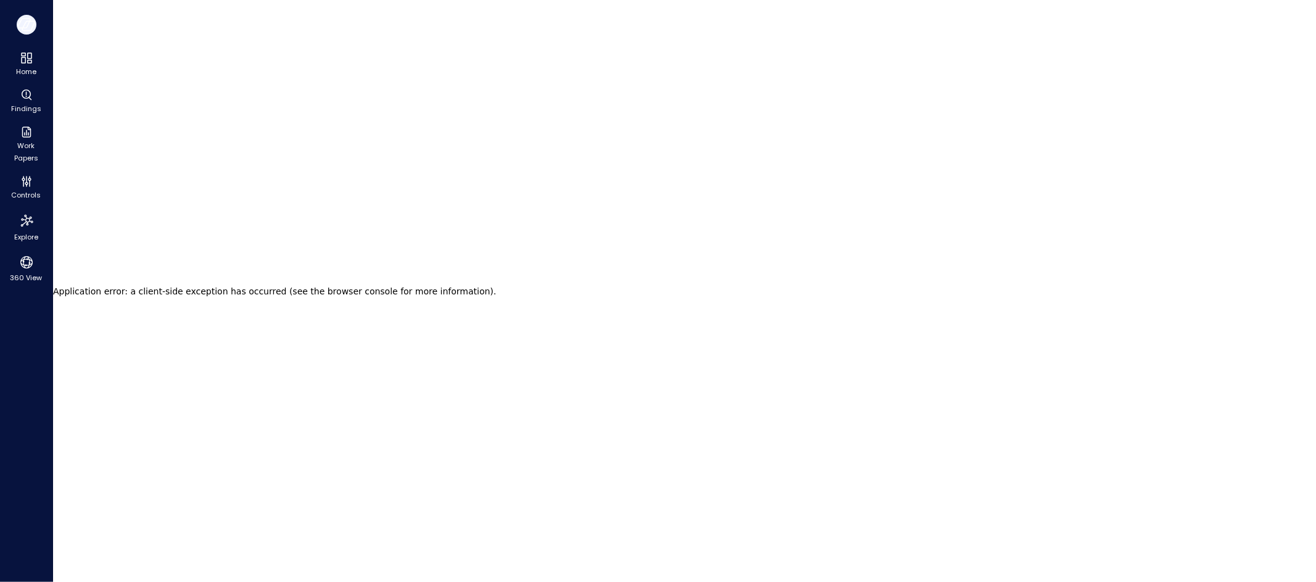
click at [28, 30] on icon "button" at bounding box center [26, 25] width 19 height 14
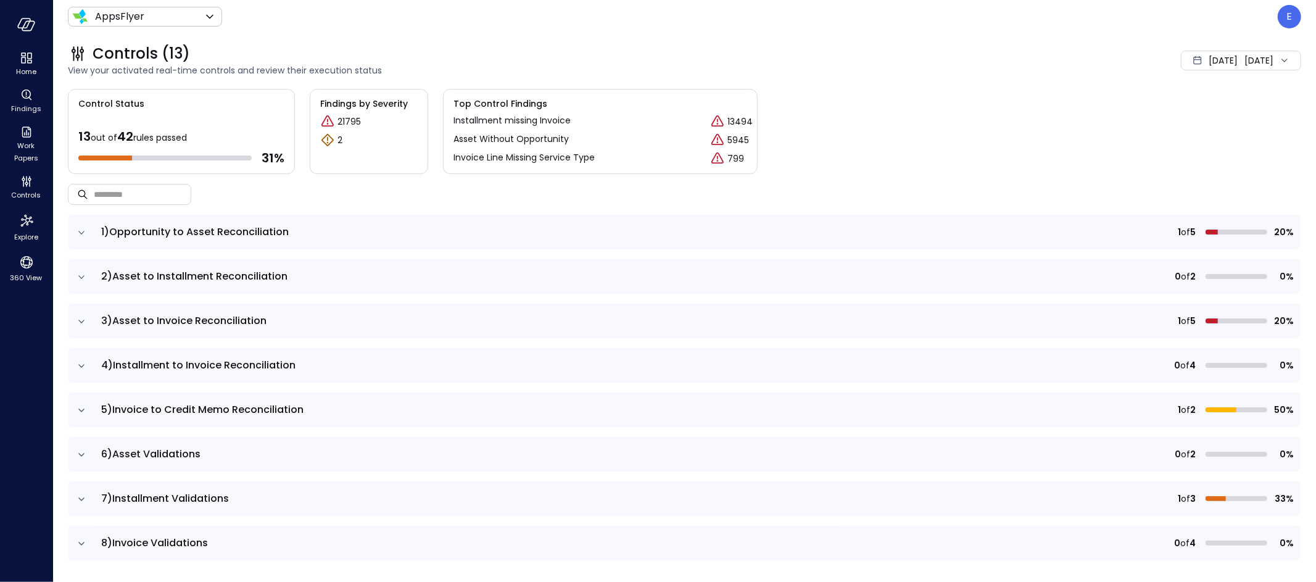
click at [83, 364] on icon "expand row" at bounding box center [81, 366] width 12 height 12
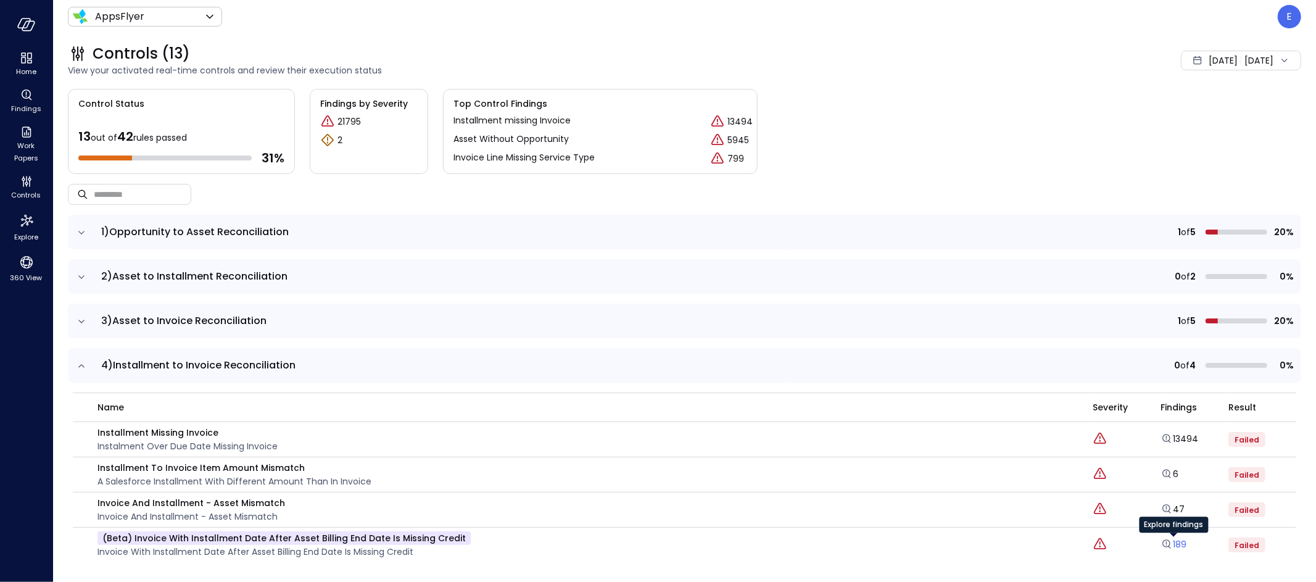
click at [1171, 543] on icon "Explore findings" at bounding box center [1166, 544] width 12 height 12
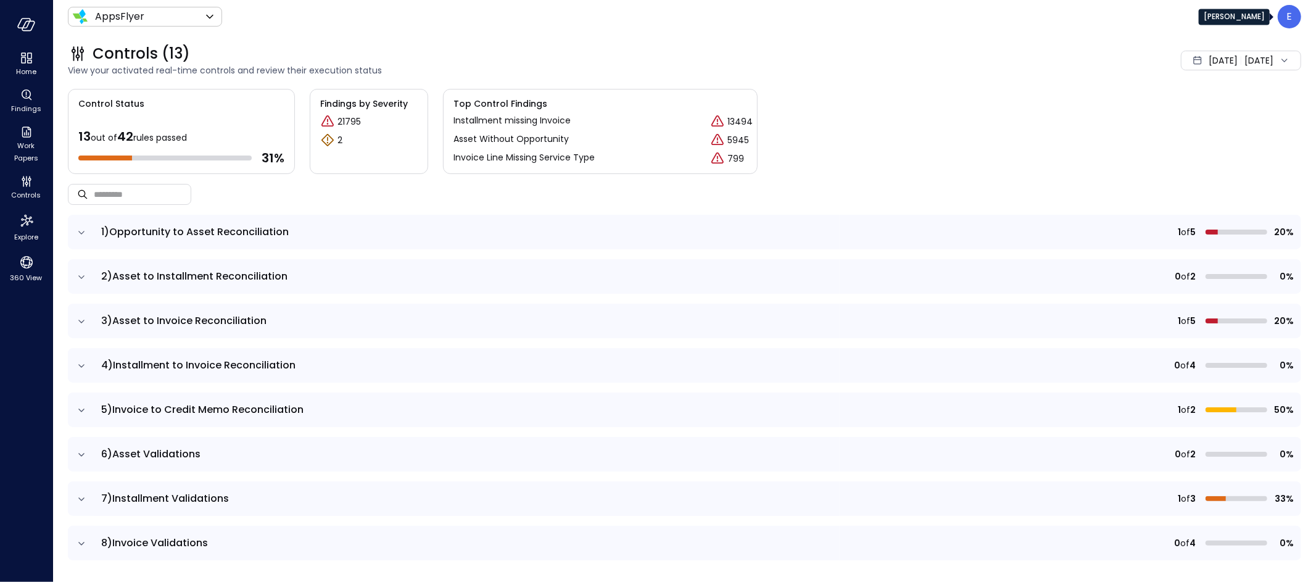
click at [1296, 17] on div "E" at bounding box center [1288, 16] width 23 height 23
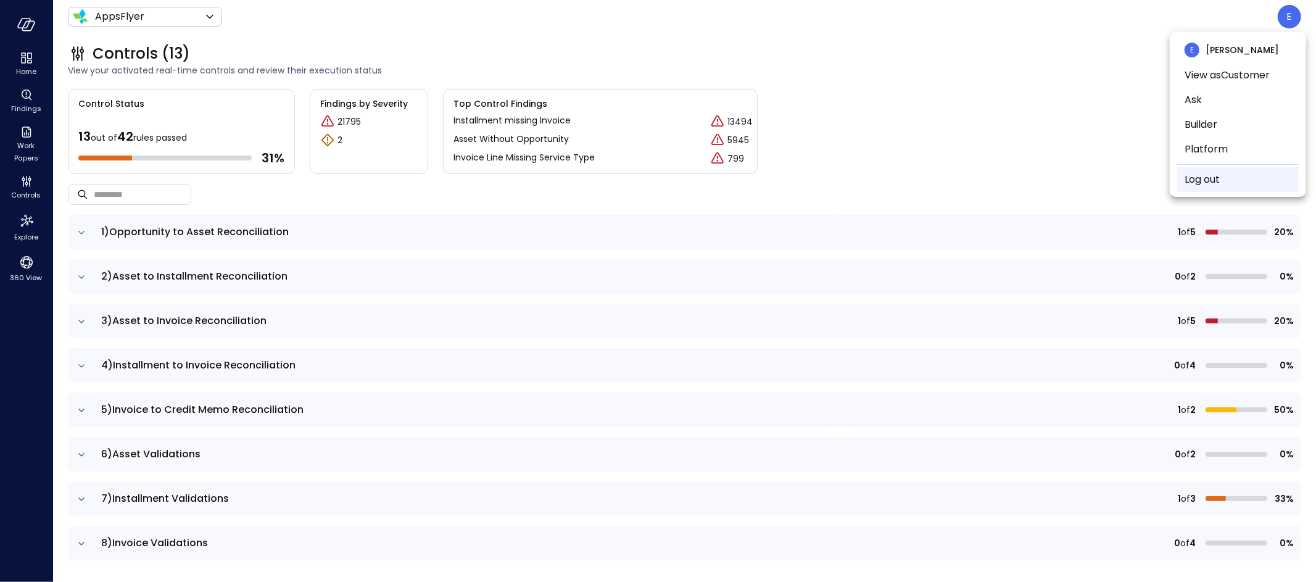
click at [1208, 182] on link "Log out" at bounding box center [1201, 179] width 35 height 15
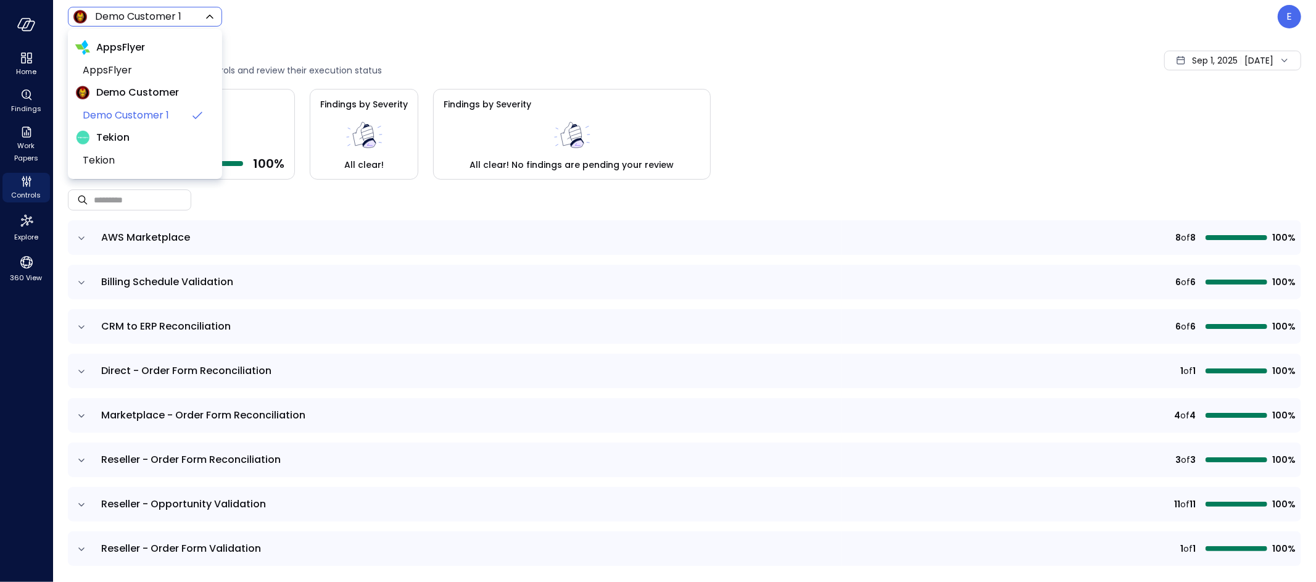
click at [141, 17] on body "Home Findings Work Papers Controls Explore 360 View Demo Customer 1 ***** ​ E C…" at bounding box center [658, 291] width 1316 height 582
click at [125, 71] on span "AppsFlyer" at bounding box center [144, 70] width 122 height 15
type input "*******"
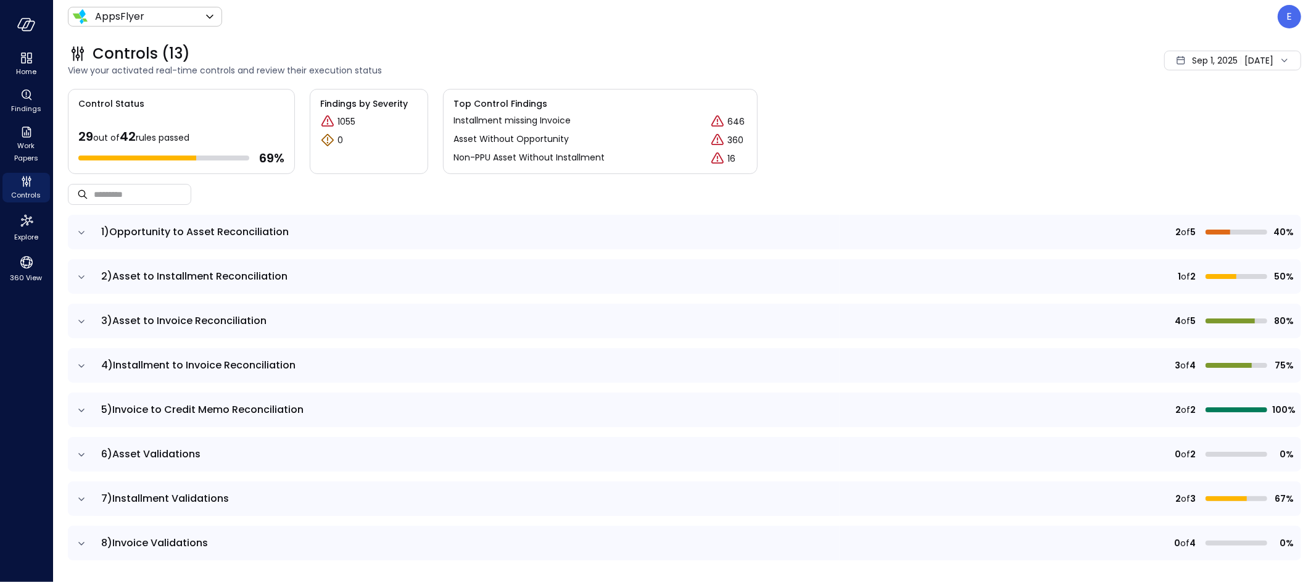
click at [81, 364] on icon "expand row" at bounding box center [81, 366] width 12 height 12
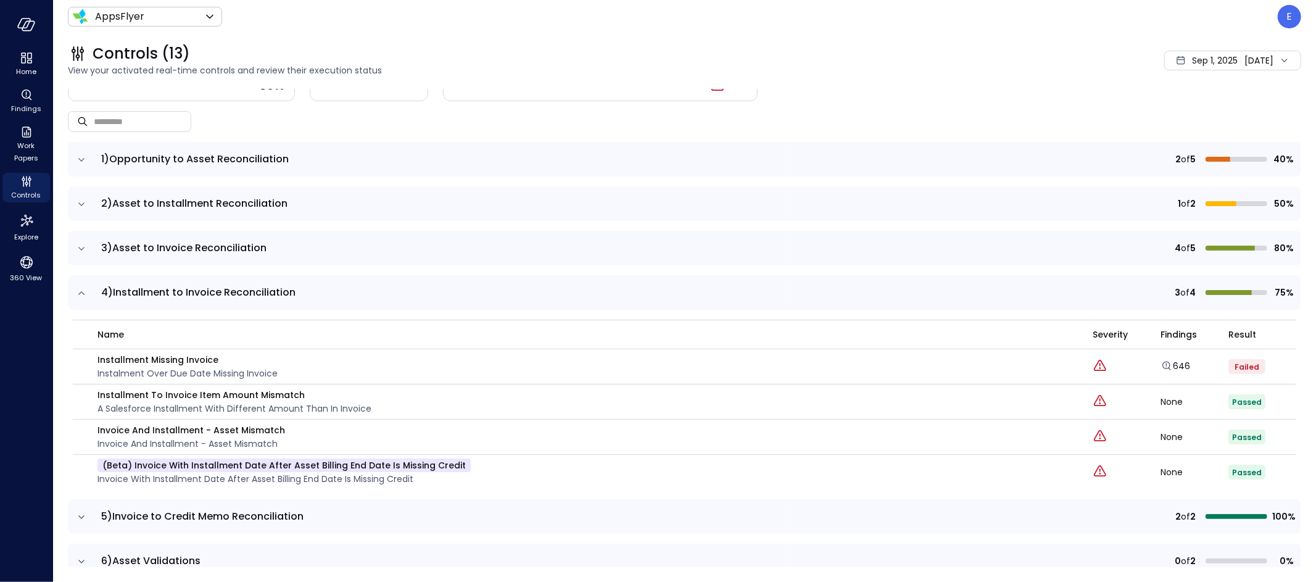
scroll to position [75, 0]
click at [1194, 58] on span "Sep 1, 2025" at bounding box center [1215, 61] width 46 height 14
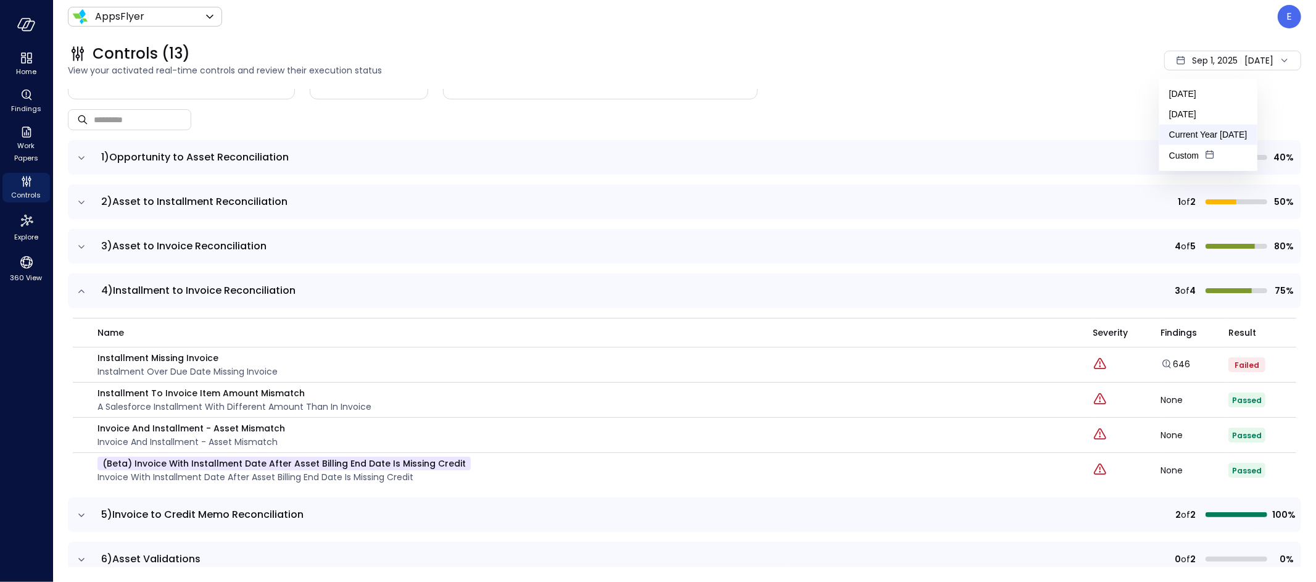
click at [1201, 135] on li "Current Year [DATE]" at bounding box center [1208, 135] width 98 height 20
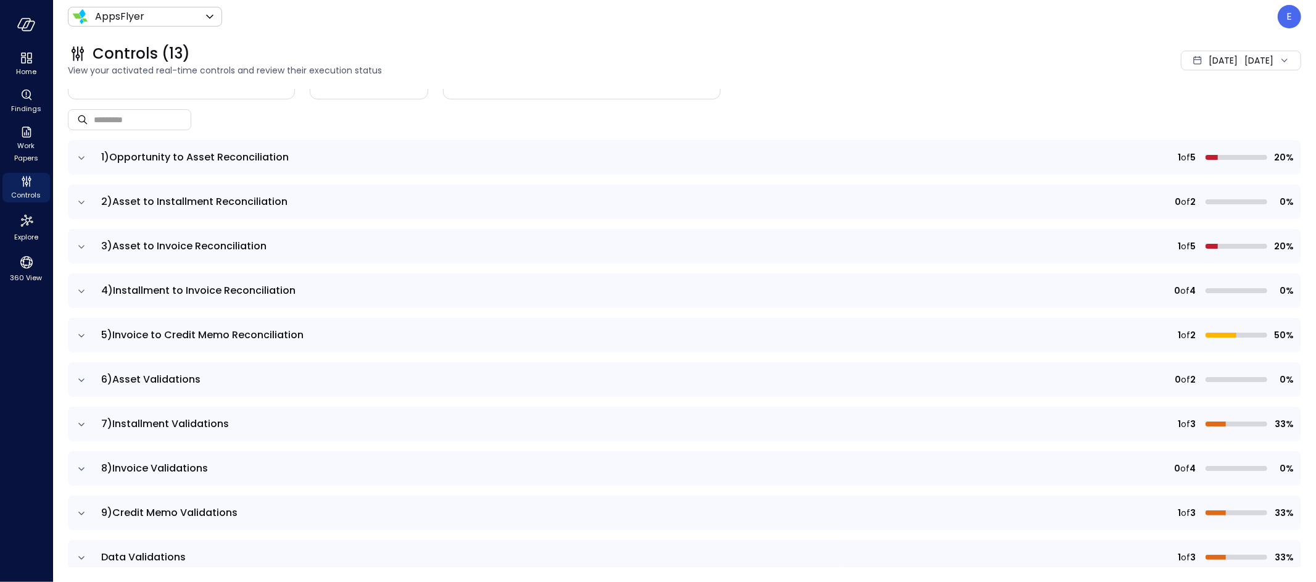
click at [86, 274] on td at bounding box center [81, 290] width 26 height 35
click at [81, 292] on icon "expand row" at bounding box center [81, 291] width 12 height 12
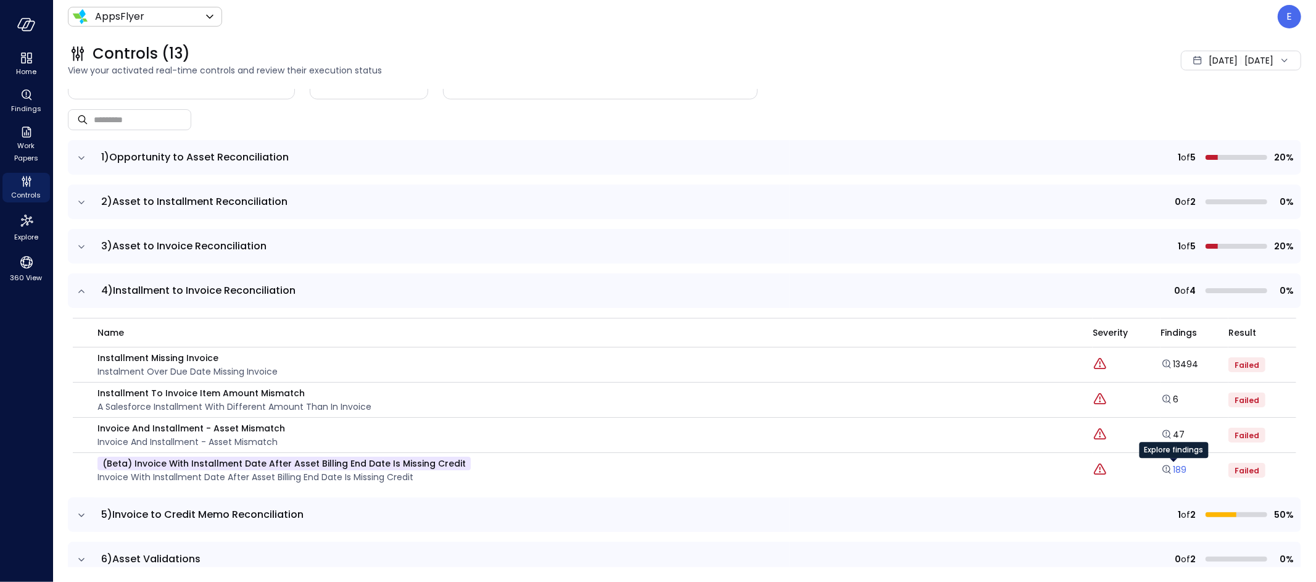
click at [1174, 469] on link "189" at bounding box center [1173, 469] width 26 height 12
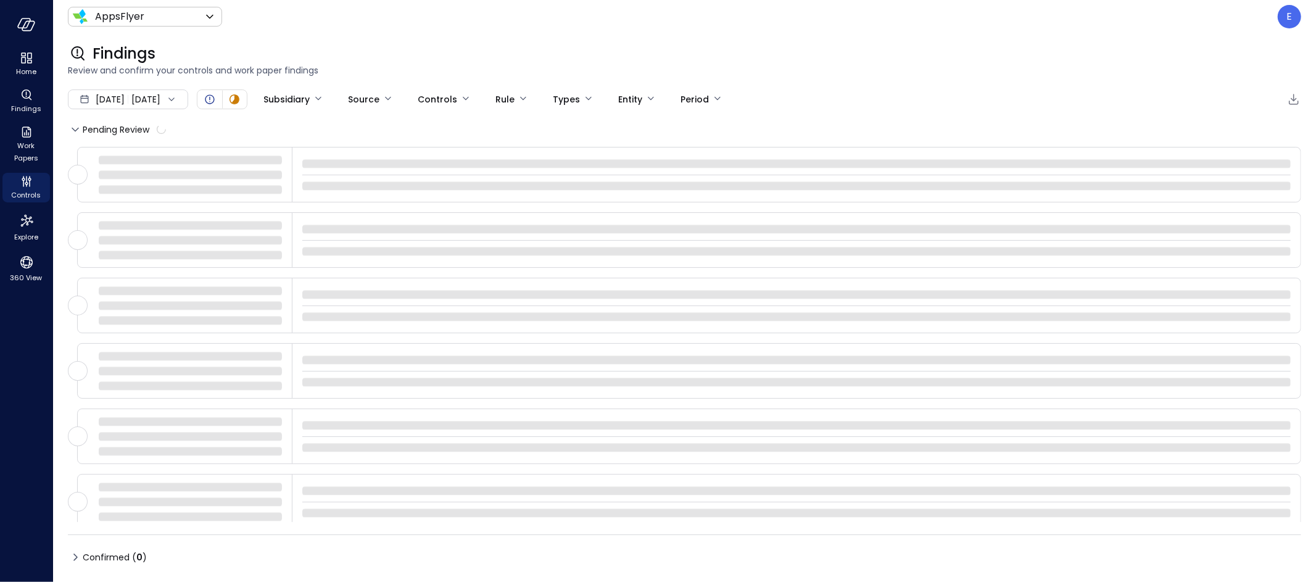
type input "****"
